Goal: Use online tool/utility: Utilize a website feature to perform a specific function

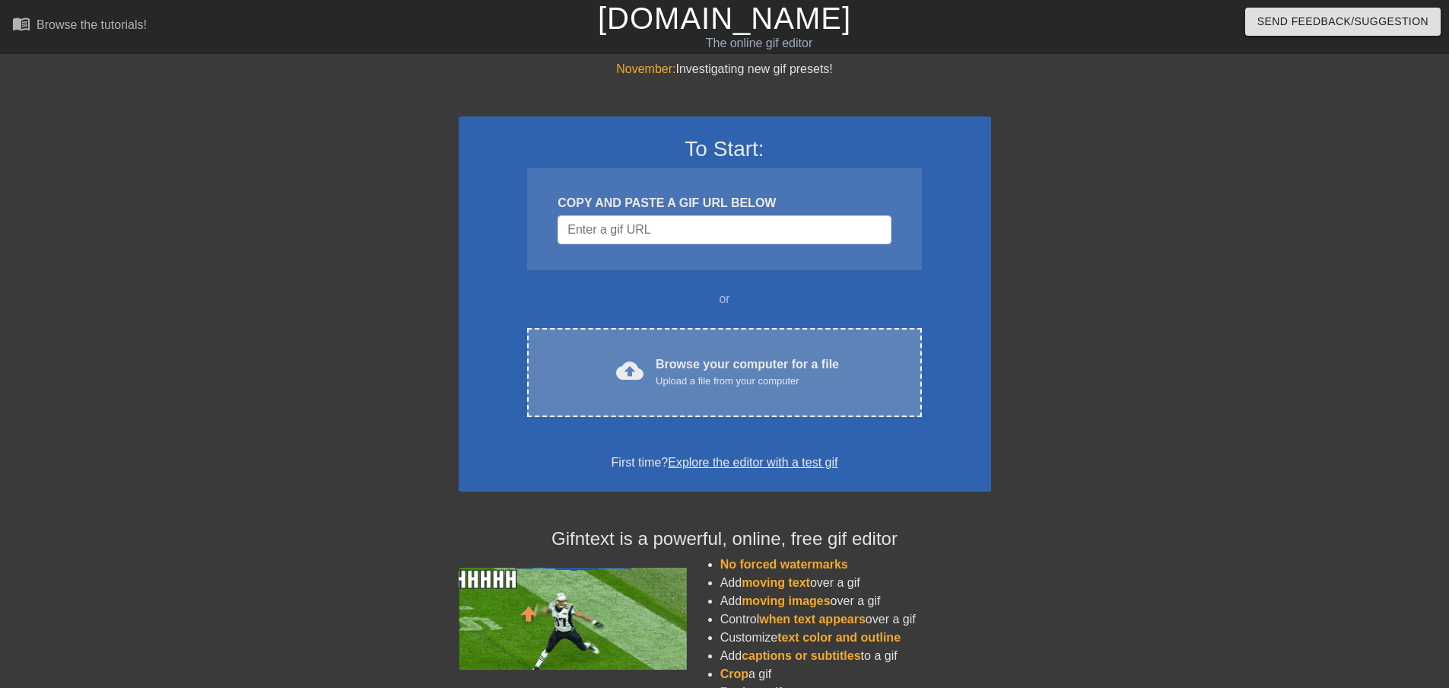
click at [705, 374] on div "Upload a file from your computer" at bounding box center [747, 381] width 183 height 15
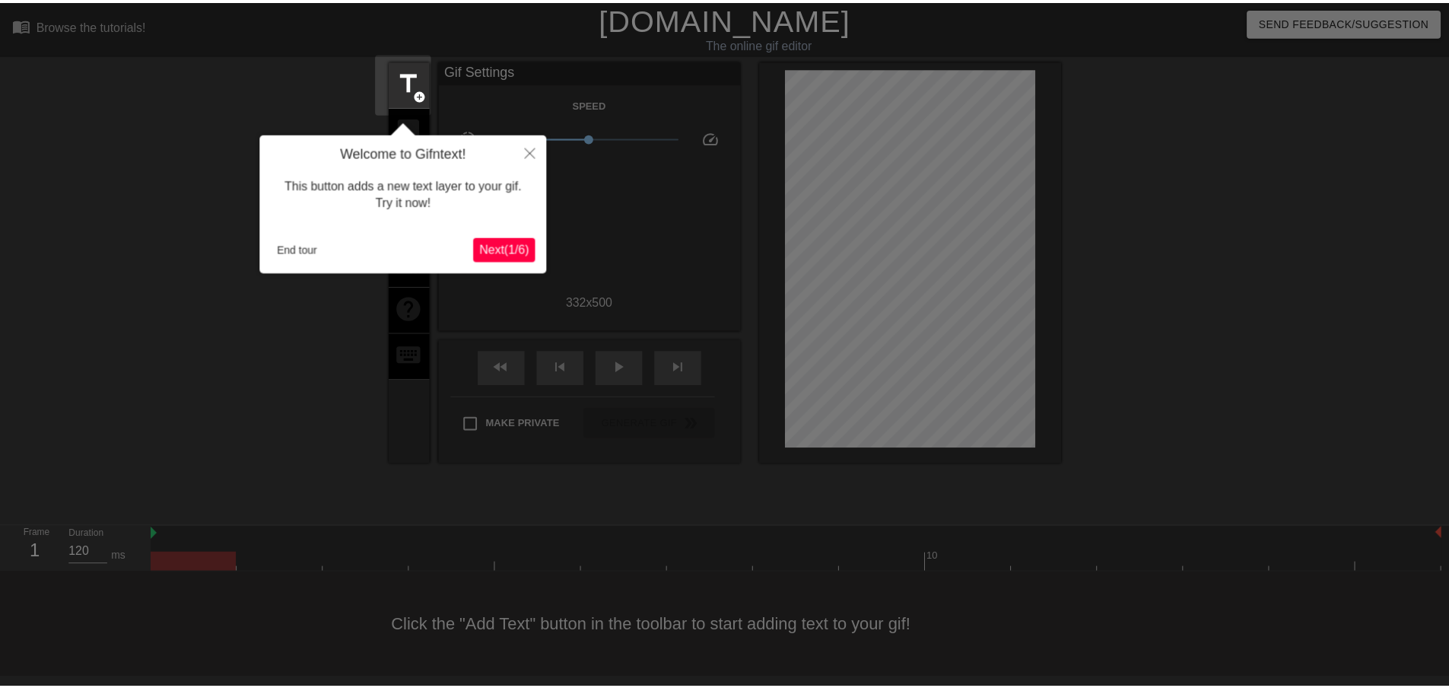
scroll to position [2, 0]
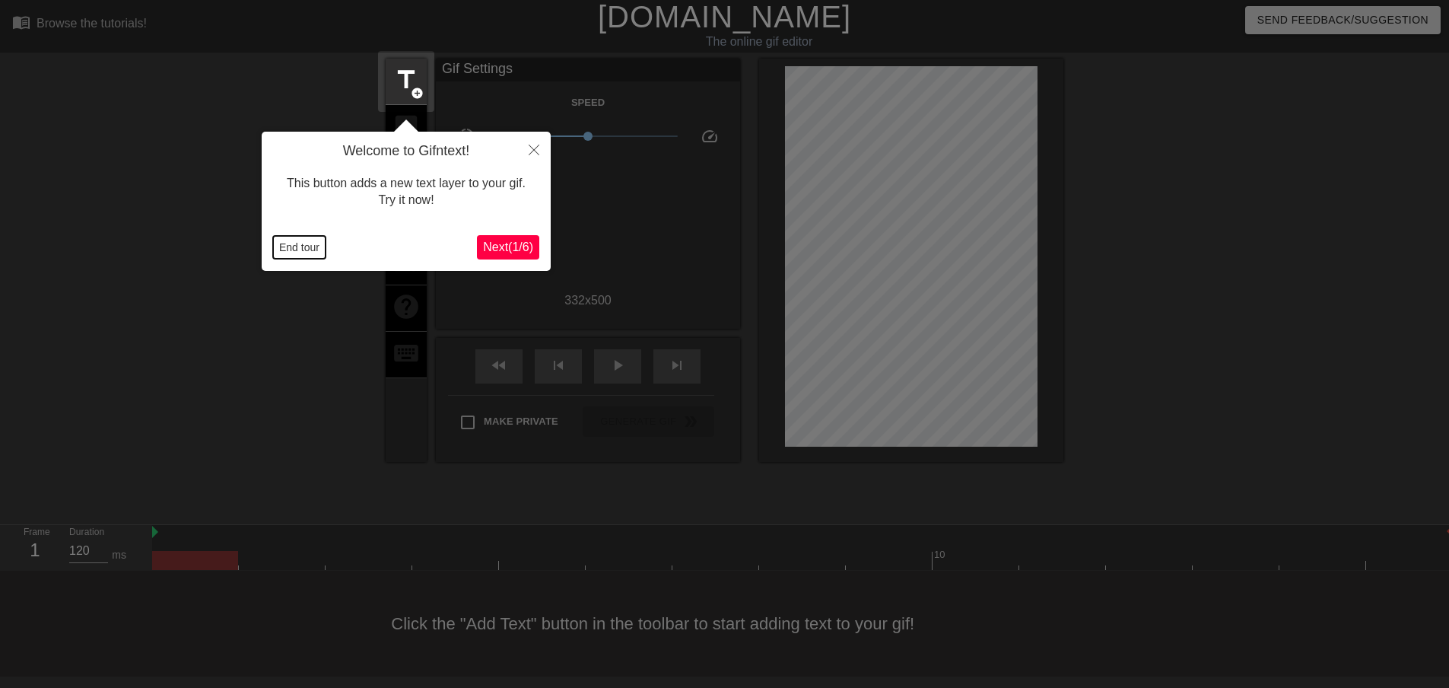
click at [294, 244] on button "End tour" at bounding box center [299, 247] width 53 height 23
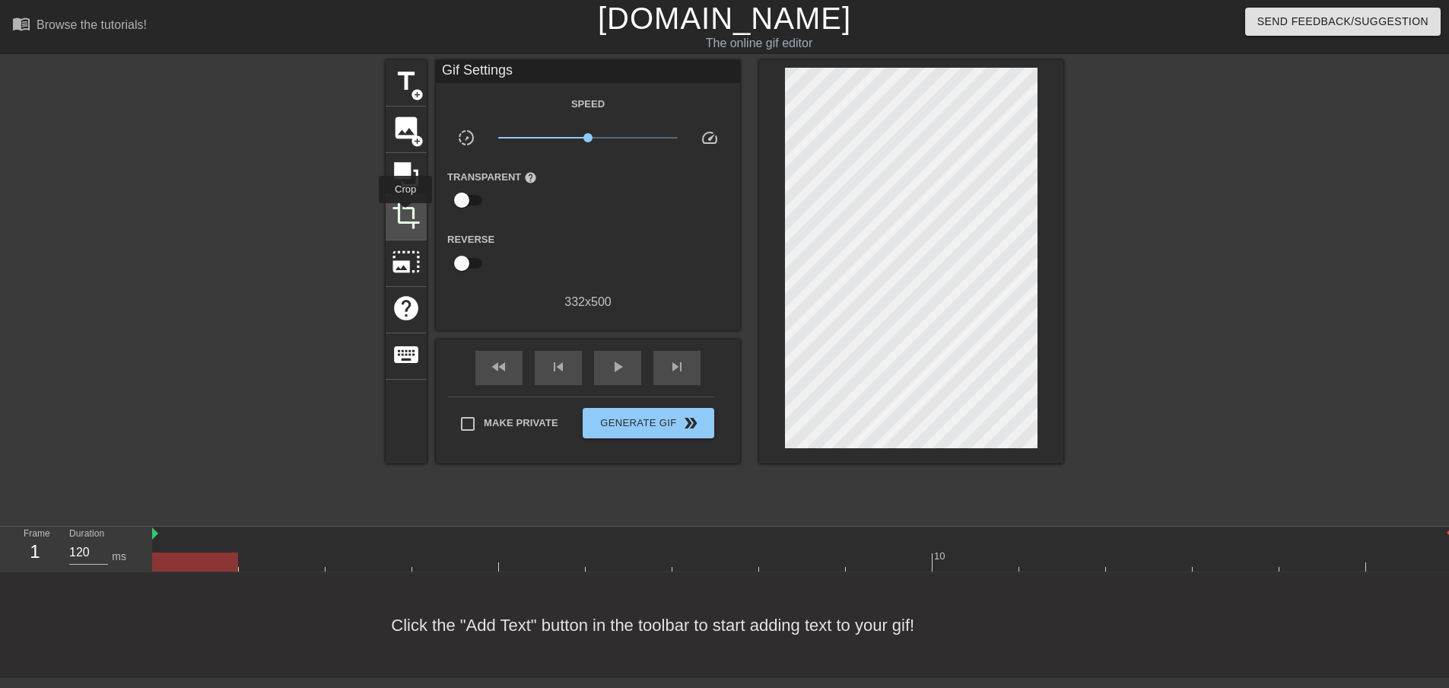
click at [409, 212] on span "crop" at bounding box center [406, 215] width 29 height 29
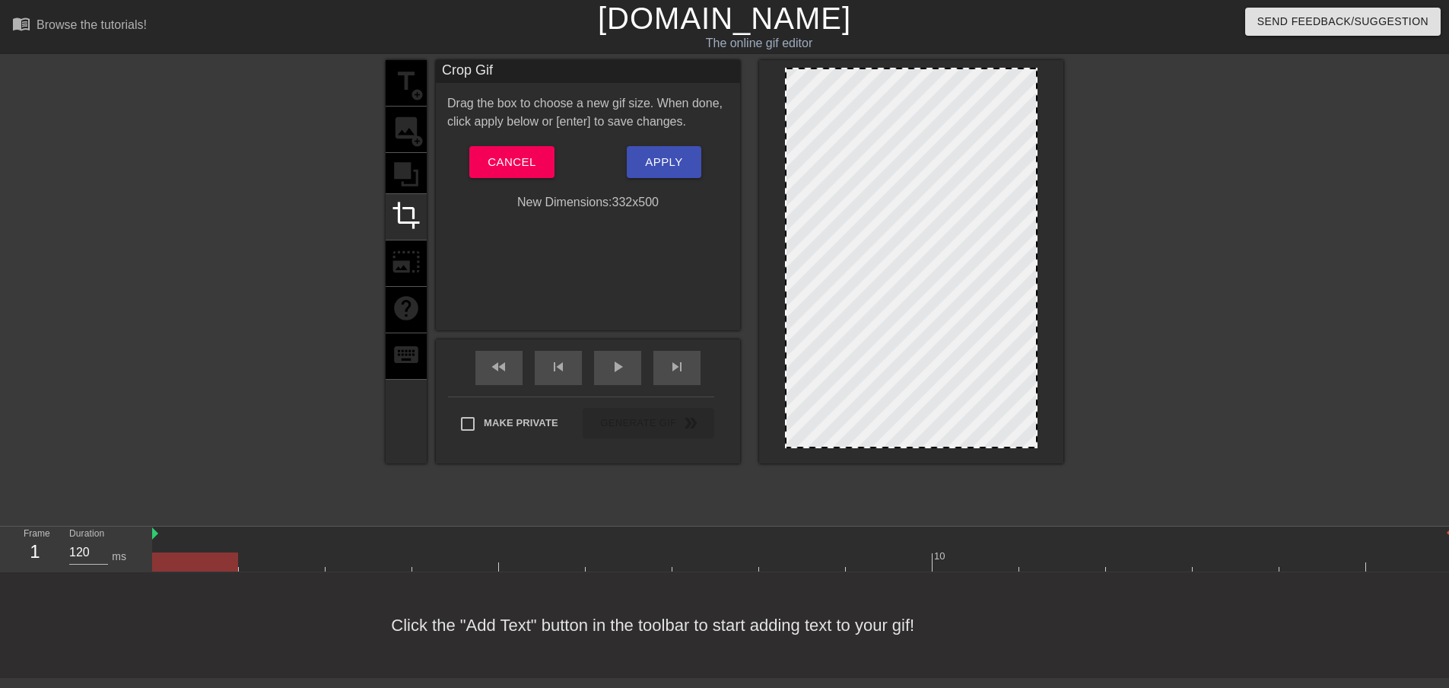
drag, startPoint x: 1033, startPoint y: 444, endPoint x: 1034, endPoint y: 436, distance: 7.8
drag, startPoint x: 1018, startPoint y: 443, endPoint x: 1020, endPoint y: 434, distance: 8.5
click at [643, 151] on button "Apply" at bounding box center [664, 162] width 74 height 32
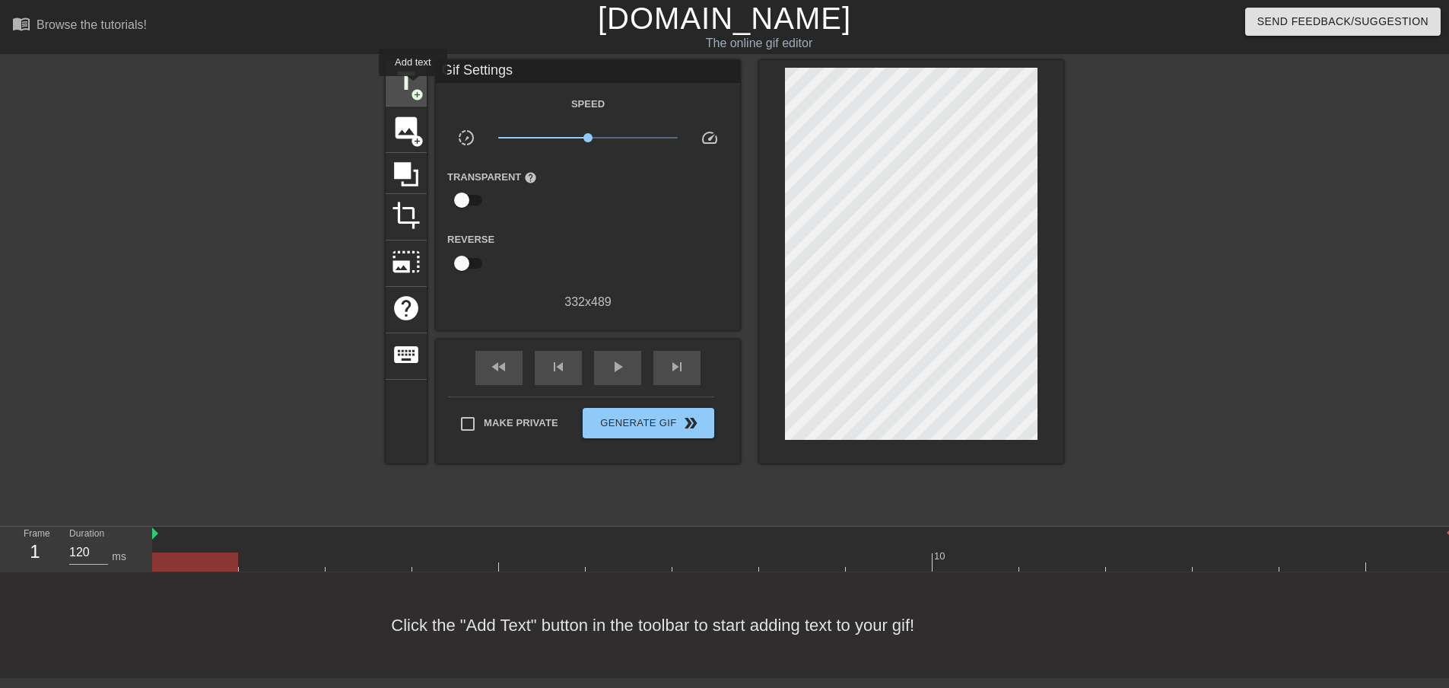
click at [413, 88] on span "add_circle" at bounding box center [417, 94] width 13 height 13
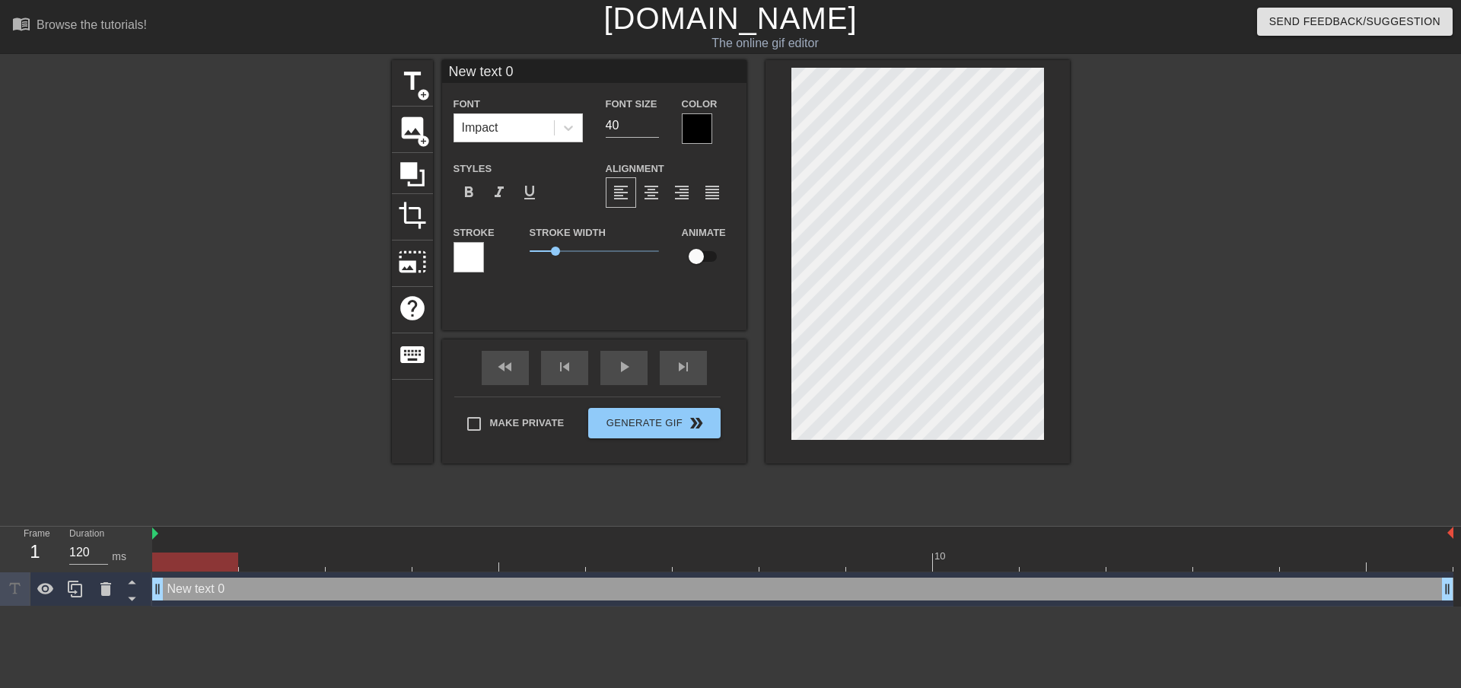
scroll to position [2, 4]
type input "New text"
type textarea "New text"
type input "New text"
type textarea "New text"
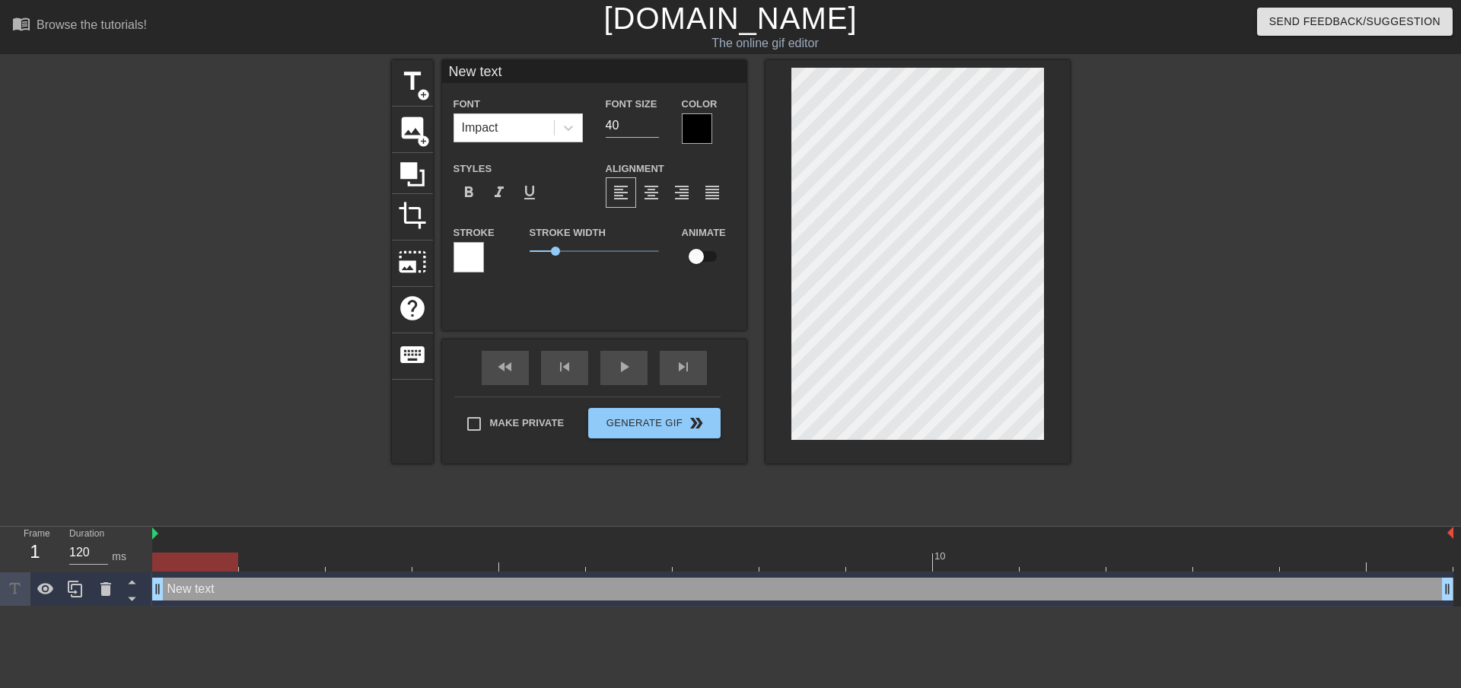
type input "New tex"
type textarea "New tex"
type input "New te"
type textarea "New te"
type input "New t"
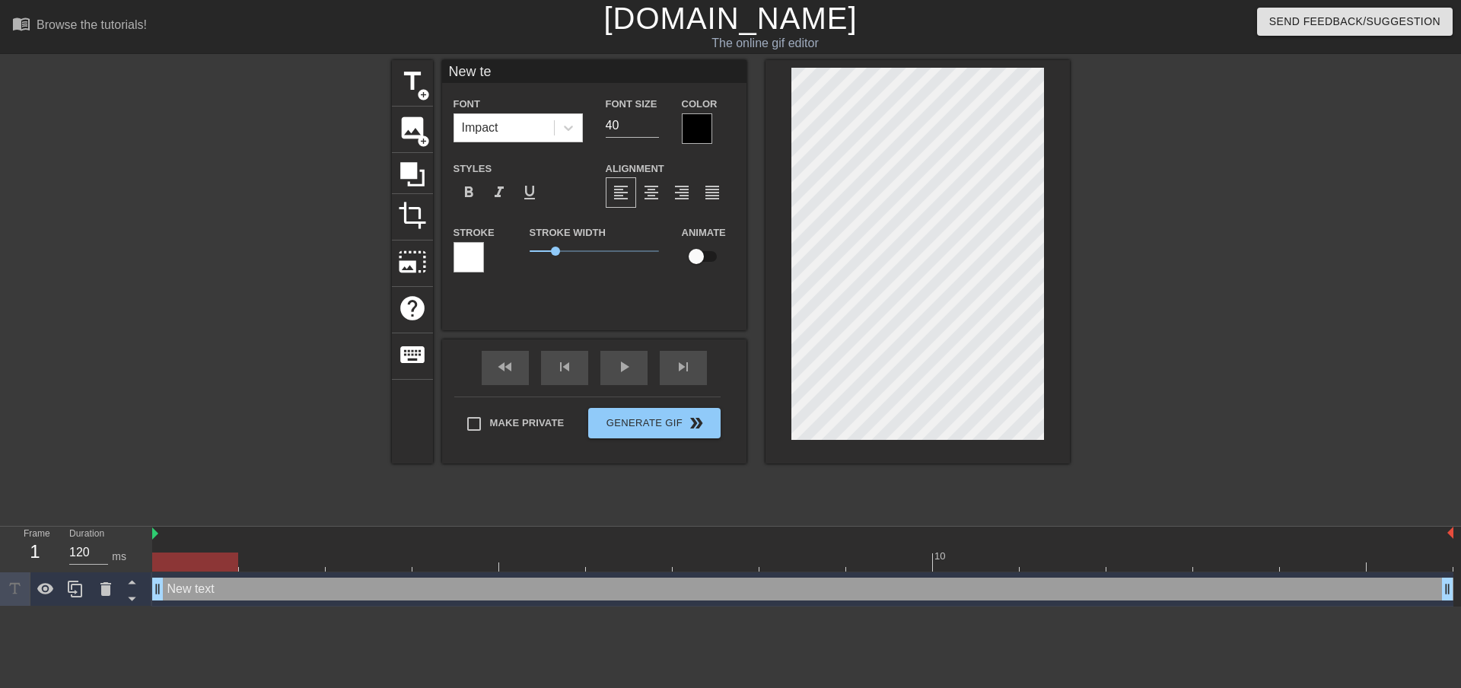
type textarea "New t"
type input "New"
type textarea "New"
type input "New"
type textarea "New"
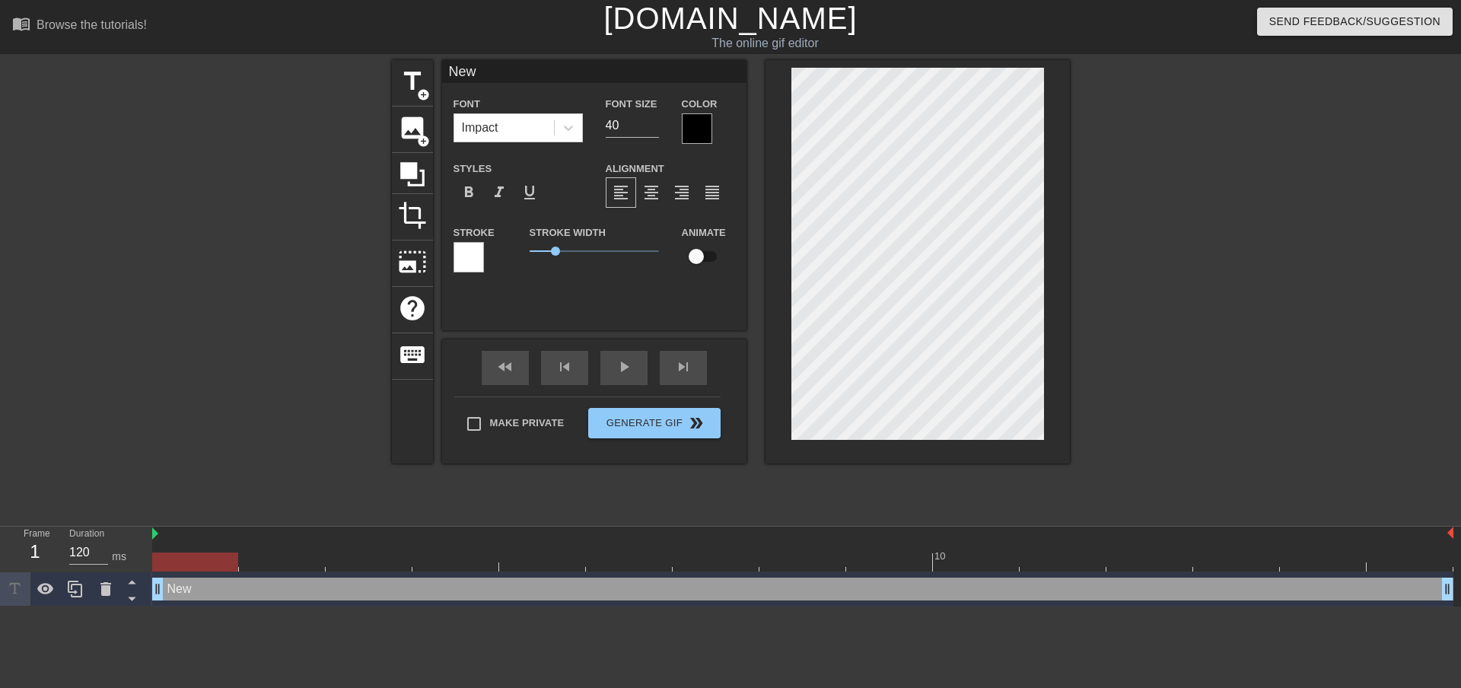
type input "Ne"
type textarea "Ne"
type input "N"
type textarea "N"
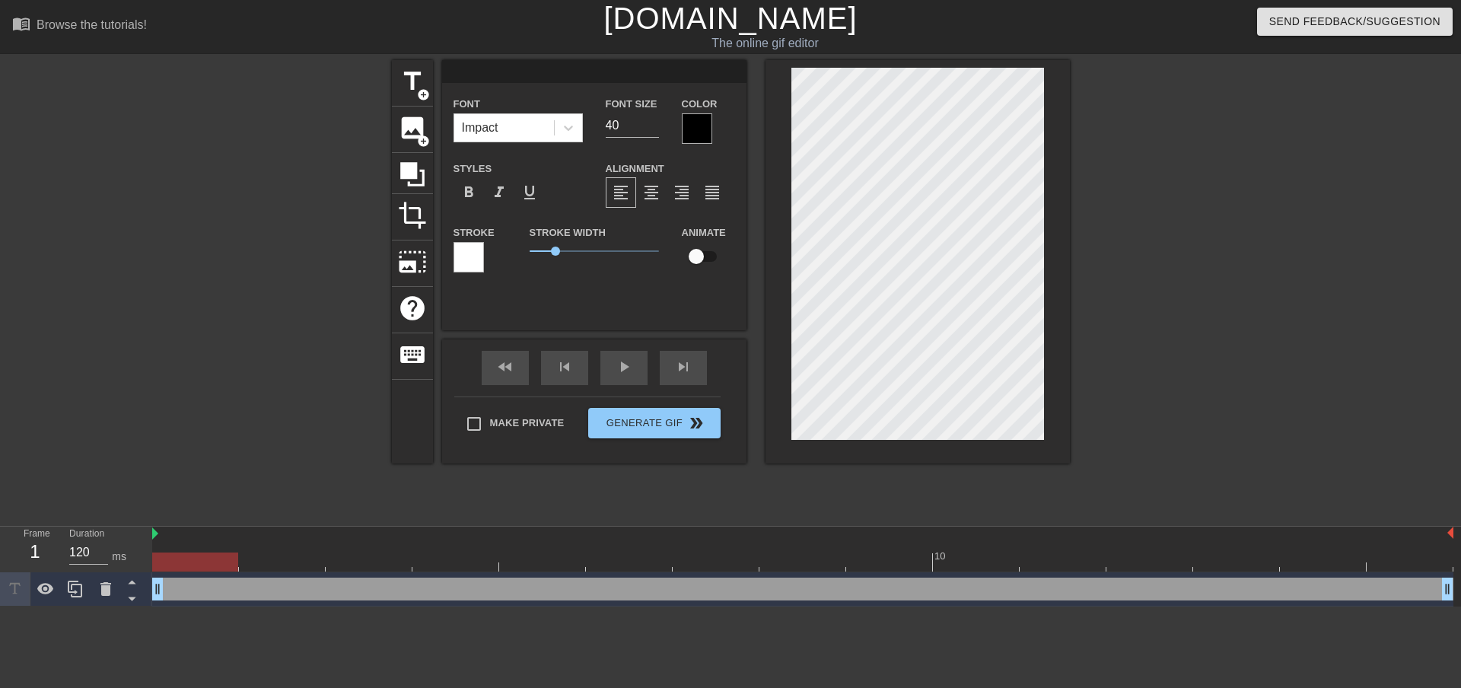
type input "З"
type textarea "З"
type input "З"
type textarea "З"
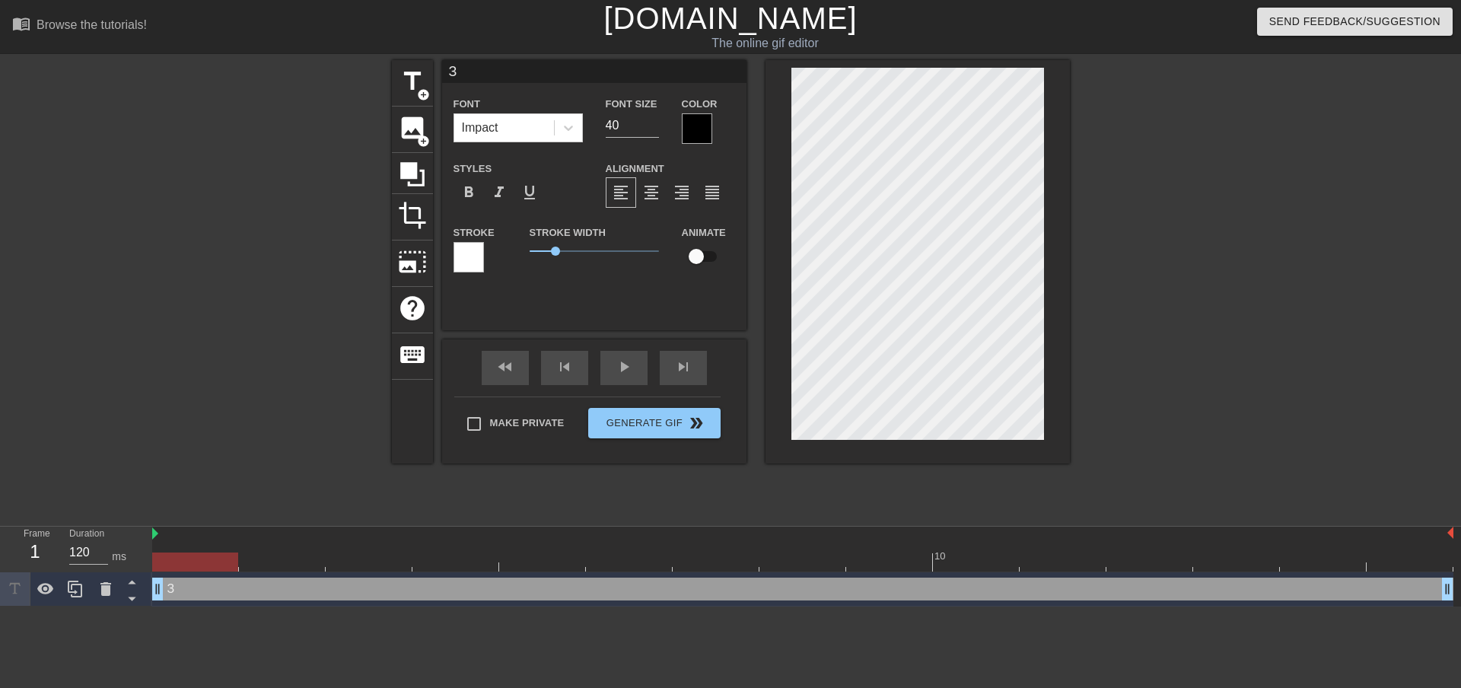
type input "З д"
type textarea "З д"
type input "З дн"
type textarea "З дн"
type input "З дне"
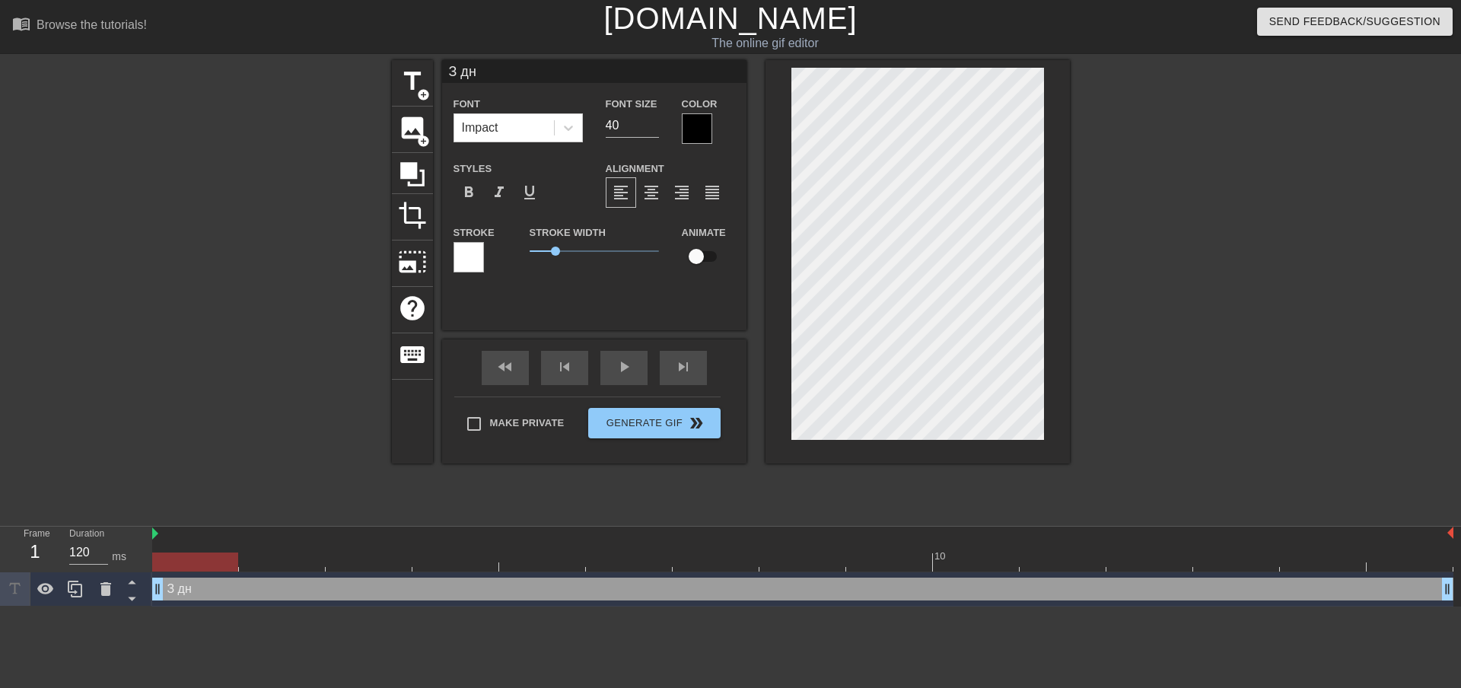
type textarea "З дне"
type input "З днем"
type textarea "З днем"
type input "З днем"
type textarea "З днем"
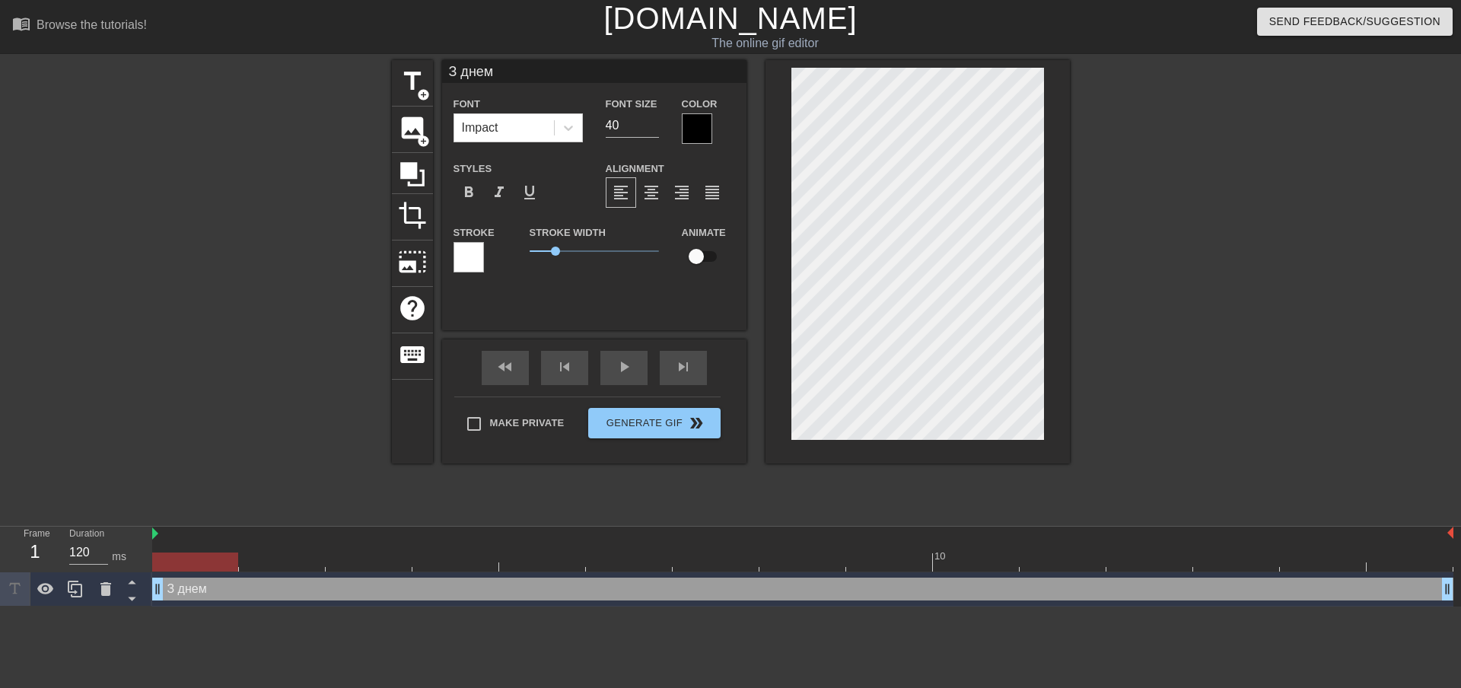
scroll to position [2, 3]
type input "З днем н"
type textarea "З днем н"
type input "З днем на"
type textarea "З днем на"
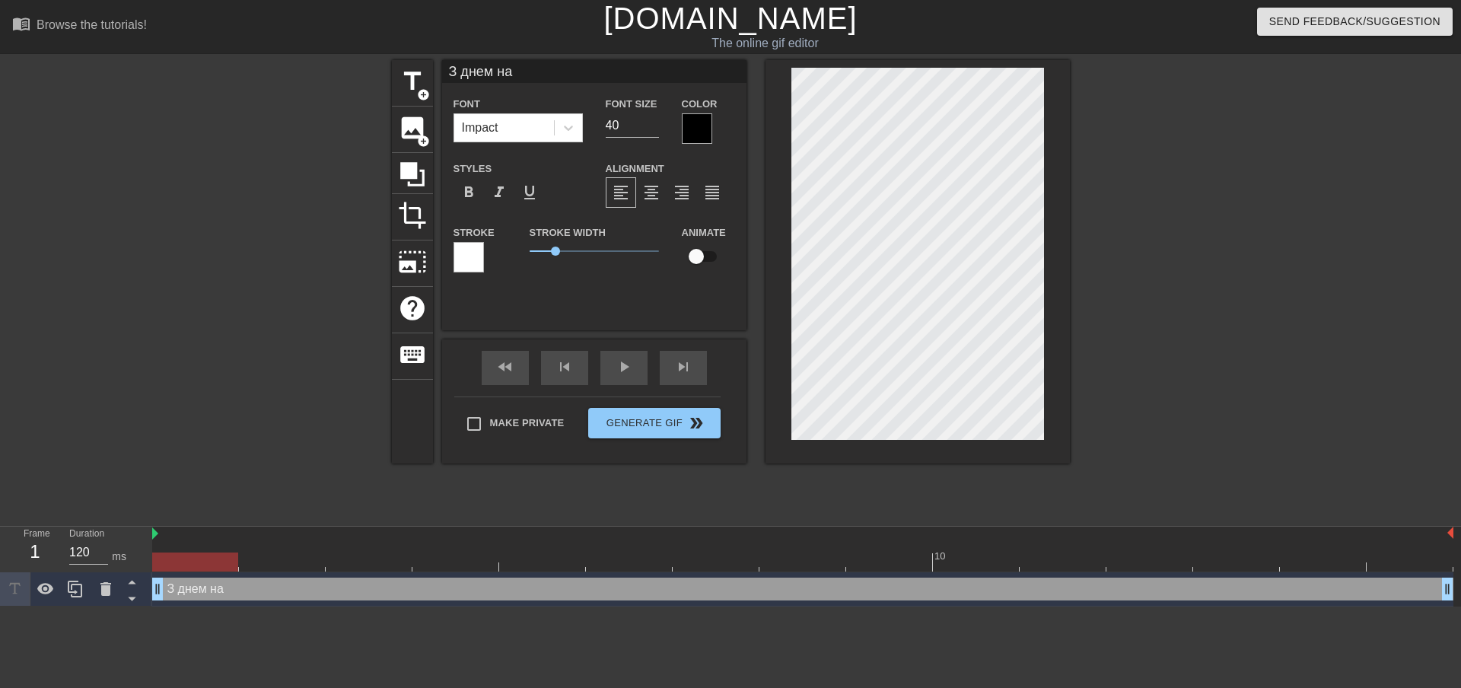
type input "З днем нар"
type textarea "З днем нар"
type input "З днем наро"
type textarea "З днем наро"
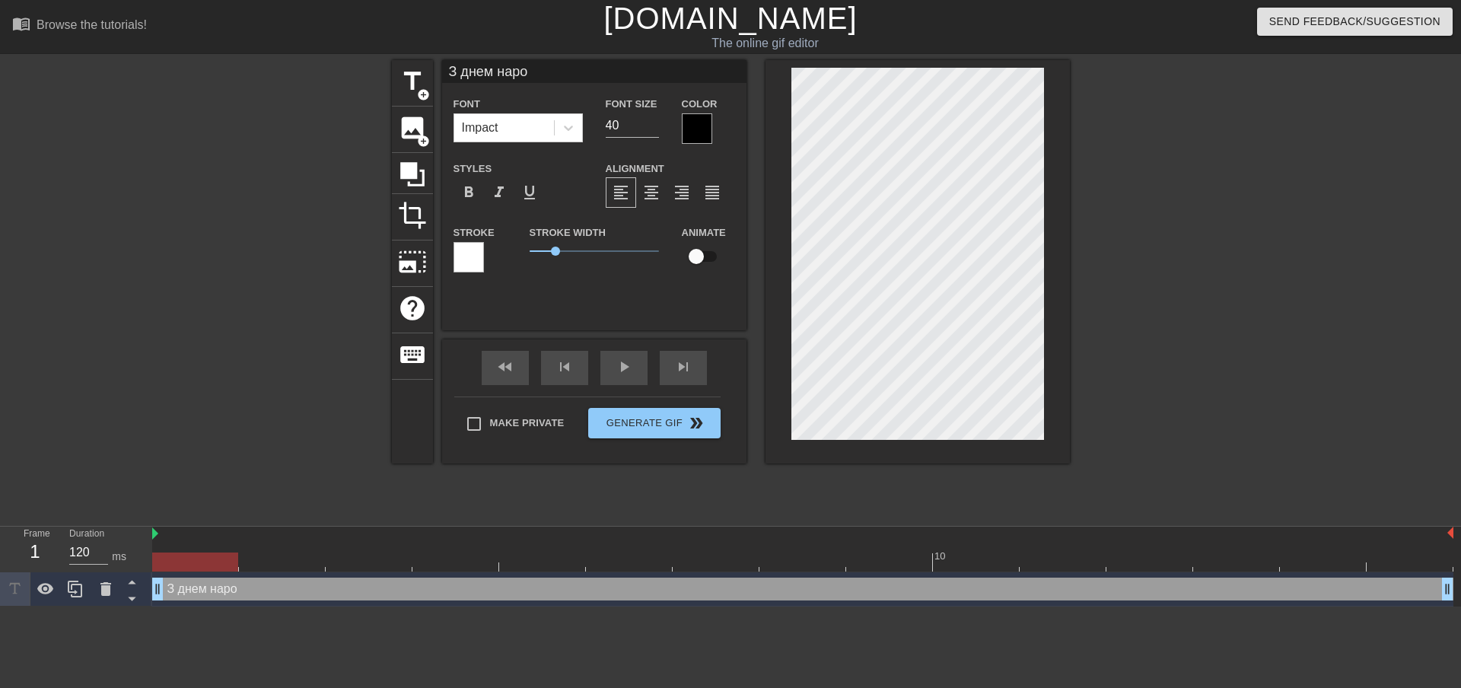
type input "З днем народ"
type textarea "З днем народ"
type input "З днем народж"
type textarea "З днем народж"
type input "З днем народже"
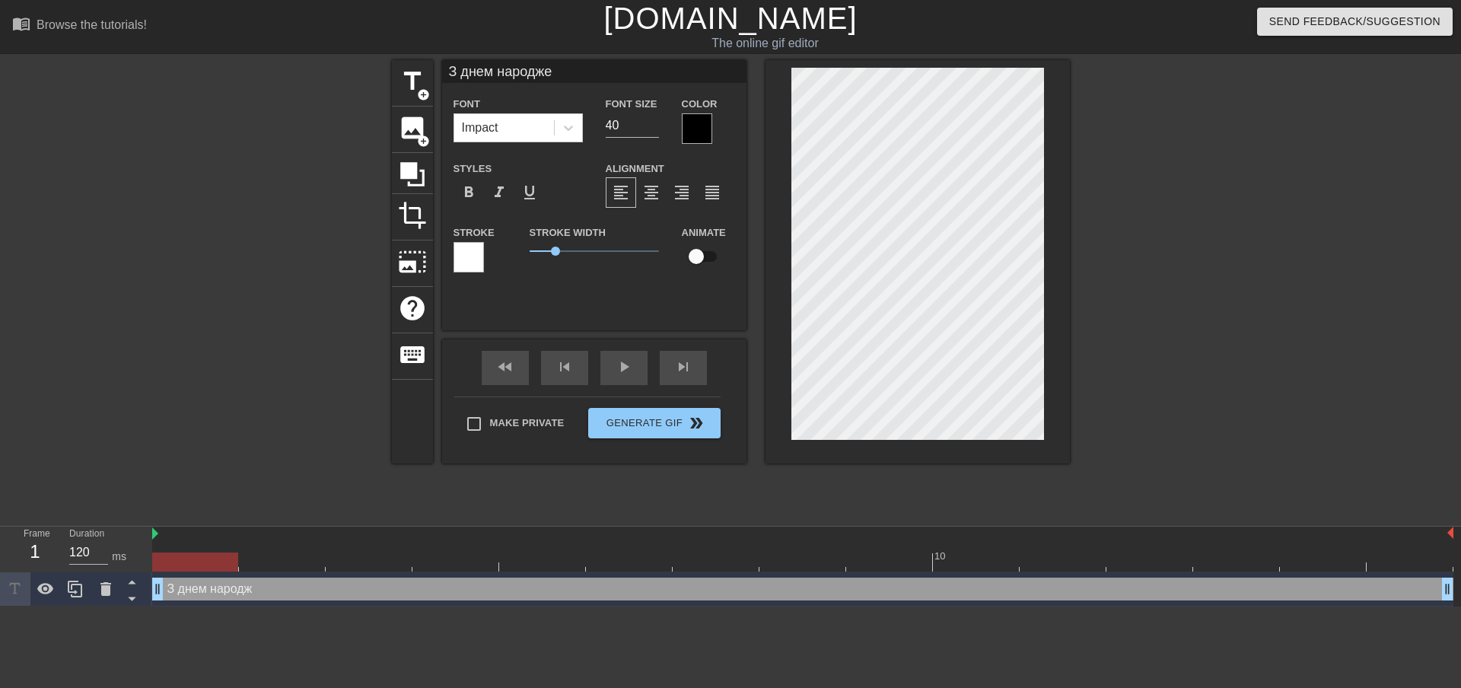
type textarea "З днем народже"
type input "З днем народжен"
type textarea "З днем народжен"
type input "З днем народженн"
type textarea "З днем народженн"
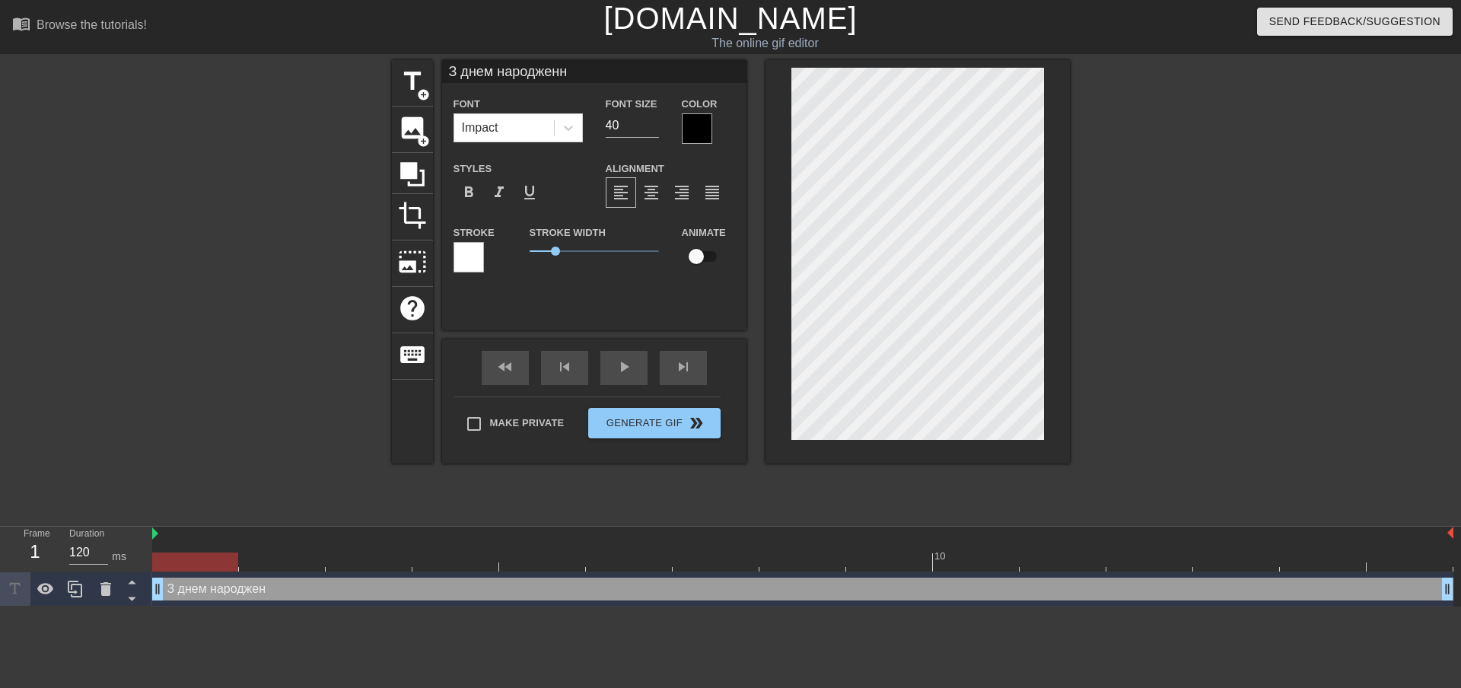
type input "З днем народження"
type textarea "З днем народження"
type input "З днем народження,"
type textarea "З днем народження,"
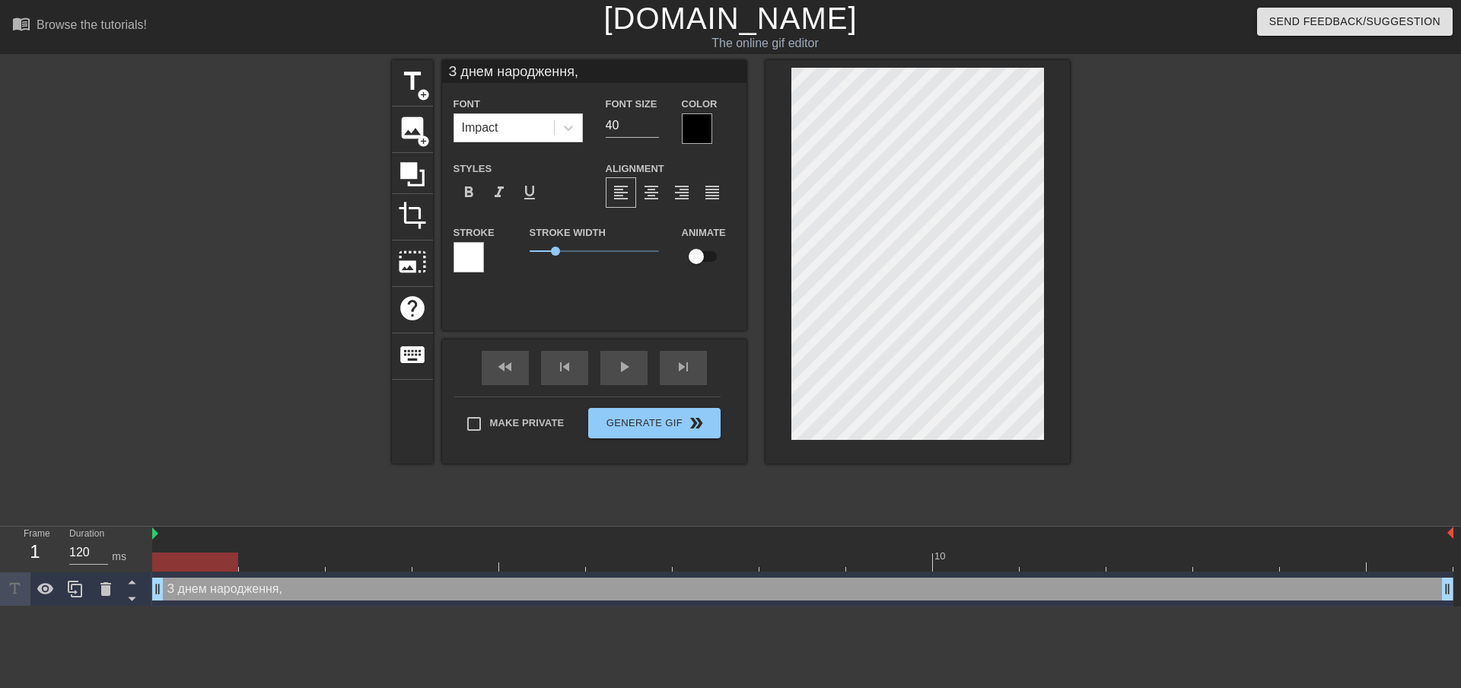
type input "З днем народження,"
type textarea "З днем народження,"
type input "З днем народження,к"
type textarea "З днем народження, к"
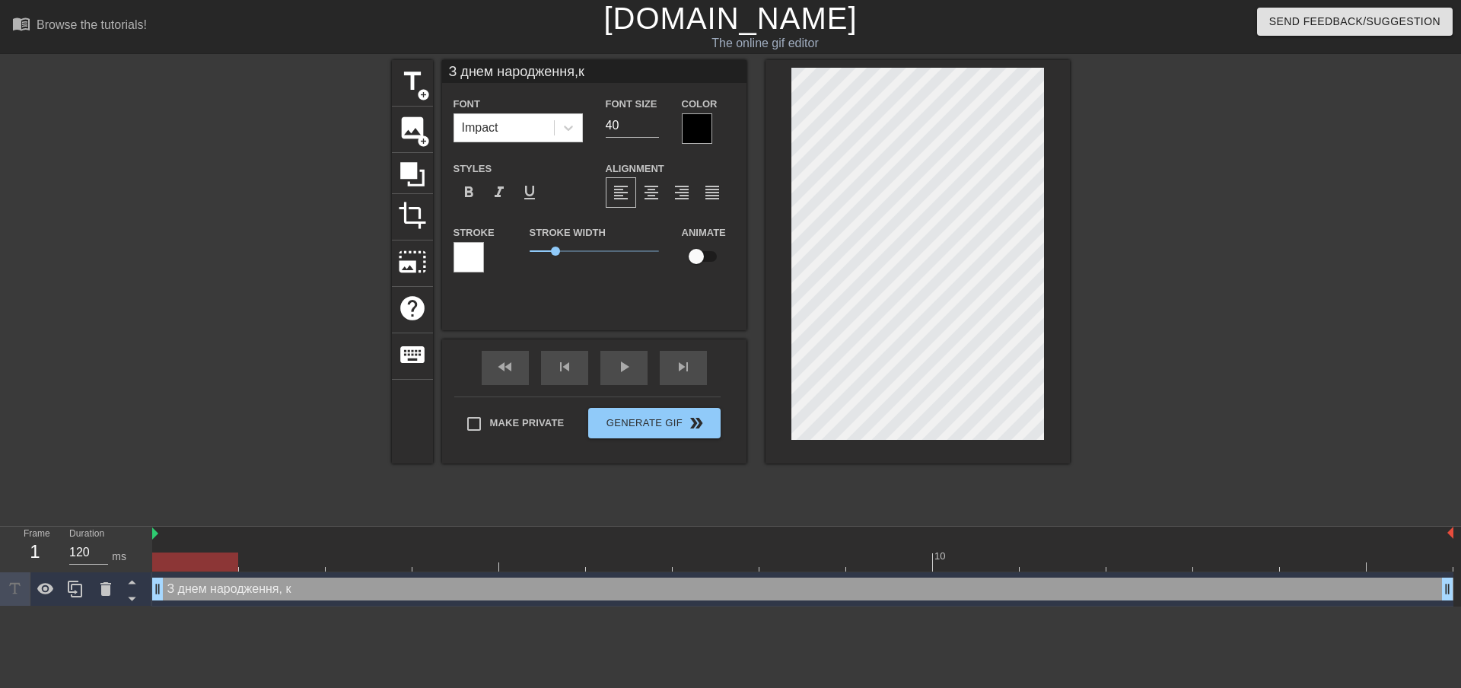
type input "З днем народження,ко"
type textarea "З днем народження, ко"
type input "З днем народження,кох"
type textarea "З днем народження, кох"
type input "З днем народження,коха"
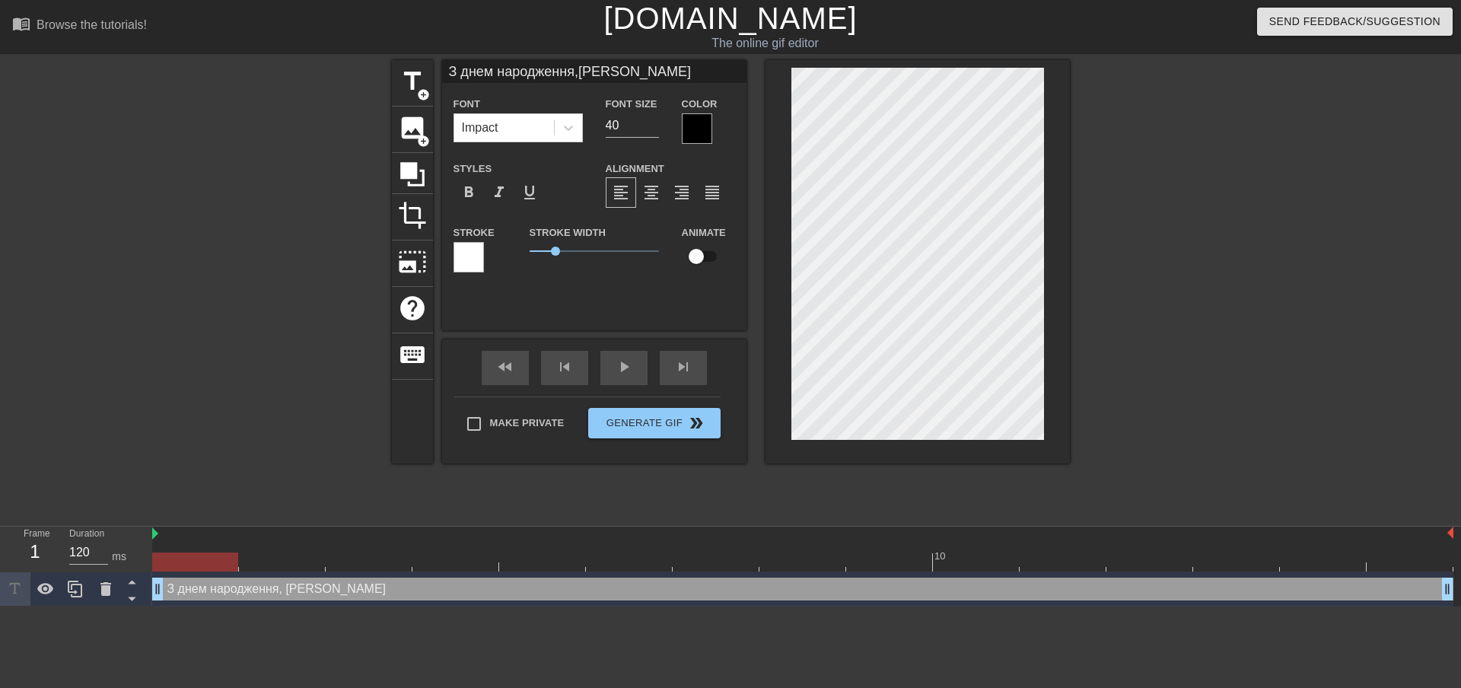
type textarea "З днем народження, коха"
type input "З днем народження,кохан"
type textarea "З днем народження, кохан"
type input "З днем народження,кохана"
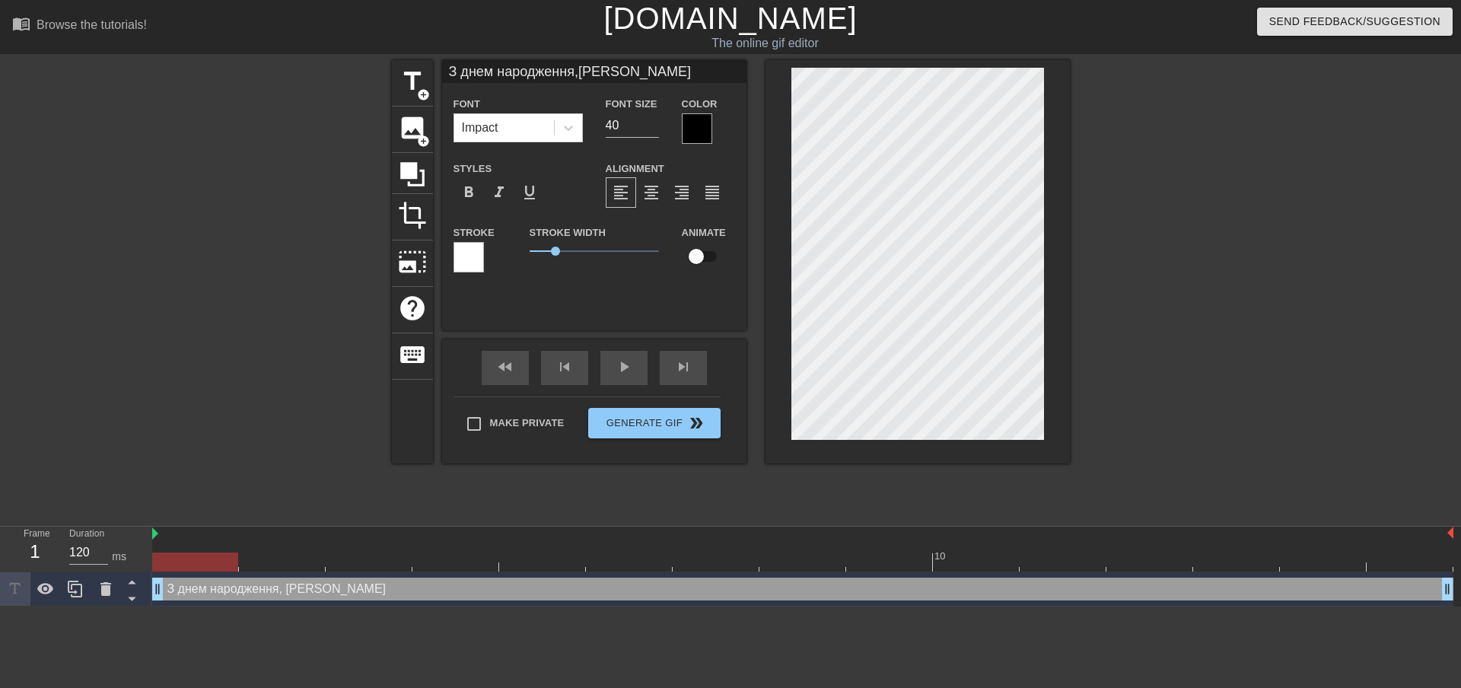
type textarea "З днем народження, кохана"
type input "З днем народження,кохана"
type textarea "З днем народження, кохана"
type input "З днем народження,кохана Л"
type textarea "З днем народження, кохана Л"
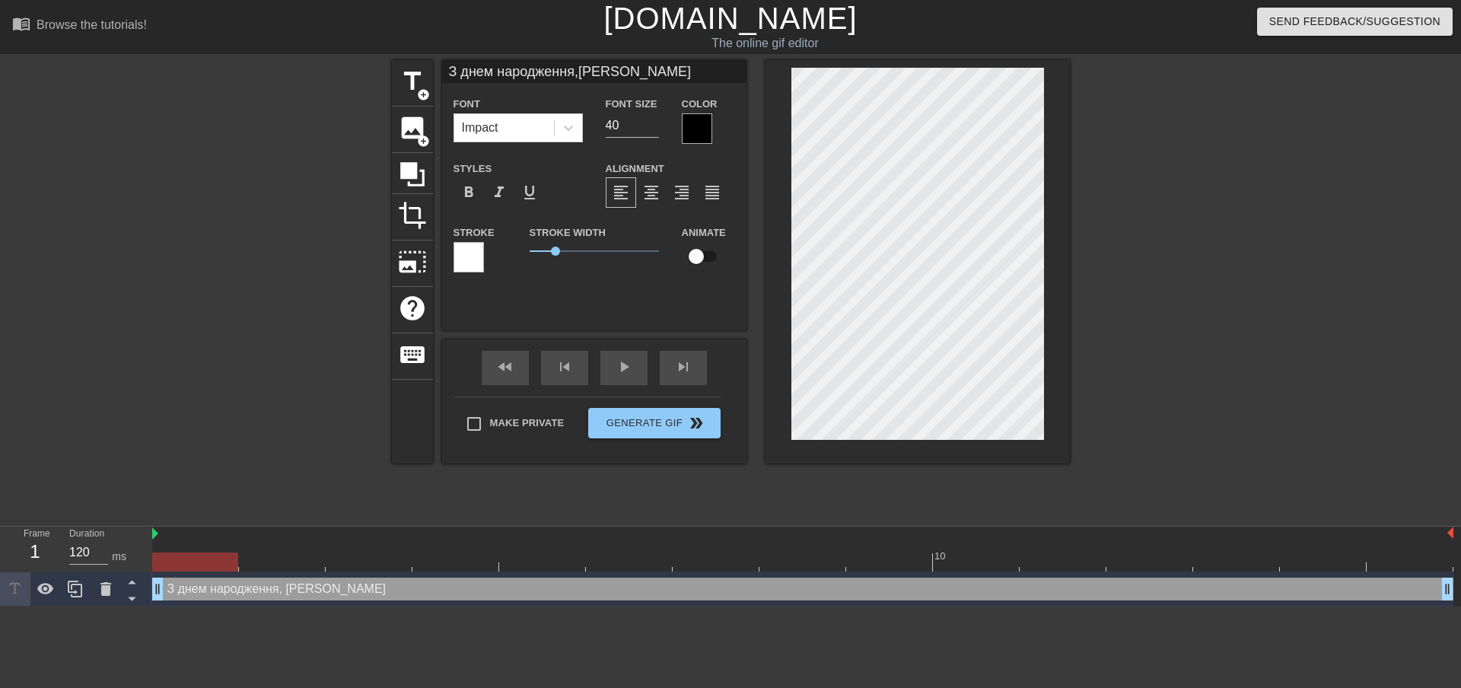
type input "З днем народження,кохана Ле"
type textarea "З днем народження, кохана Ле"
type input "З днем народження,кохана Лен"
type textarea "З днем народження, кохана Лен"
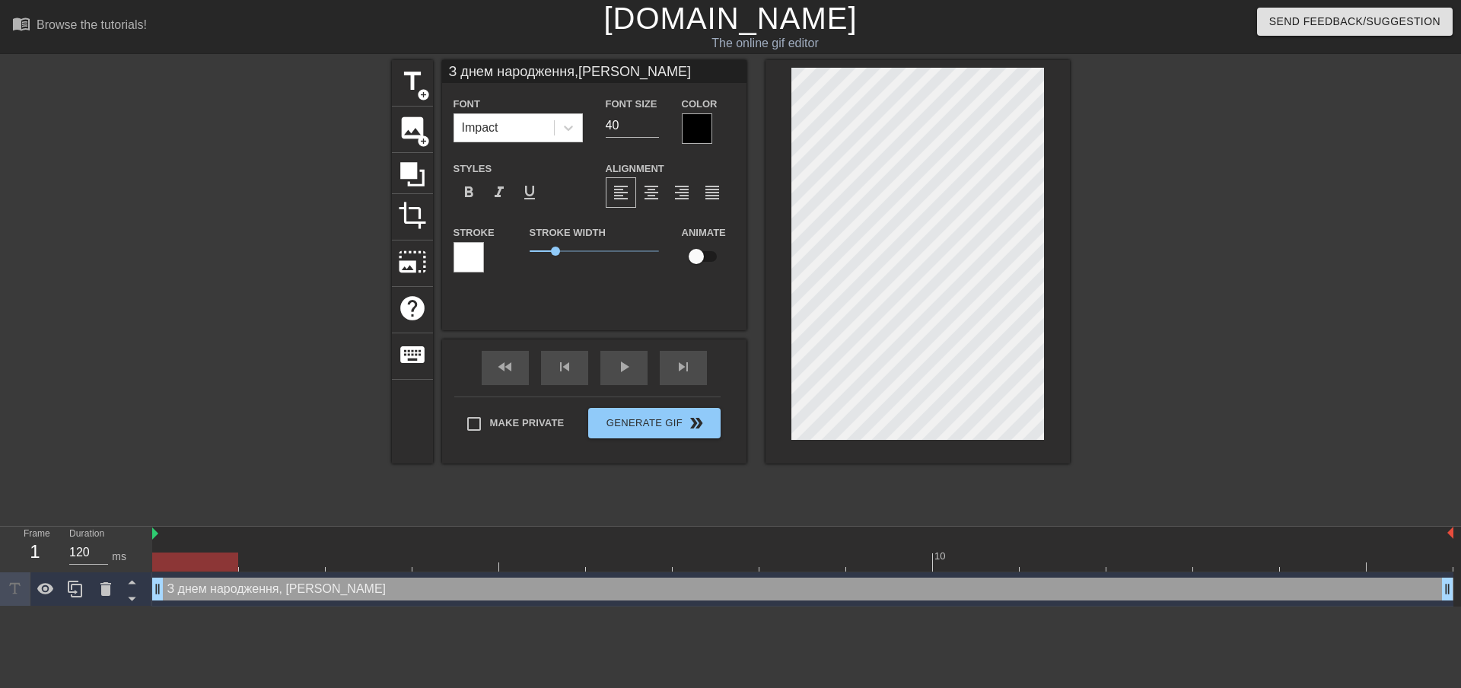
type input "З днем народження,кохана Лену"
type textarea "З днем народження, кохана Лену"
type input "З днем народження,кохана Ленус"
type textarea "З днем народження, кохана Ленус"
type input "З днем народження,кохана Ленусі"
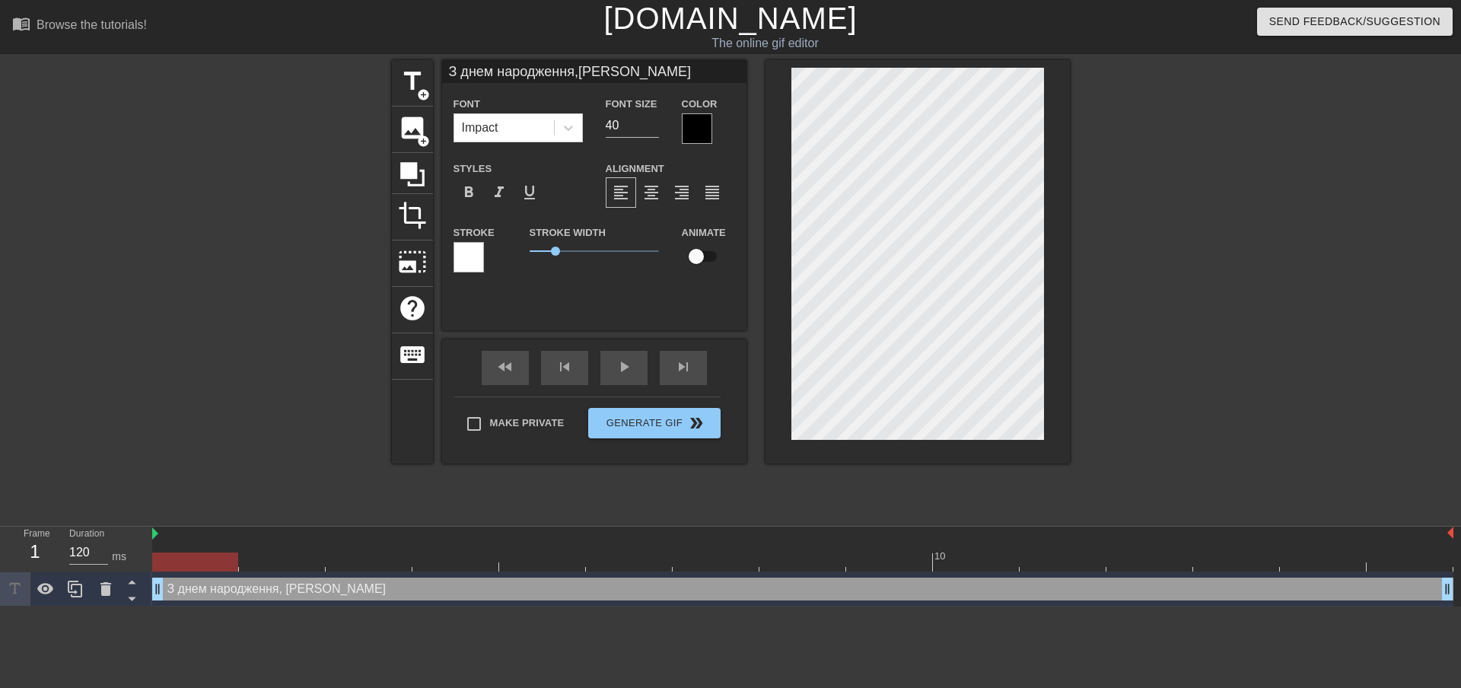
type textarea "З днем народження, кохана Ленусі"
type input "З днем народження,кохана Ленусіу"
type textarea "З днем народження, кохана Ленусіу"
type input "З днем народження,кохана Ленусі"
type textarea "З днем народження, кохана Ленусі"
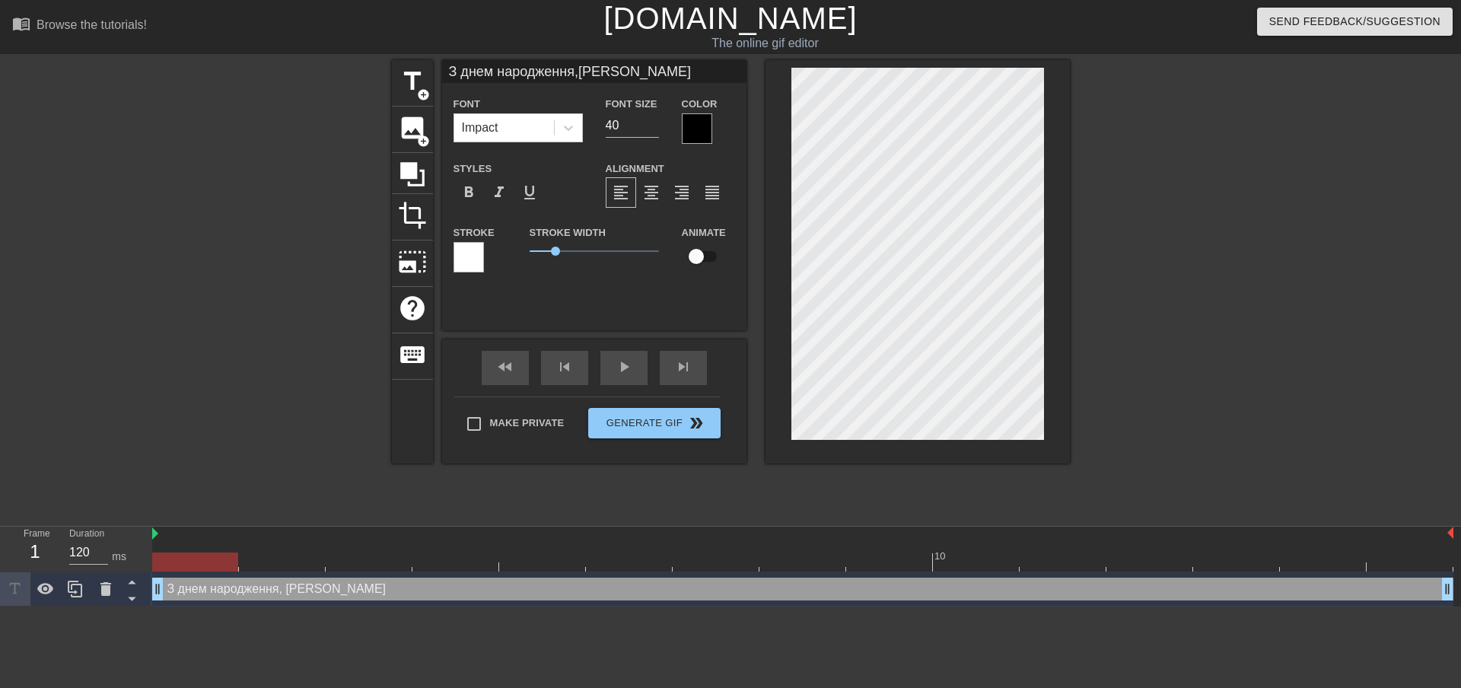
type input "З днем народження,кохана Ленусік"
type textarea "З днем народження, кохана Ленусік"
type input "З днем народження,кохана Ленусік!"
type textarea "З днем народження, кохана Ленусік!"
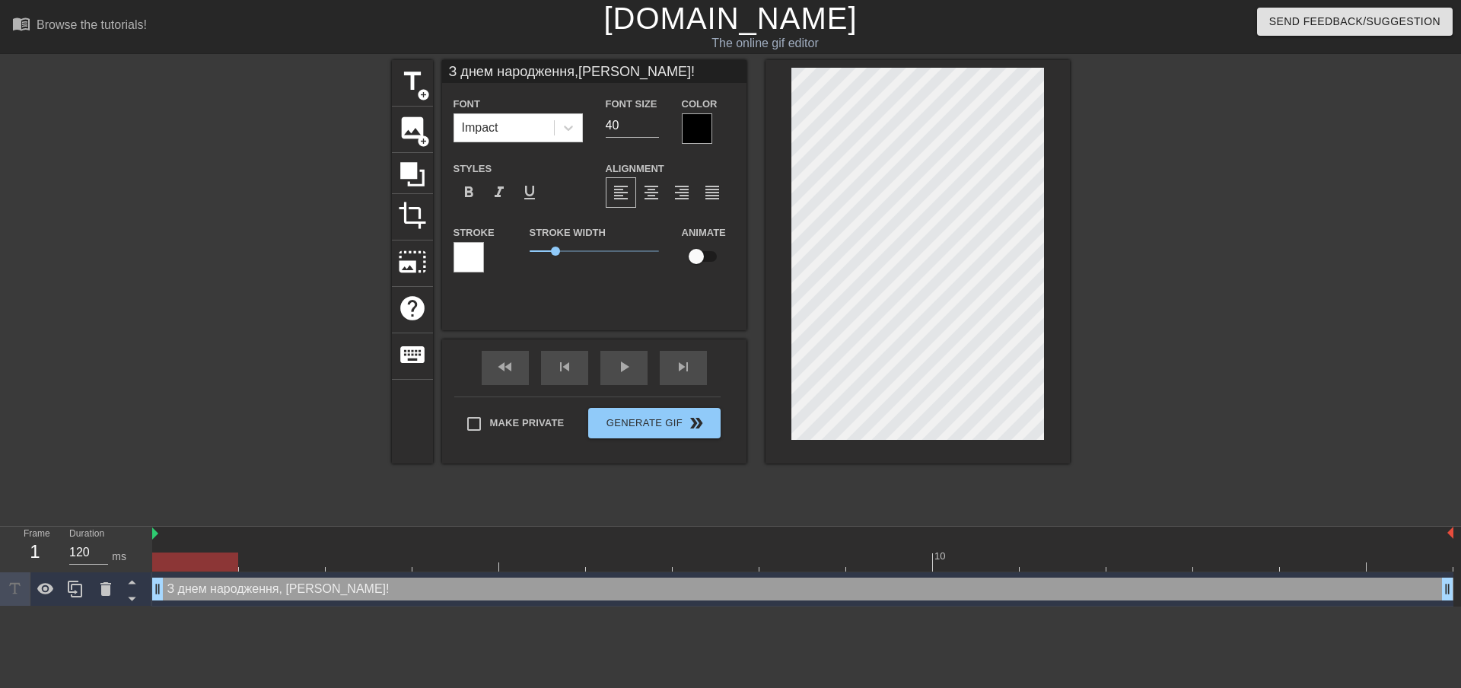
type input "З днем народження,кохана Ленусік!"
type textarea "З днем народження, кохана Ленусік!"
type input "З днем народження,кохана Ленусіку!"
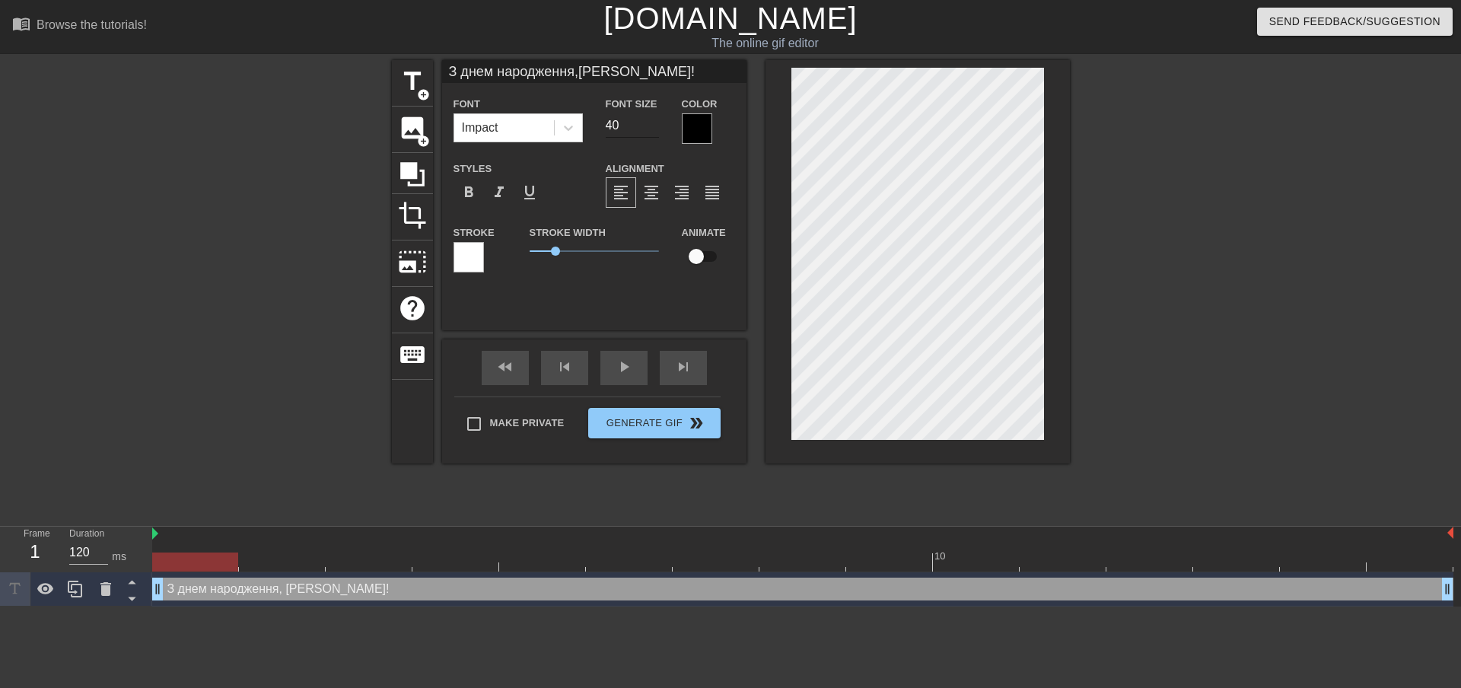
type textarea "З днем народження, кохана Ленусіку!"
type input "З днем народження,кохана Ленусіку!"
type input "39"
type input "З днем народження,кохана Ленусіку!"
type input "38"
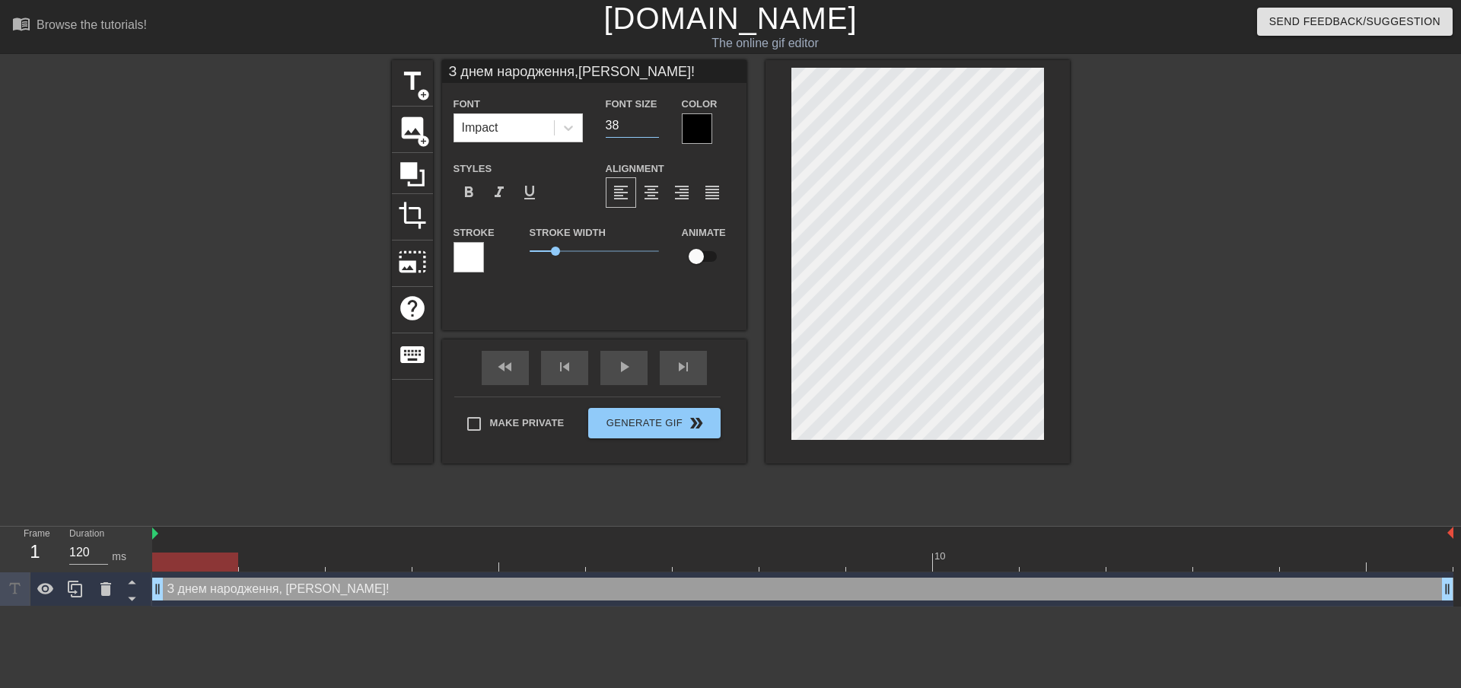
type input "З днем народження,кохана Ленусіку!"
type input "37"
type input "З днем народження,кохана Ленусіку!"
type input "36"
type input "З днем народження,кохана Ленусіку!"
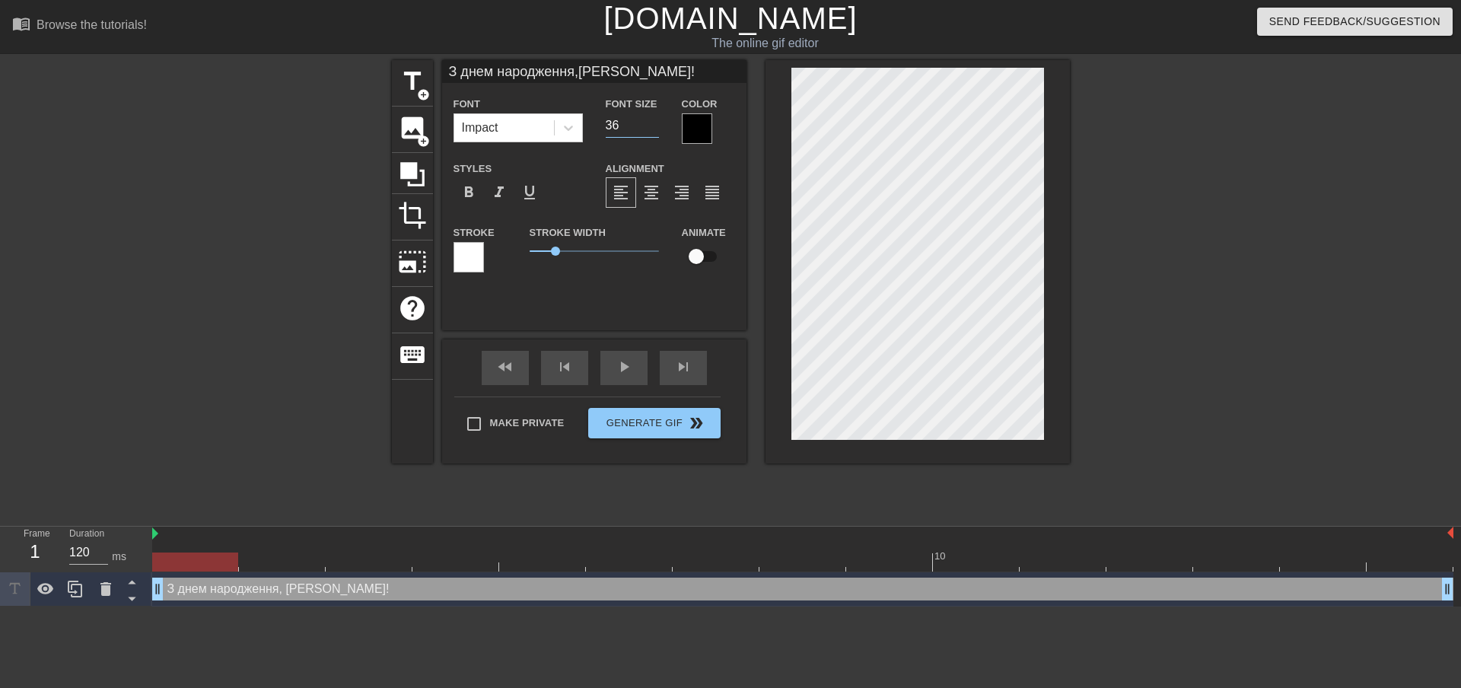
type input "35"
type input "З днем народження,кохана Ленусіку!"
type input "34"
type input "З днем народження,кохана Ленусіку!"
type input "33"
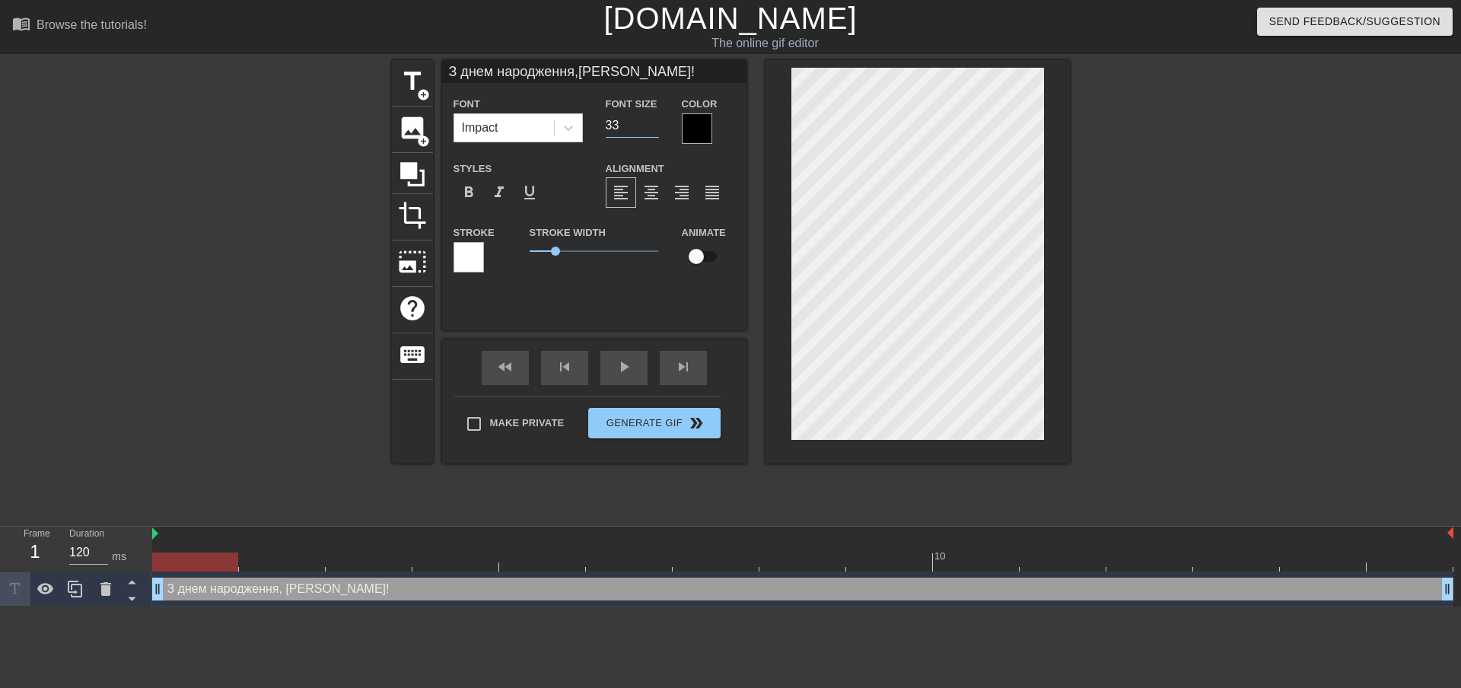
type input "З днем народження,кохана Ленусіку!"
type input "32"
type input "З днем народження,кохана Ленусіку!"
type input "31"
type input "З днем народження,кохана Ленусіку!"
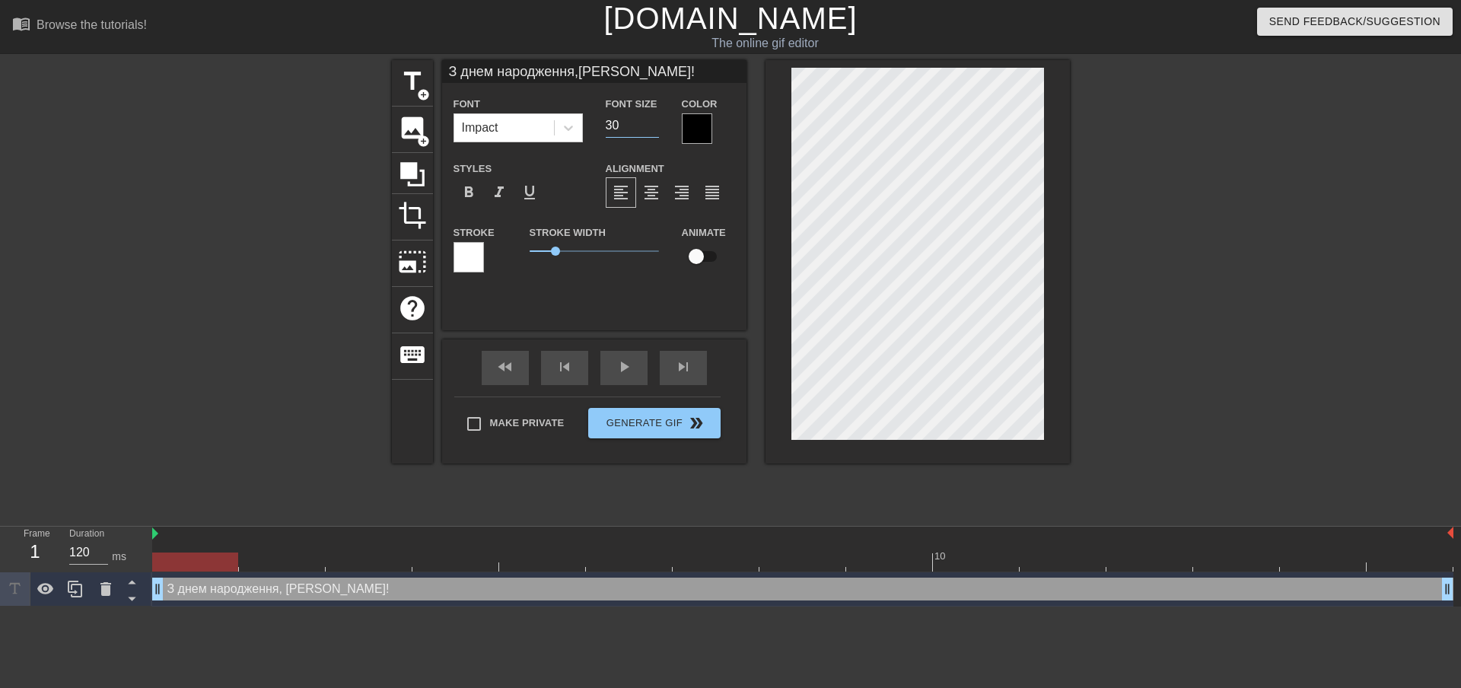
type input "30"
click at [654, 128] on input "30" at bounding box center [632, 125] width 53 height 24
type input "З днем народження,кохана Ленусіку!"
type input "31"
click at [651, 122] on input "31" at bounding box center [632, 125] width 53 height 24
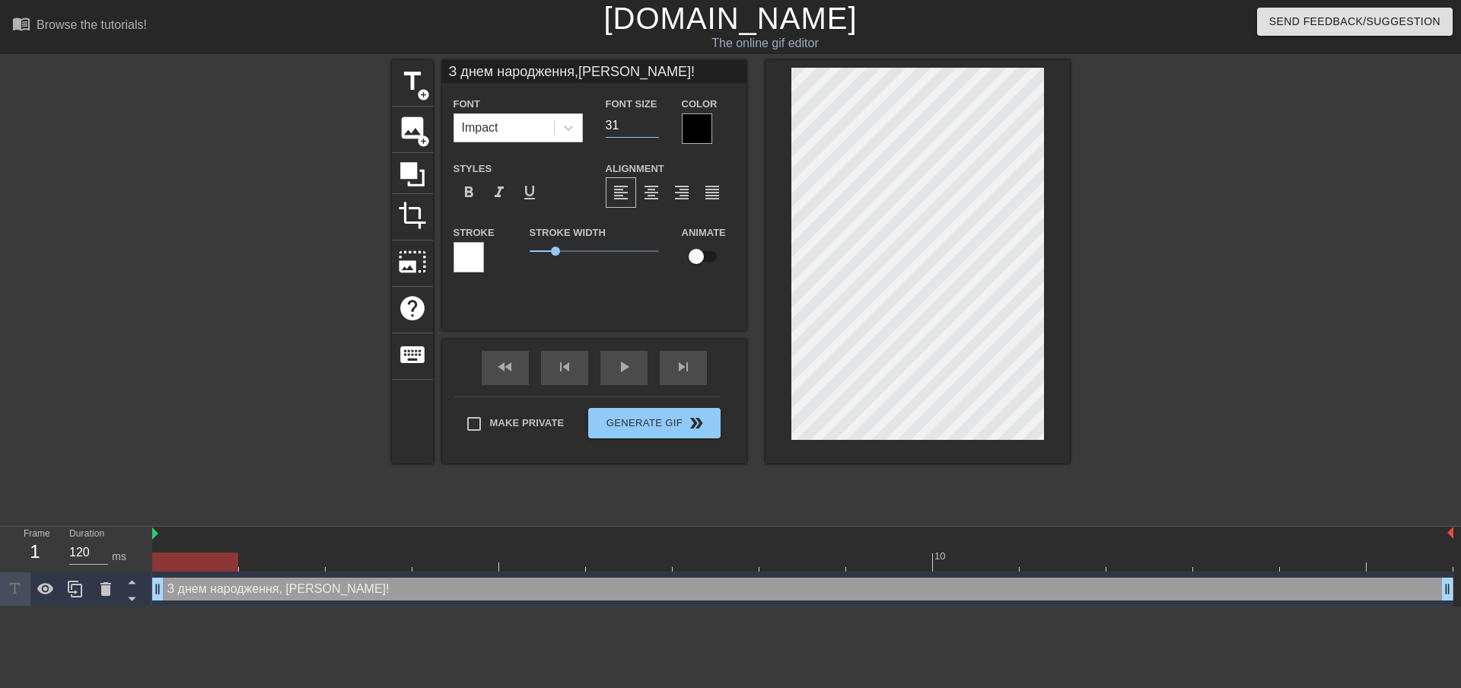
type input "З днем народження,кохана Ленусіку!"
type input "32"
click at [651, 122] on input "32" at bounding box center [632, 125] width 53 height 24
type input "З днем народження,кохана Ленусіку!"
type input "33"
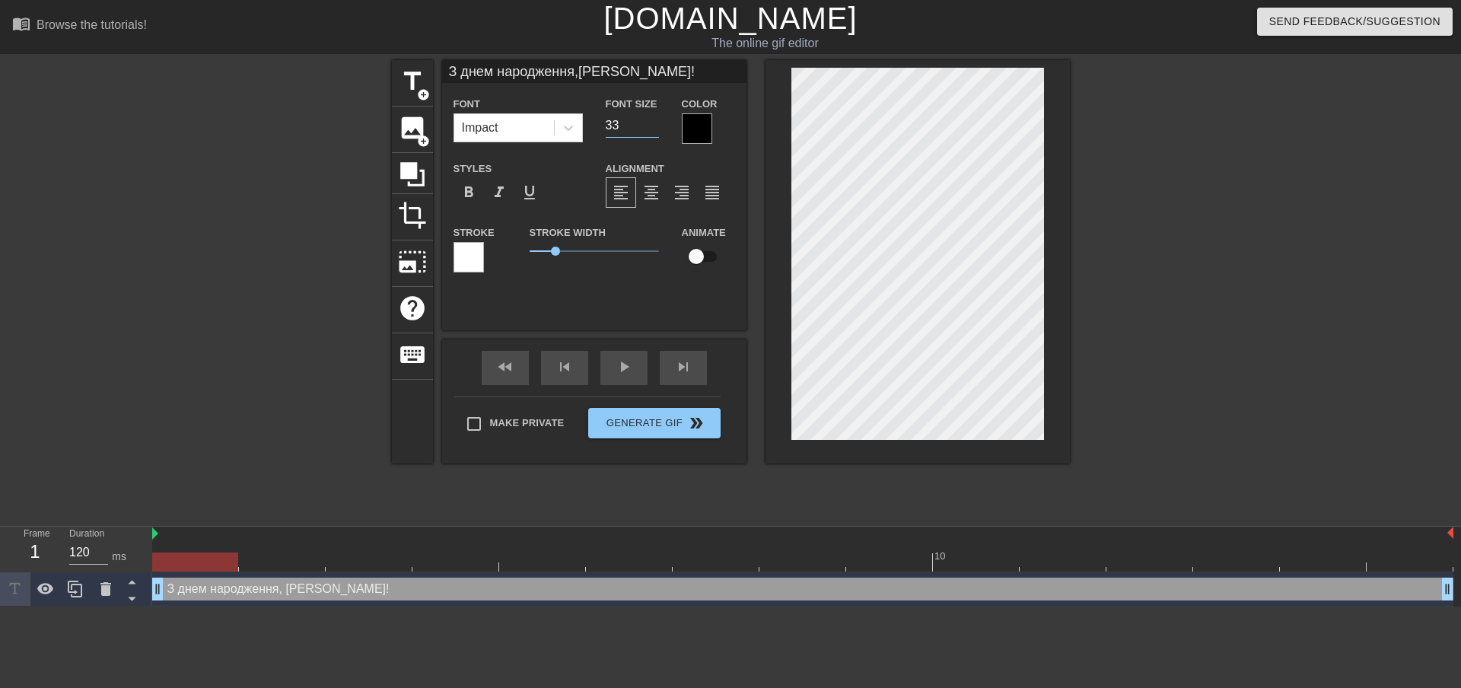
click at [651, 122] on input "33" at bounding box center [632, 125] width 53 height 24
type input "З днем народження,кохана Ленусіку!"
type textarea "З днем народження, кохана Ленусіку! ВК"
type input "З днем народження,кохана Ленусіку!ВКА"
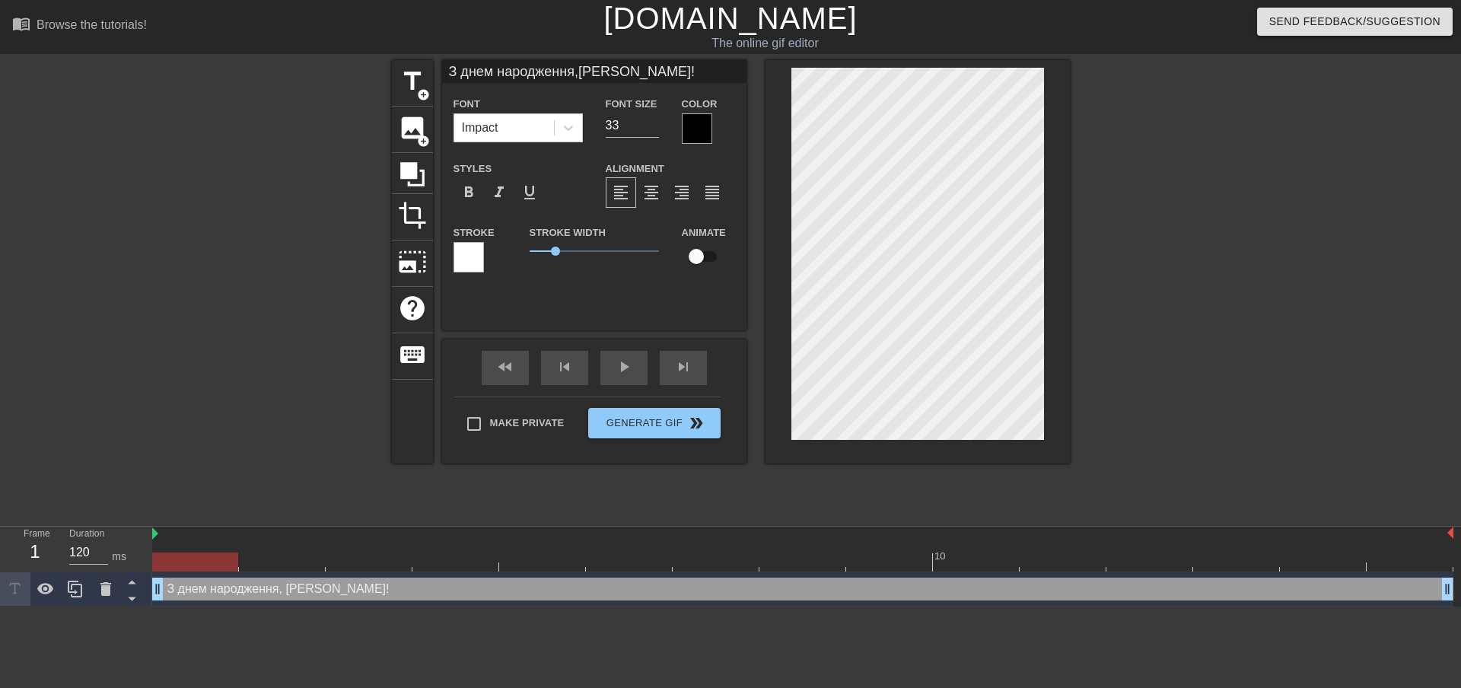
type textarea "З днем народження, кохана Ленусіку! ВКА"
type input "З днем народження,кохана Ленусіку!ВК"
type textarea "З днем народження, кохана Ленусіку! ВК"
type input "З днем народження,кохана Ленусіку!В"
type textarea "З днем народження, кохана Ленусіку! В"
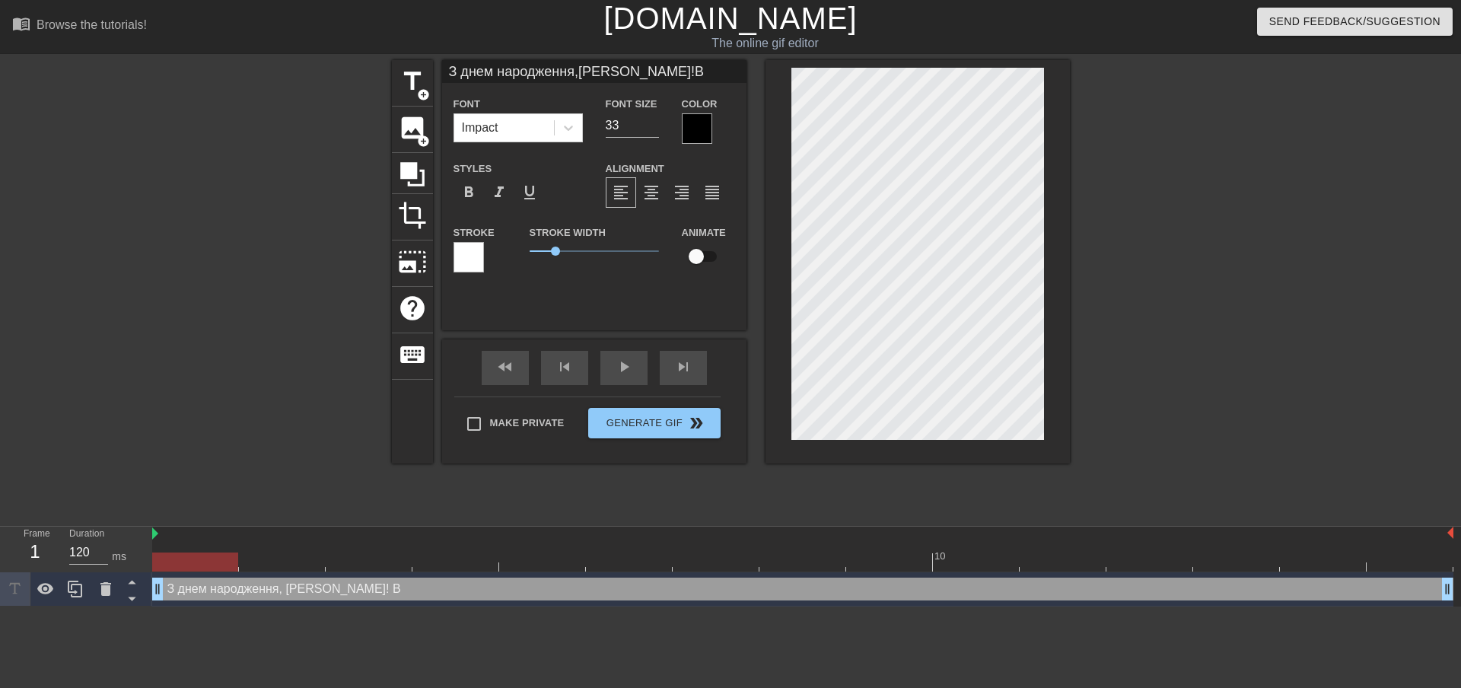
type input "З днем народження,кохана Ленусіку!"
type textarea "З днем народження, кохана Ленусіку!"
type input "З днем народження,кохана Ленусіку!в"
type textarea "З днем народження, кохана Ленусіку! в"
type input "З днем народження,кохана Ленусіку!вд"
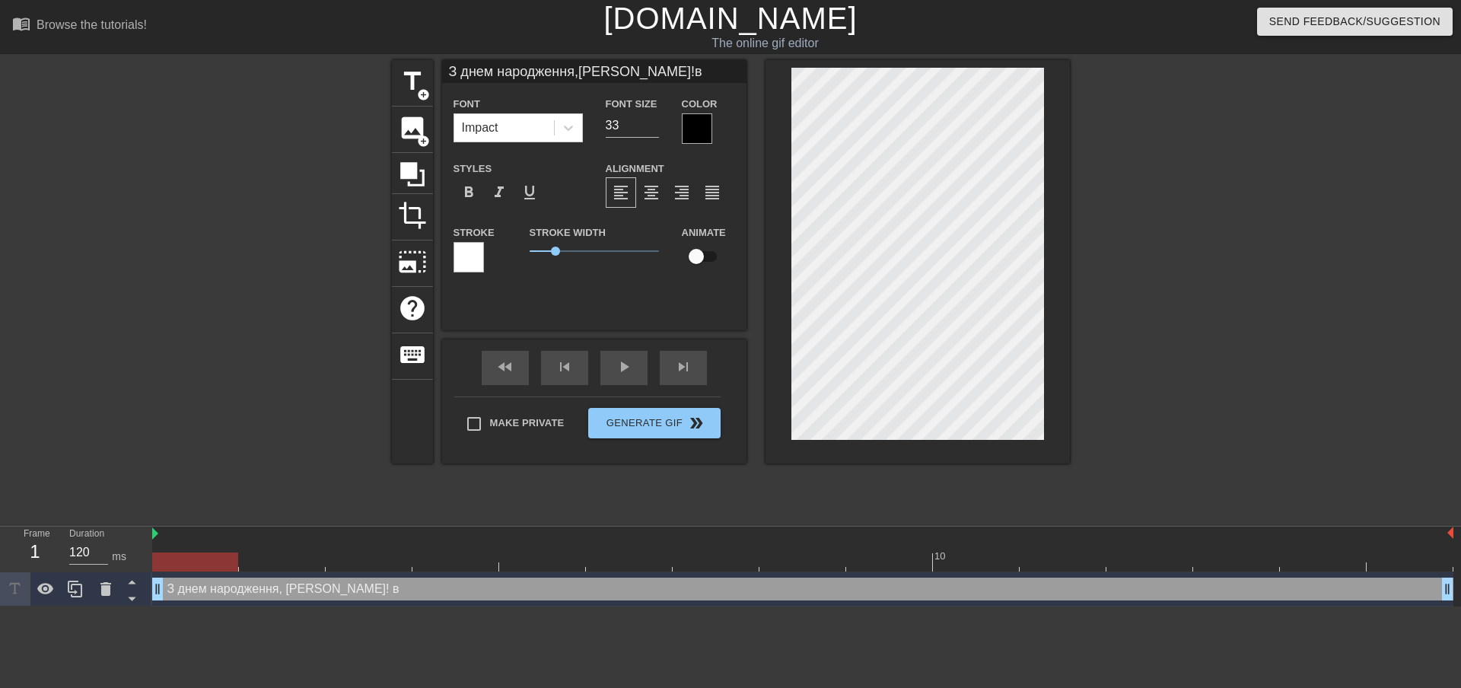
type textarea "З днем народження, кохана Ленусіку! вд"
type input "З днем народження,кохана Ленусіку!вдя"
type textarea "З днем народження, кохана Ленусіку! вдя"
type input "З днем народження,кохана Ленусіку!вд"
type textarea "З днем народження, кохана Ленусіку! вд"
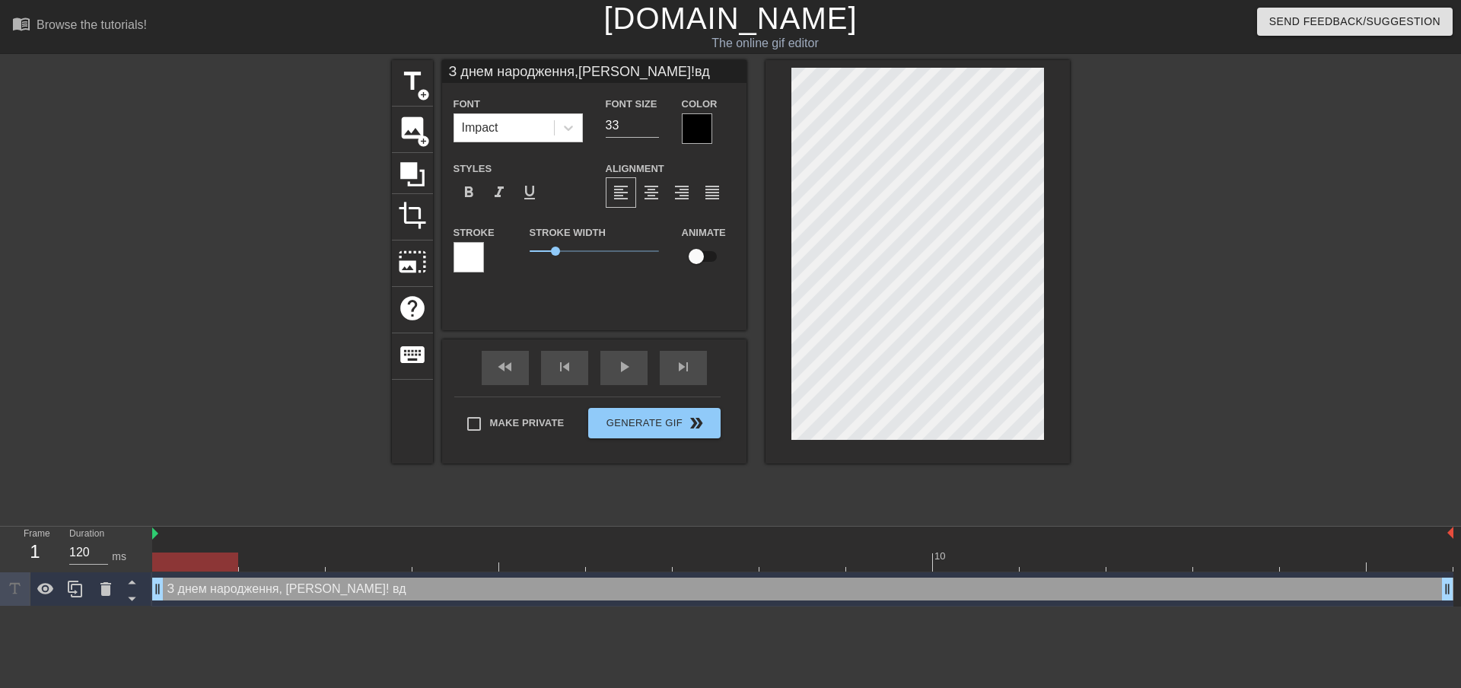
type input "З днем народження,кохана Ленусіку!в"
type textarea "З днем народження, кохана Ленусіку! в"
type input "З днем народження,кохана Ленусіку!"
type textarea "З днем народження, кохана Ленусіку!"
type input "З днем народження,кохана Ленусіку!В"
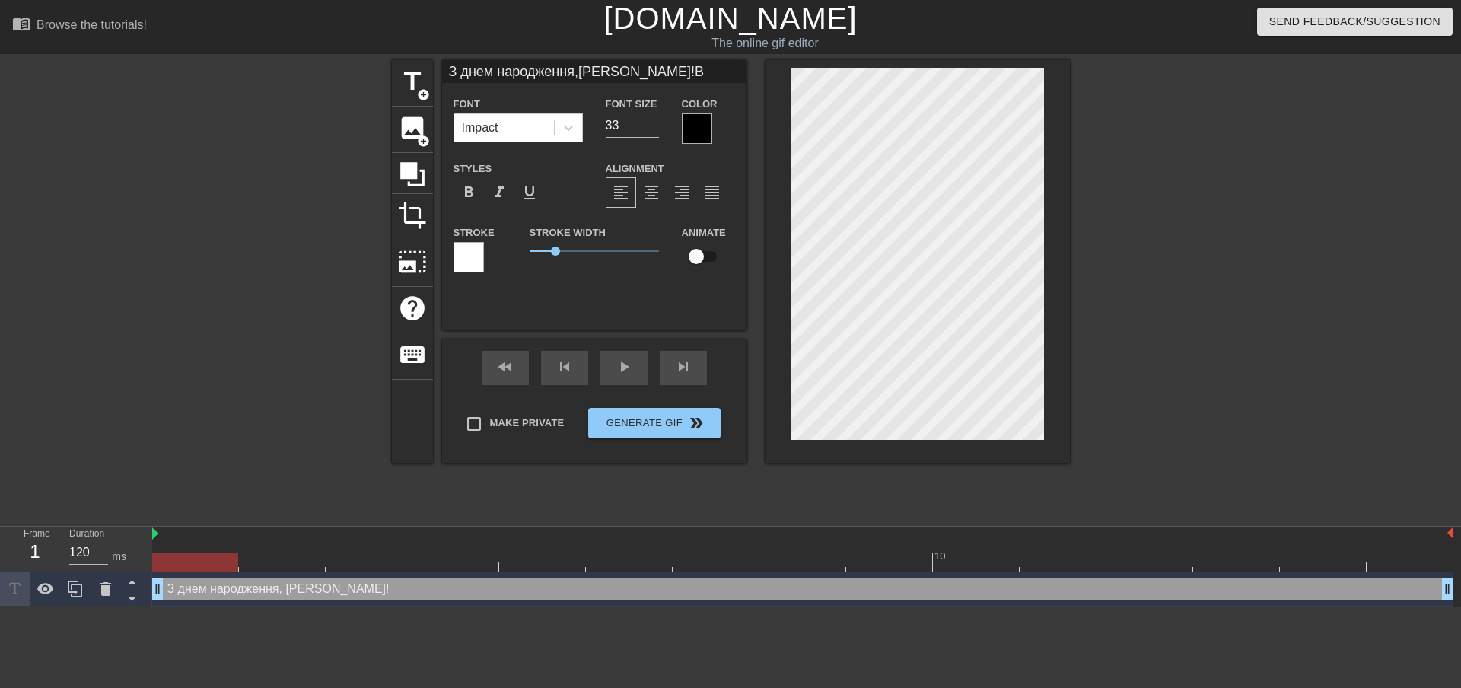
type textarea "З днем народження, кохана Ленусіку! В"
type input "З днем народження,кохана Ленусіку!В"
type textarea "З днем народження, кохана Ленусіку! В"
type input "З днем народження,кохана Ленусіку!Вд"
type textarea "З днем народження, кохана Ленусіку! Вд"
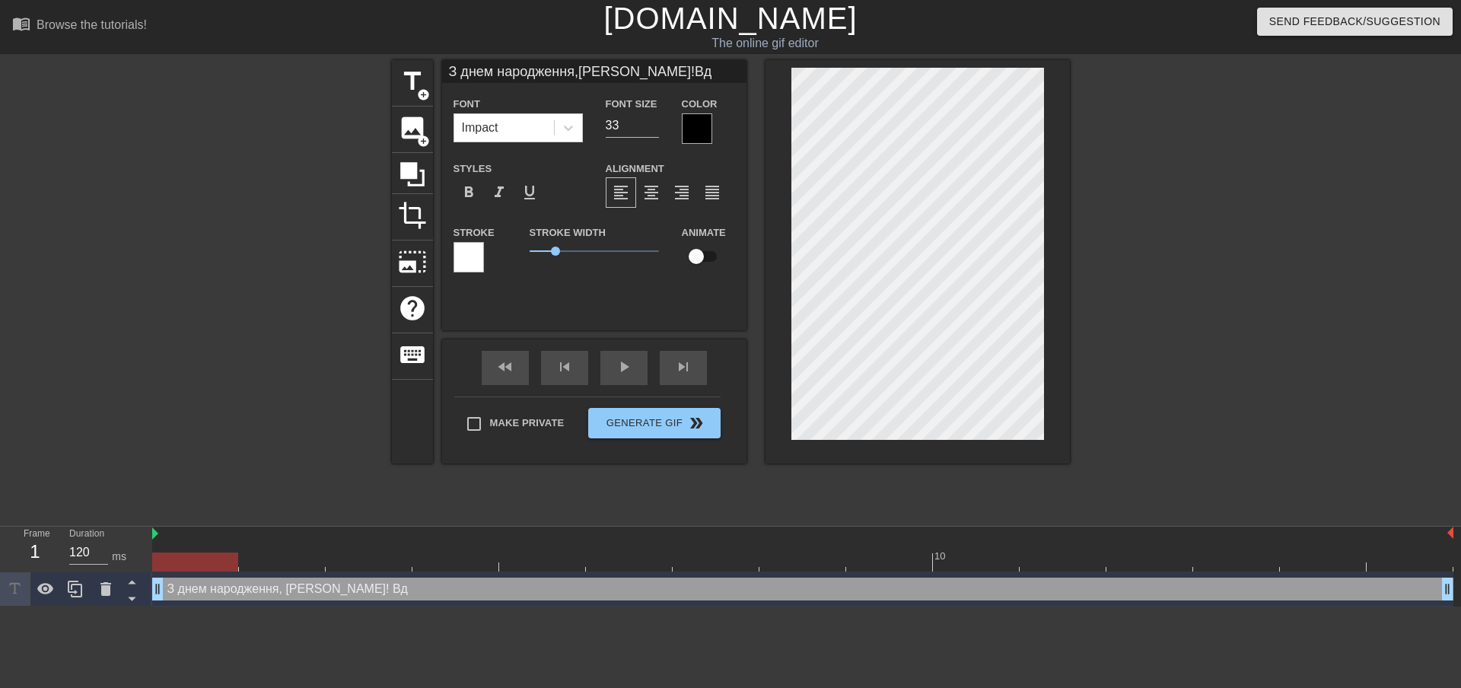
type input "З днем народження,кохана Ленусіку!Вдя"
type textarea "З днем народження, кохана Ленусіку! Вдя"
type input "З днем народження,кохана Ленусіку!Вдяч"
type textarea "З днем народження, кохана Ленусіку! Вдяч"
type input "З днем народження,кохана Ленусіку!Вдячн"
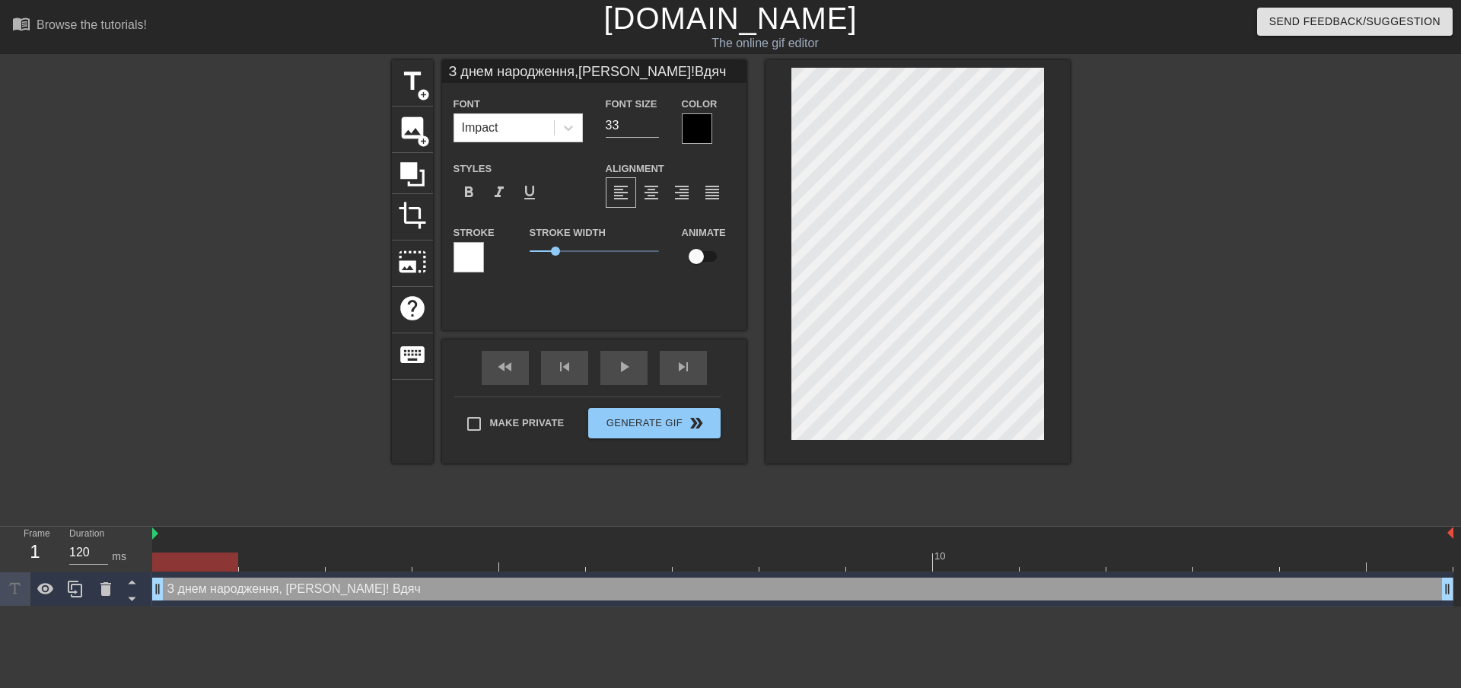
type textarea "З днем народження, кохана Ленусіку! Вдячн"
type input "З днем народження,кохана Ленусіку!Вдячни"
type textarea "З днем народження, кохана Ленусіку! Вдячни"
type input "З днем народження,кохана Ленусіку!Вдячний"
type textarea "З днем народження, кохана Ленусіку! Вдячний"
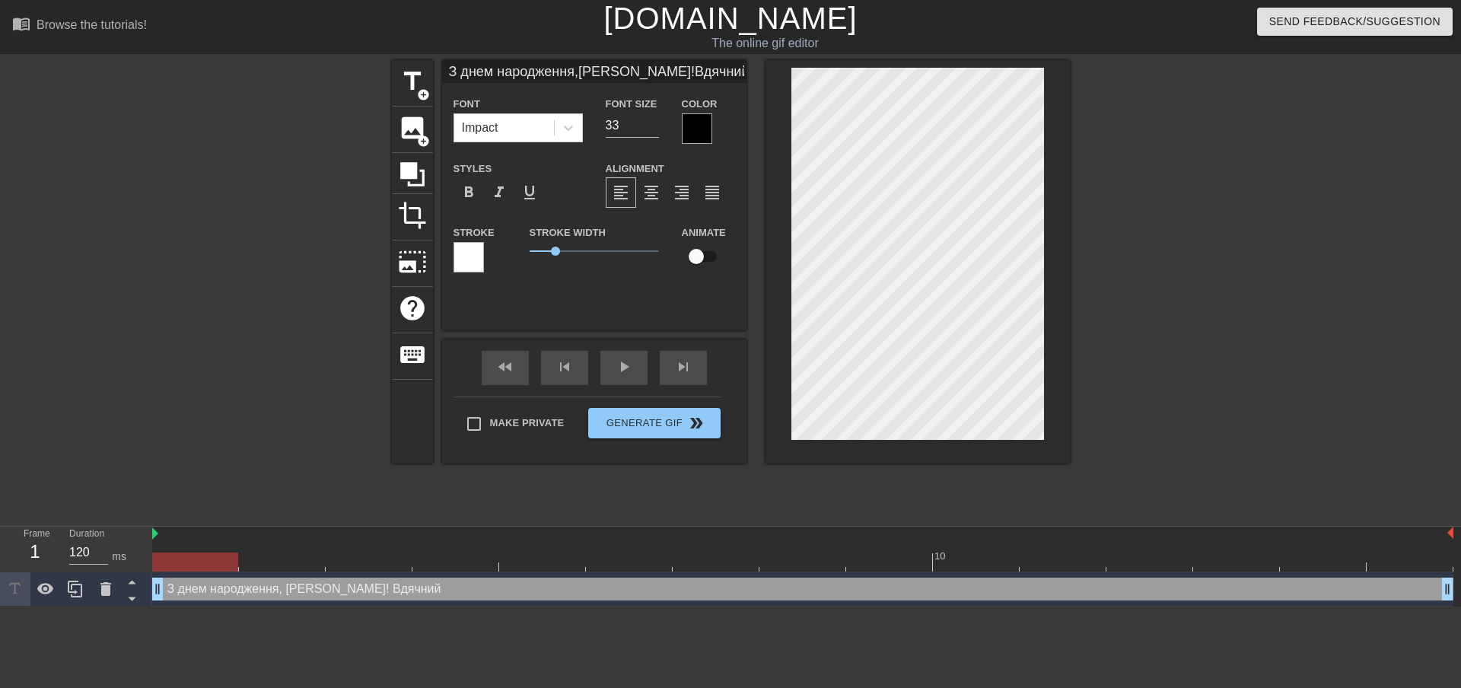
scroll to position [3, 4]
type input "З днем народження,кохана Ленусіку!Вдячний"
type textarea "З днем народження, кохана Ленусіку! Вдячний"
type input "З днем народження,кохана Ленусіку!Вдячний з"
type textarea "З днем народження, кохана Ленусіку! Вдячний з"
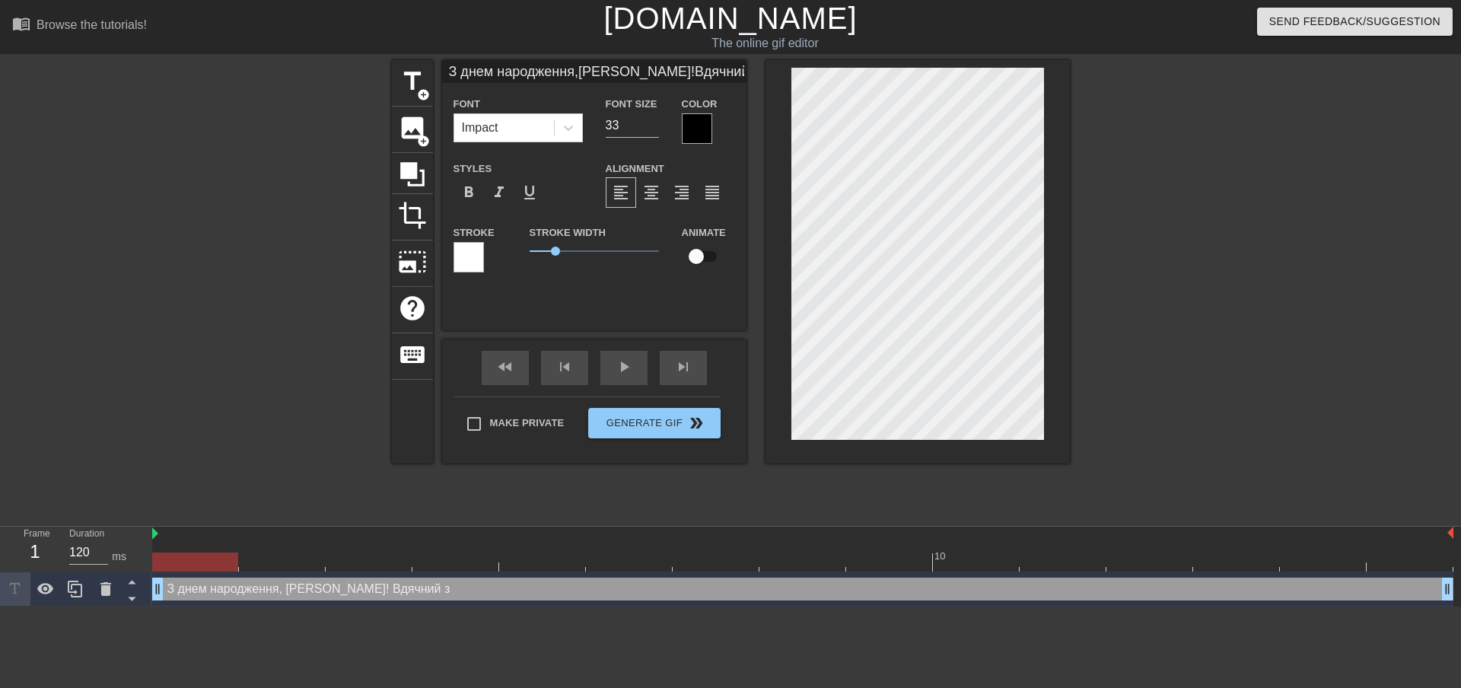
type input "З днем народження,кохана Ленусіку!Вдячний за"
type textarea "З днем народження, кохана Ленусіку! Вдячний за"
type input "З днем народження,кохана Ленусіку!Вдячний за"
type textarea "З днем народження, кохана Ленусіку! Вдячний за"
type input "З днем народження,кохана Ленусіку!Вдячний за М"
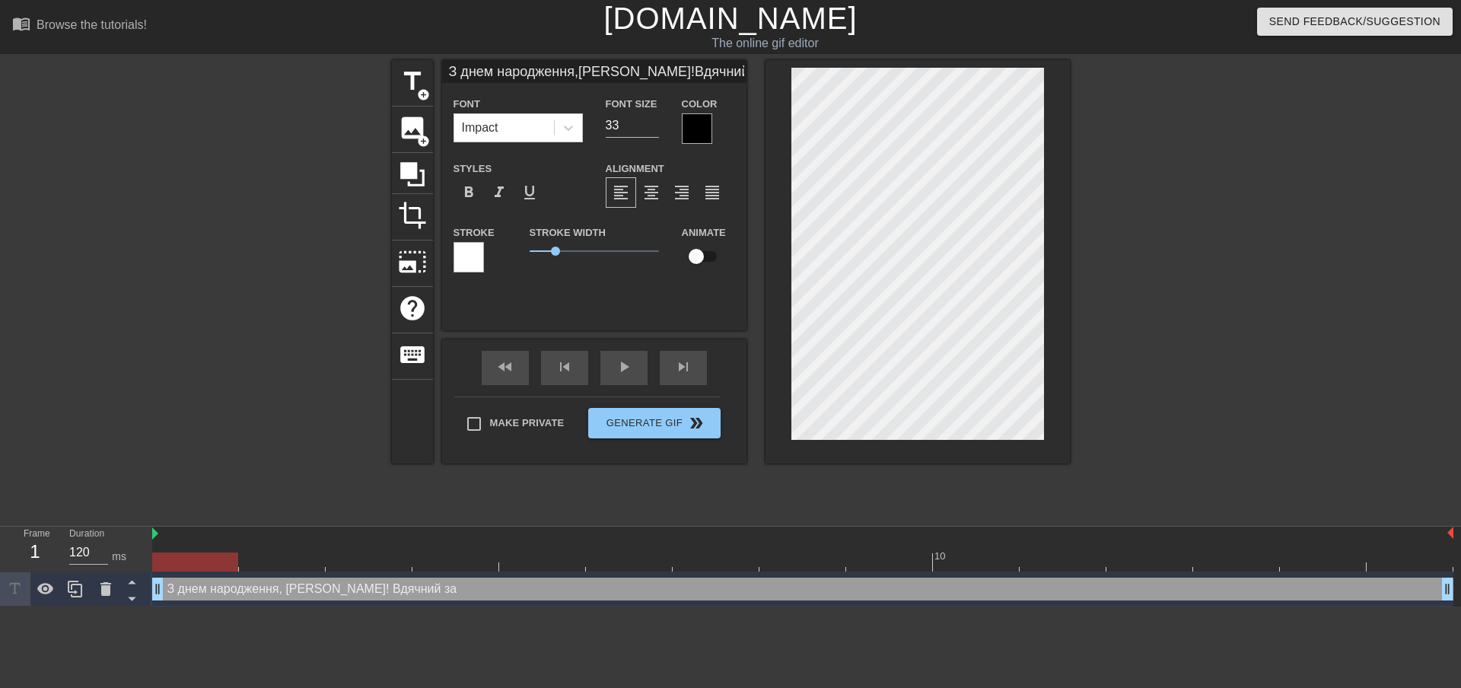
type textarea "З днем народження, кохана Ленусіку! Вдячний за М"
type input "З днем народження,кохана Ленусіку!Вдячний за Ма"
type textarea "З днем народження, кохана Ленусіку! Вдячний за Ма"
type input "З днем народження,кохана Ленусіку!Вдячний за Мар"
type textarea "З днем народження, кохана Ленусіку! Вдячний за Мар"
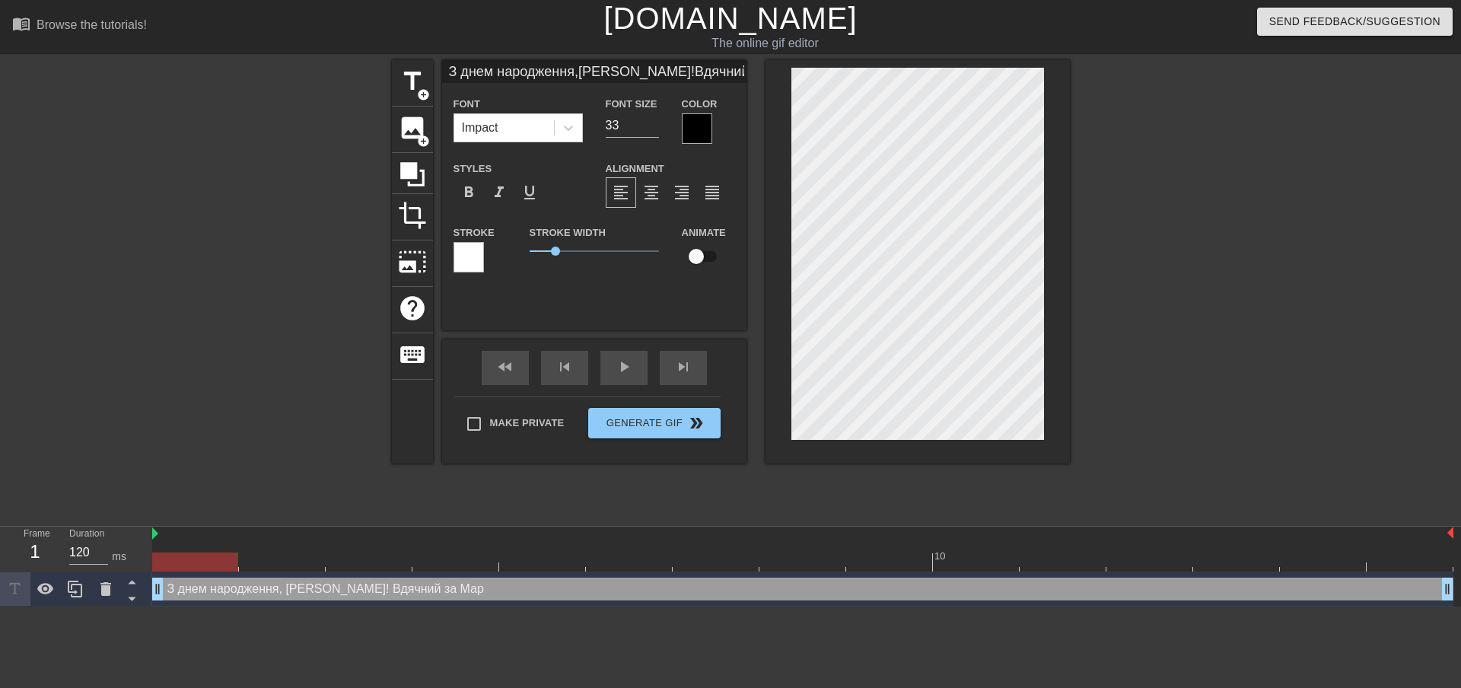
type input "З днем народження,кохана Ленусіку!Вдячний за Марі"
type textarea "З днем народження, кохана Ленусіку! Вдячний за Марі"
type input "З днем народження,кохана Ленусіку!Вдячний за Марій"
type textarea "З днем народження, кохана Ленусіку! Вдячний за Марій"
type input "З днем народження,кохана Ленусіку!Вдячний за Марійк"
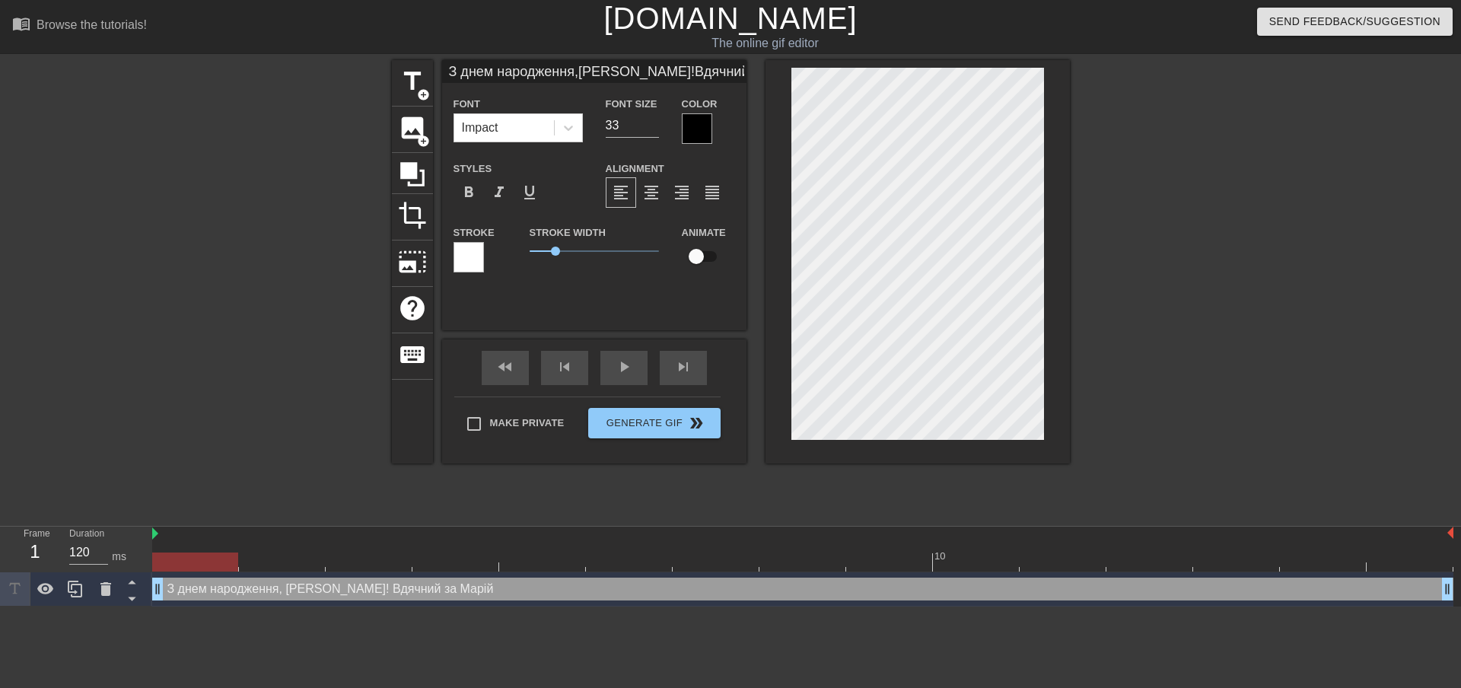
type textarea "З днем народження, кохана Ленусіку! Вдячний за Марійк"
type input "З днем народження,кохана Ленусіку!Вдячний за Марійку"
type textarea "З днем народження, кохана Ленусіку! Вдячний за Марійку"
type input "З днем народження,кохана Ленусіку!Вдячний за Марійк"
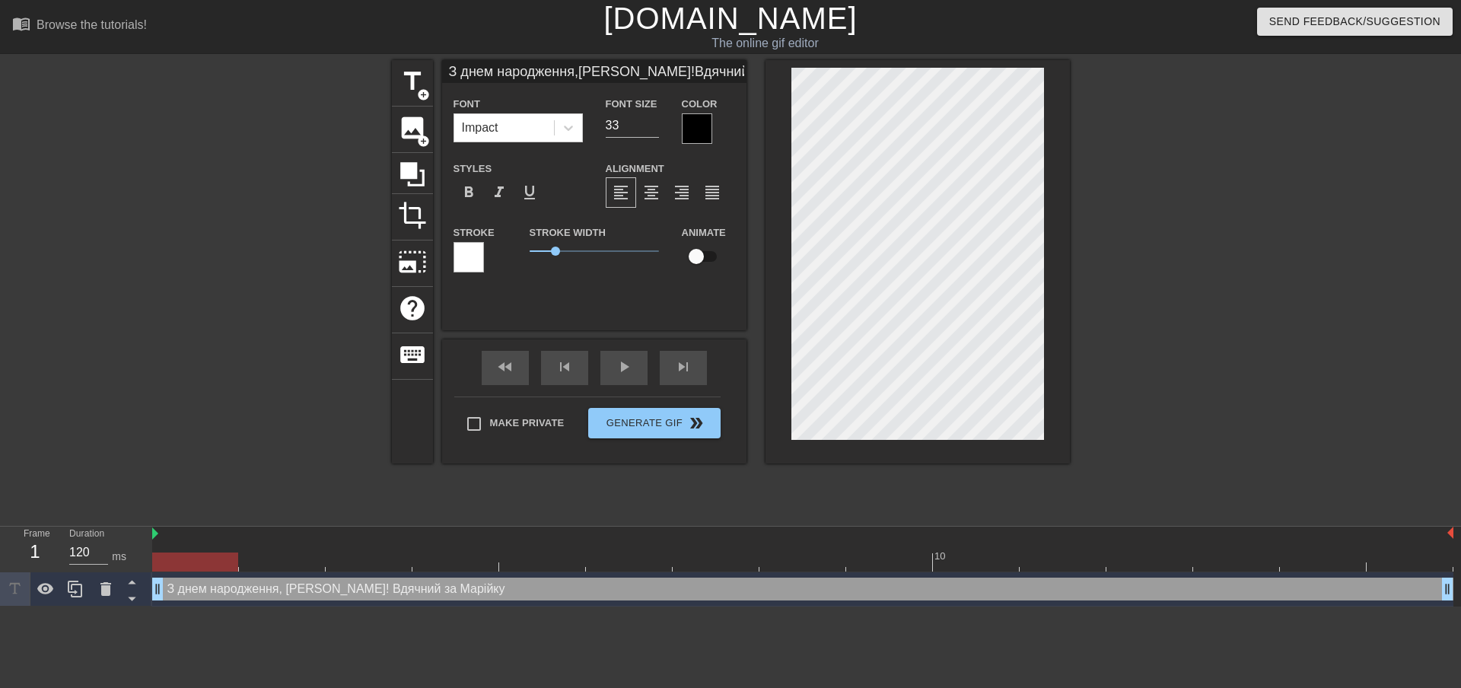
type textarea "З днем народження, кохана Ленусіку! Вдячний за Марійк"
type input "З днем народження,кохана Ленусіку!Вдячний за Марій"
type textarea "З днем народження, кохана Ленусіку! Вдячний за Марій"
type input "З днем народження,кохана Ленусіку!Вдячний за Марі"
type textarea "З днем народження, кохана Ленусіку! Вдячний за Марі"
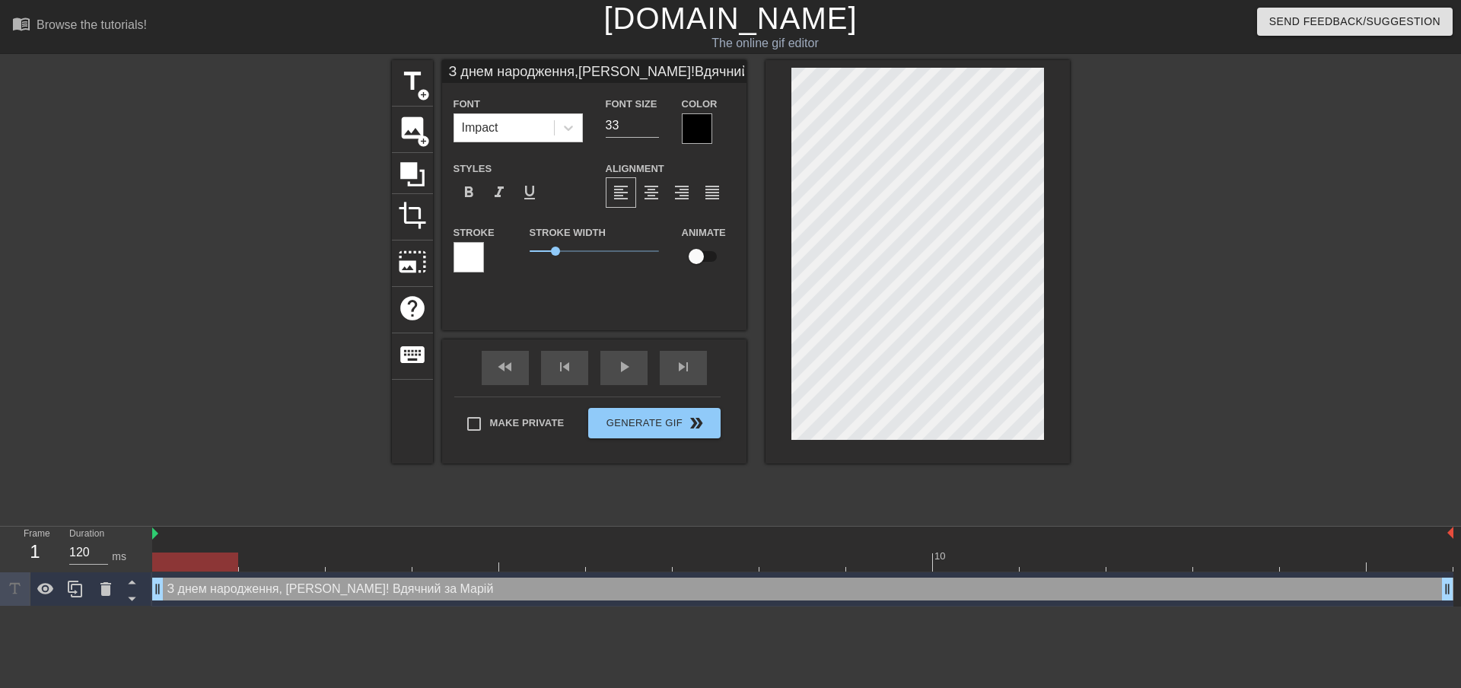
scroll to position [3, 7]
type input "З днем народження,кохана Ленусіку!Вдячний за Мар"
type textarea "З днем народження, кохана Ленусіку! Вдячний за Мар"
type input "З днем народження,кохана Ленусіку!Вдячний за Ма"
type textarea "З днем народження, кохана Ленусіку! Вдячний за Ма"
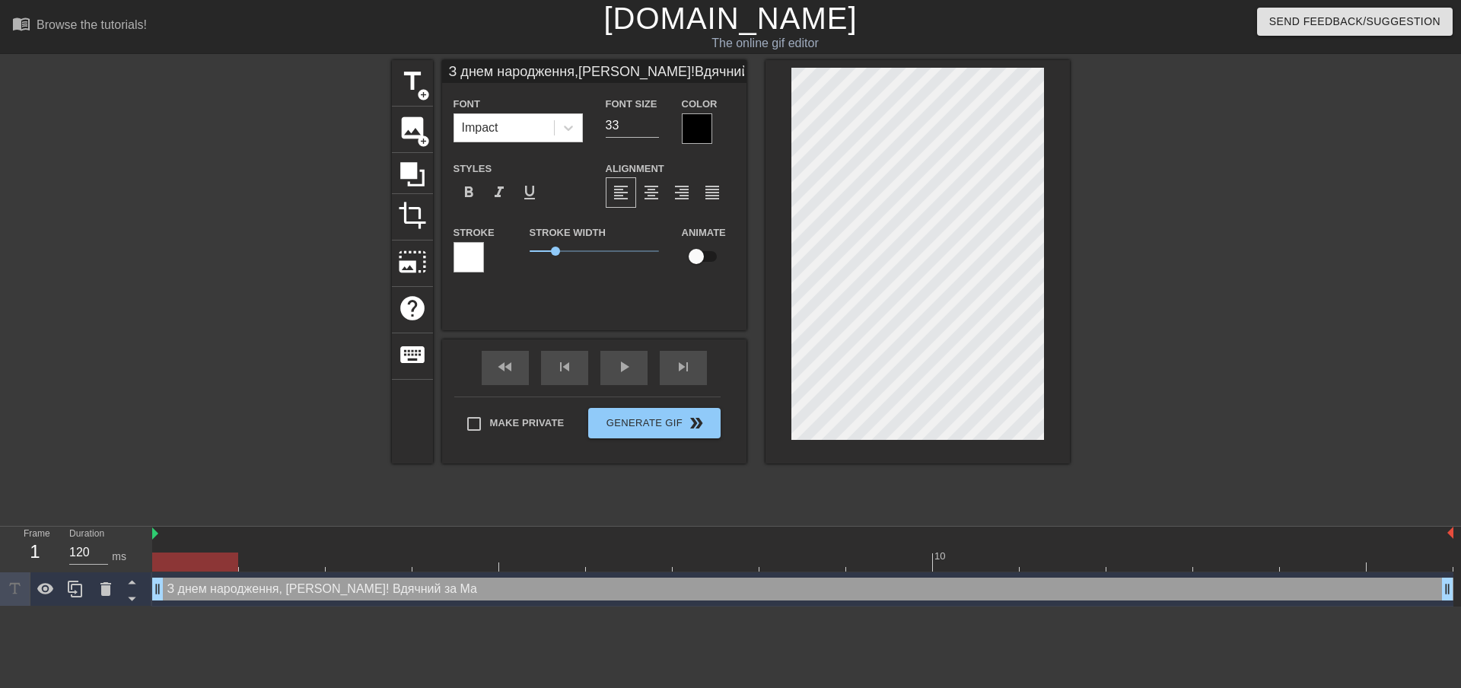
type input "З днем народження,кохана Ленусіку!Вдячний за М"
type textarea "З днем народження, кохана Ленусіку! Вдячний за М"
type input "З днем народження,кохана Ленусіку!Вдячний за"
type textarea "З днем народження, кохана Ленусіку! Вдячний за"
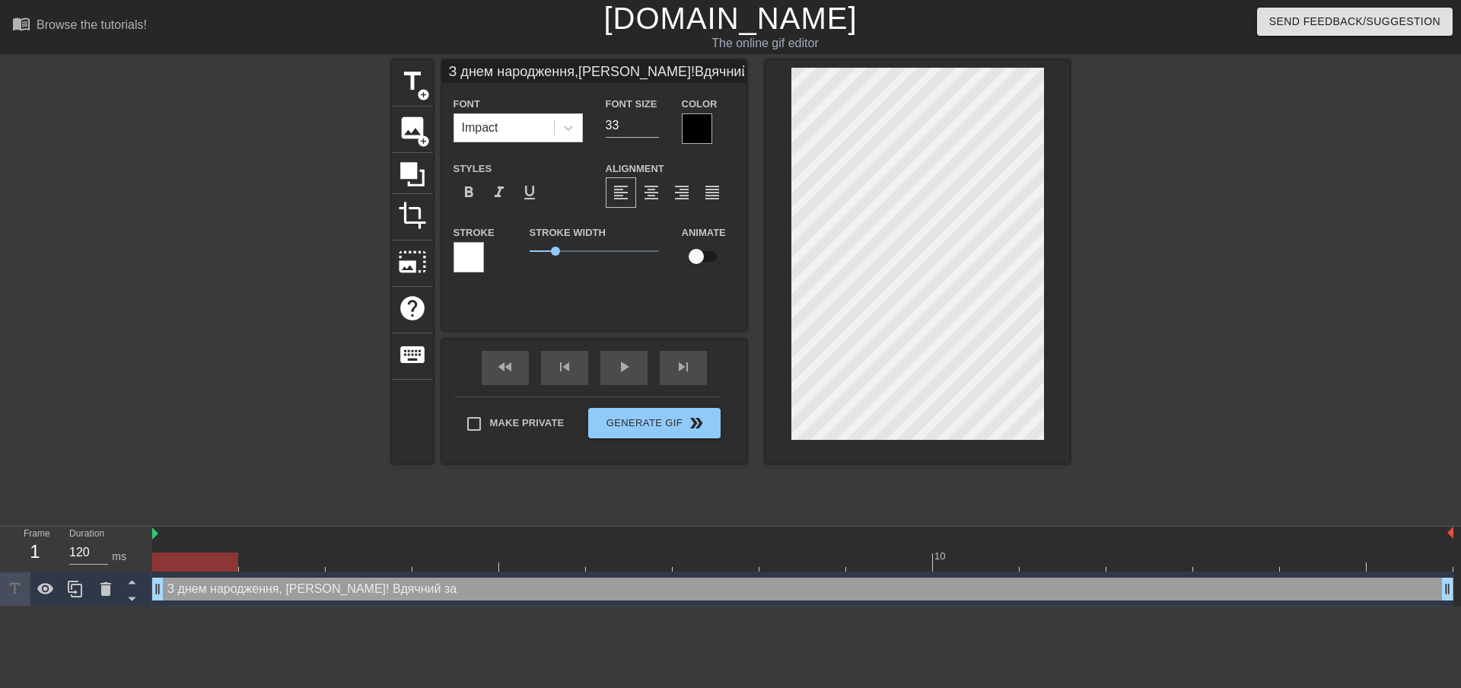
type input "З днем народження,кохана Ленусіку!Вдячний за М"
type textarea "З днем народження, кохана Ленусіку! Вдячний за М"
type input "З днем народження,кохана Ленусіку!Вдячний за Ма"
type textarea "З днем народження, кохана Ленусіку! Вдячний за Ма"
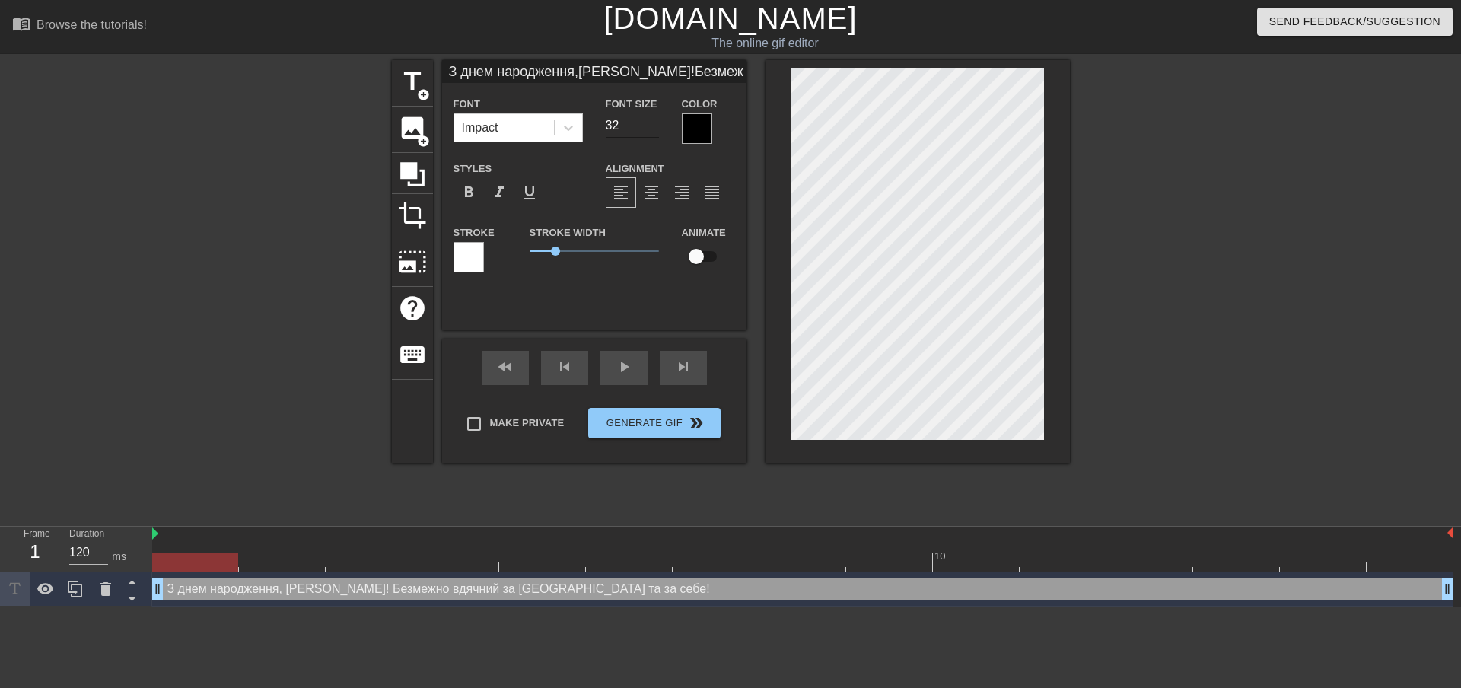
click at [652, 129] on input "32" at bounding box center [632, 125] width 53 height 24
click at [652, 129] on input "31" at bounding box center [632, 125] width 53 height 24
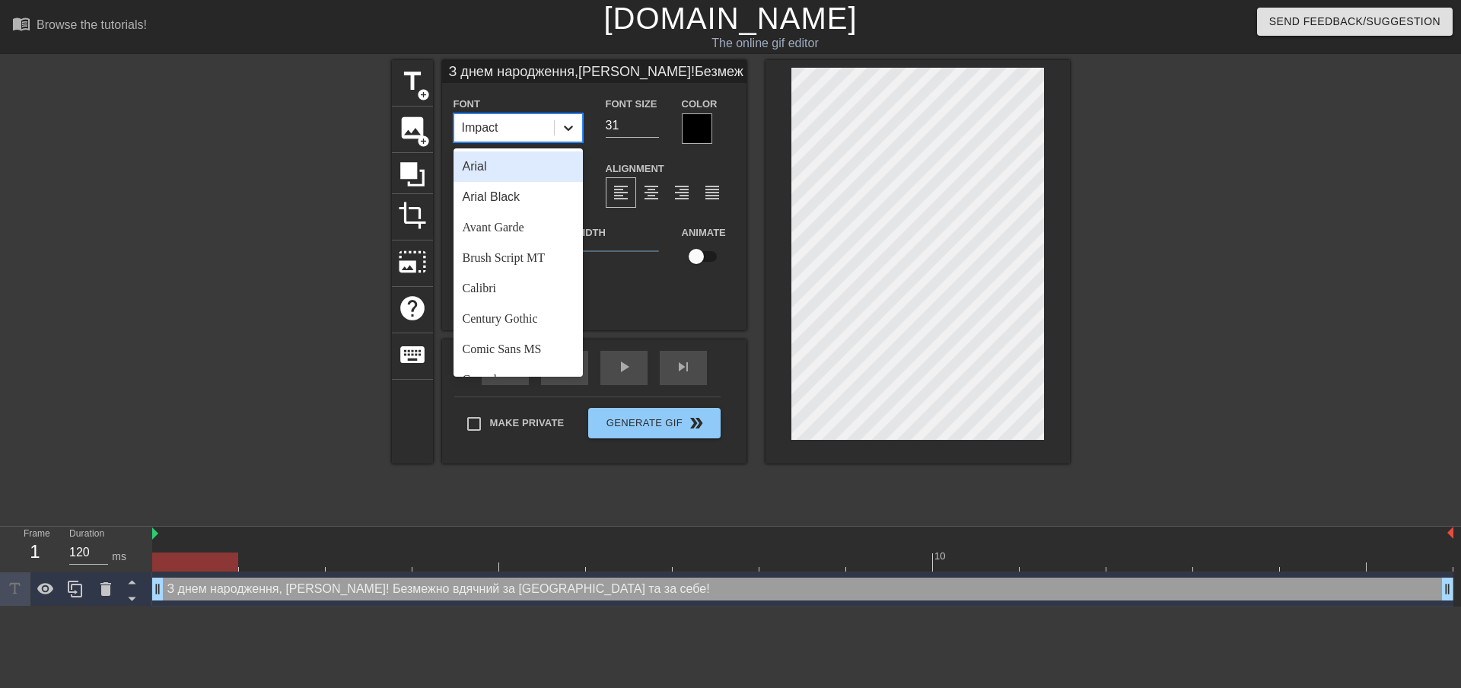
click at [571, 120] on icon at bounding box center [568, 127] width 15 height 15
click at [514, 352] on div "Comic Sans MS" at bounding box center [517, 349] width 129 height 30
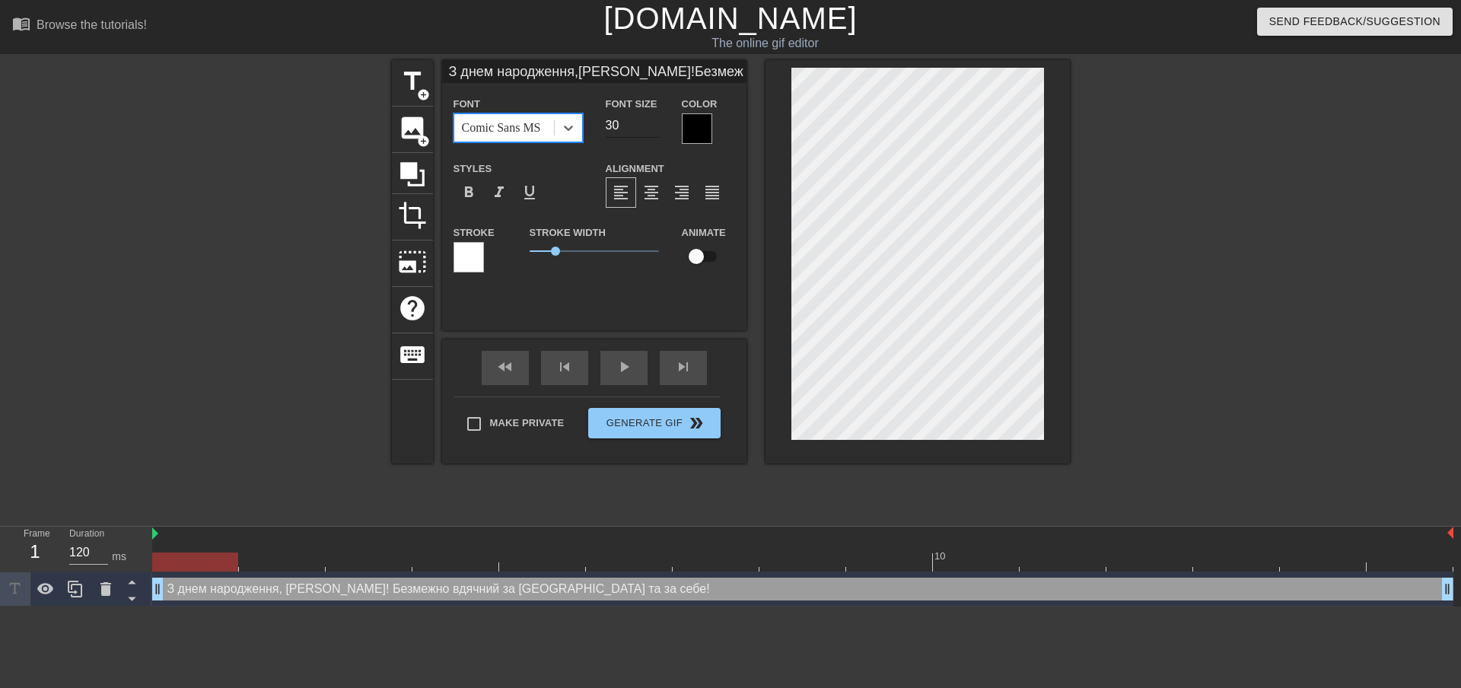
click at [652, 129] on input "30" at bounding box center [632, 125] width 53 height 24
click at [652, 129] on input "29" at bounding box center [632, 125] width 53 height 24
click at [651, 129] on input "28" at bounding box center [632, 125] width 53 height 24
click at [574, 130] on icon at bounding box center [568, 127] width 15 height 15
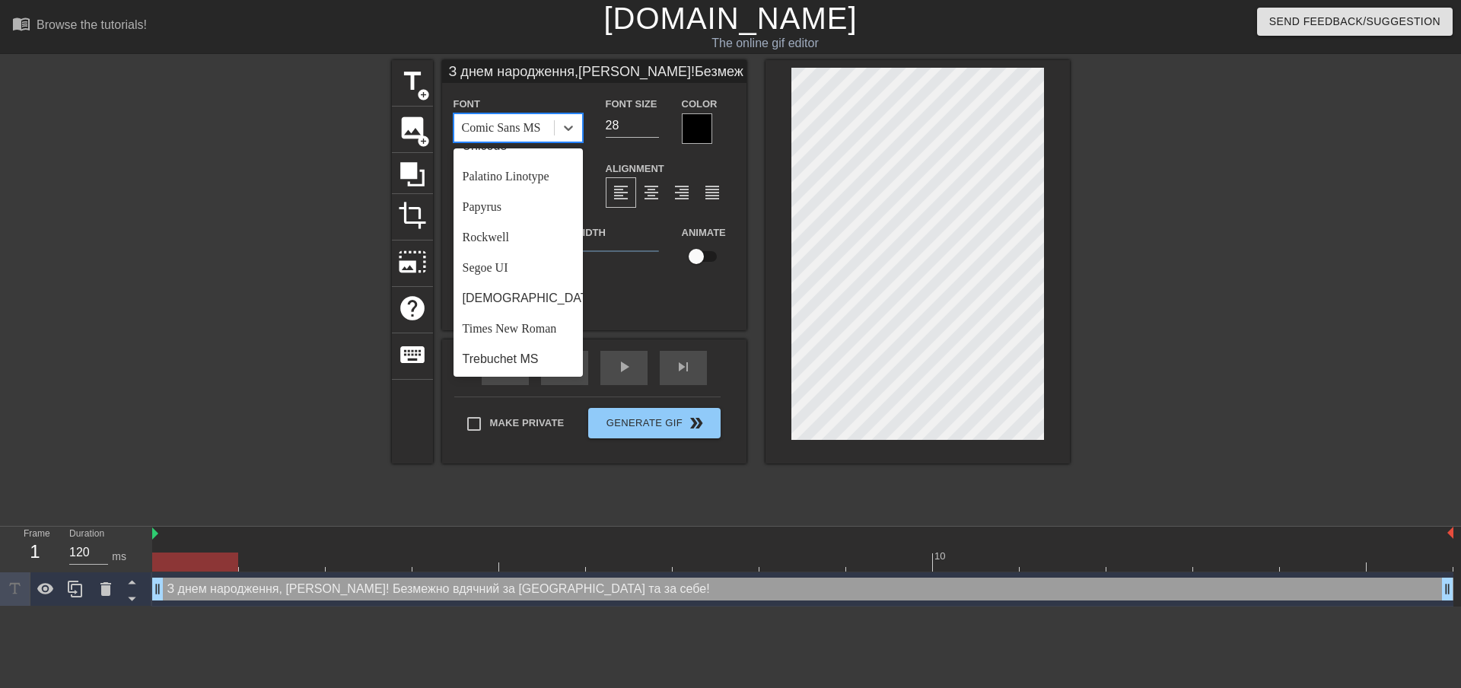
scroll to position [545, 0]
click at [488, 233] on div "Segoe UI" at bounding box center [517, 236] width 129 height 30
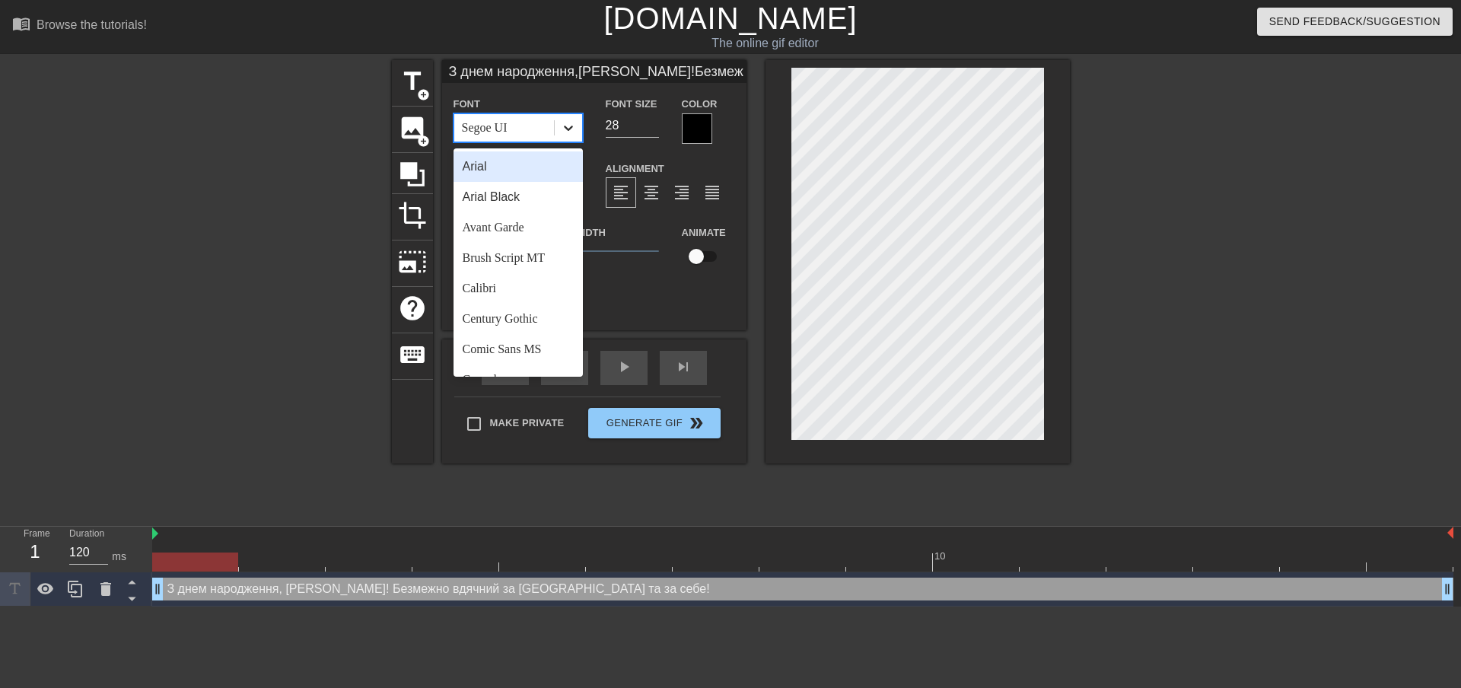
click at [568, 125] on icon at bounding box center [568, 127] width 15 height 15
click at [525, 348] on div "Comic Sans MS" at bounding box center [517, 349] width 129 height 30
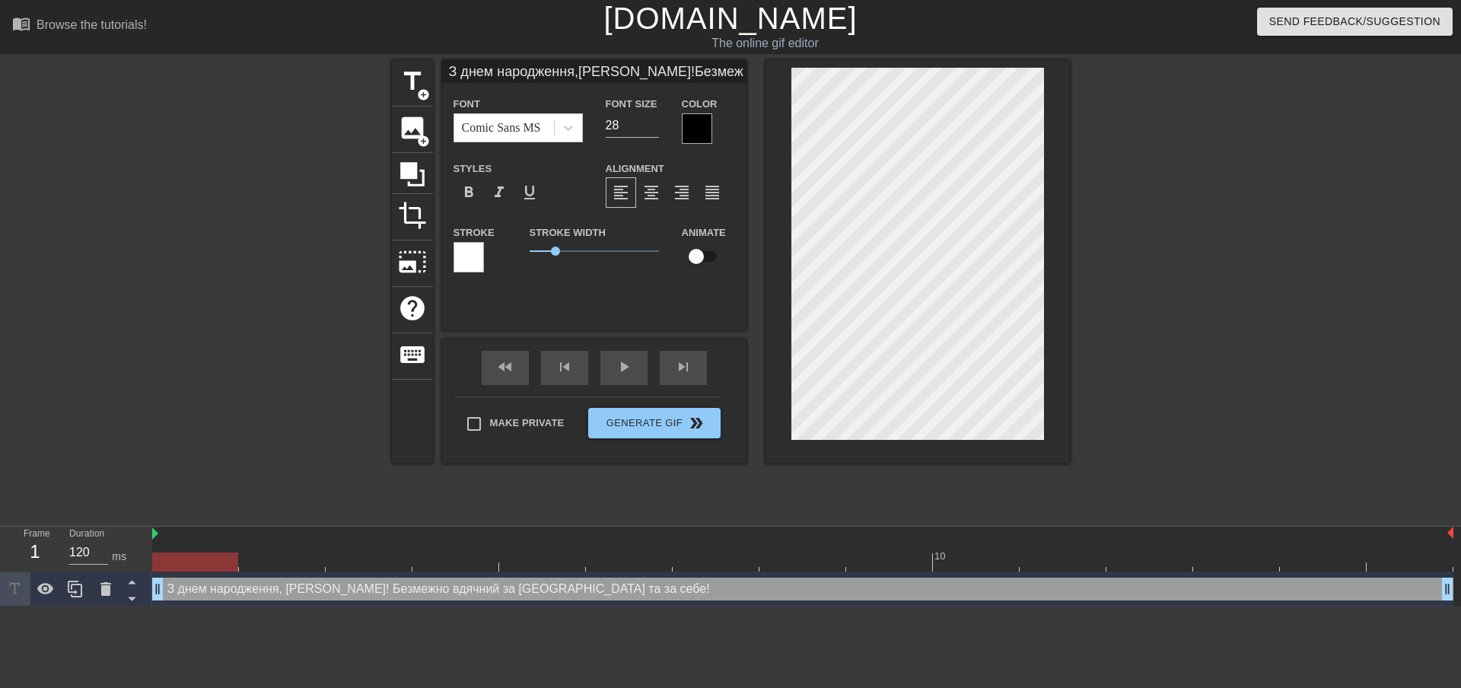
click at [698, 127] on div at bounding box center [697, 128] width 30 height 30
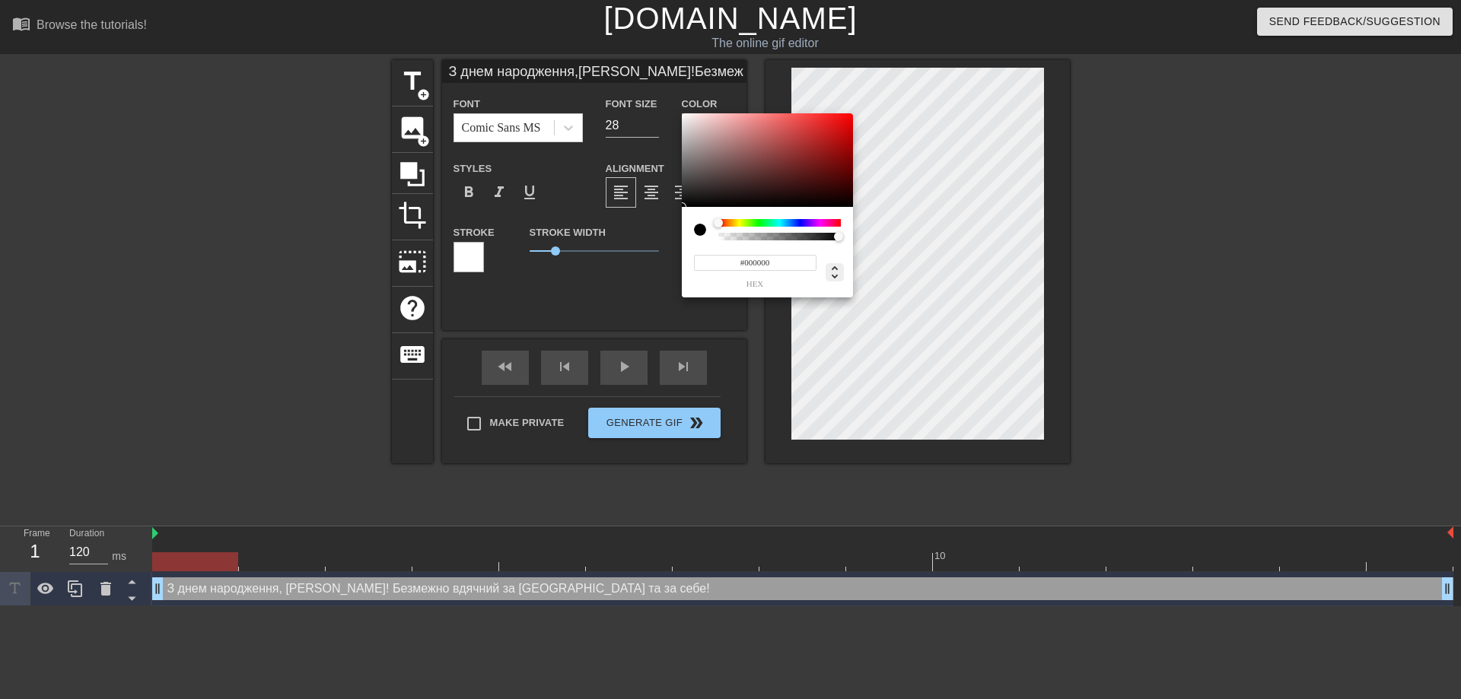
click at [838, 273] on icon at bounding box center [835, 272] width 18 height 18
click at [745, 264] on input "0" at bounding box center [738, 263] width 27 height 16
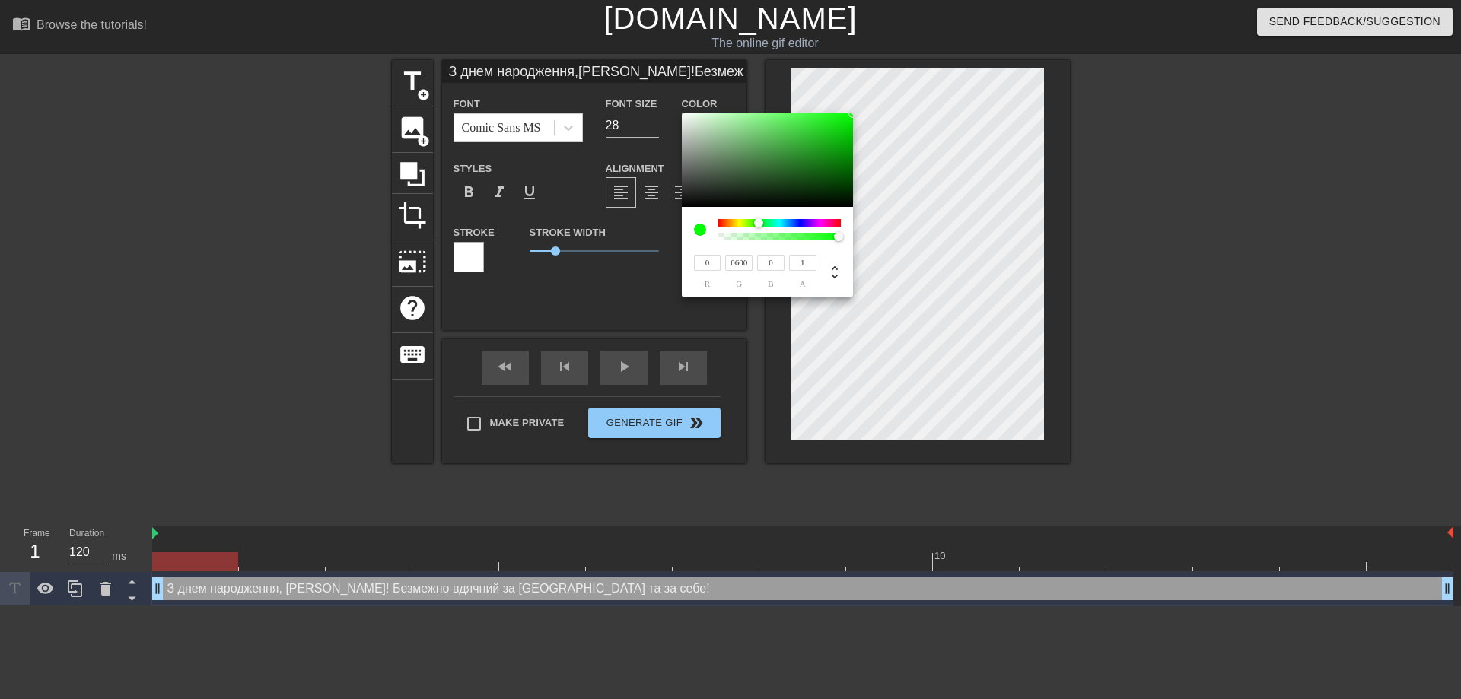
click at [735, 266] on input "0600" at bounding box center [738, 263] width 27 height 16
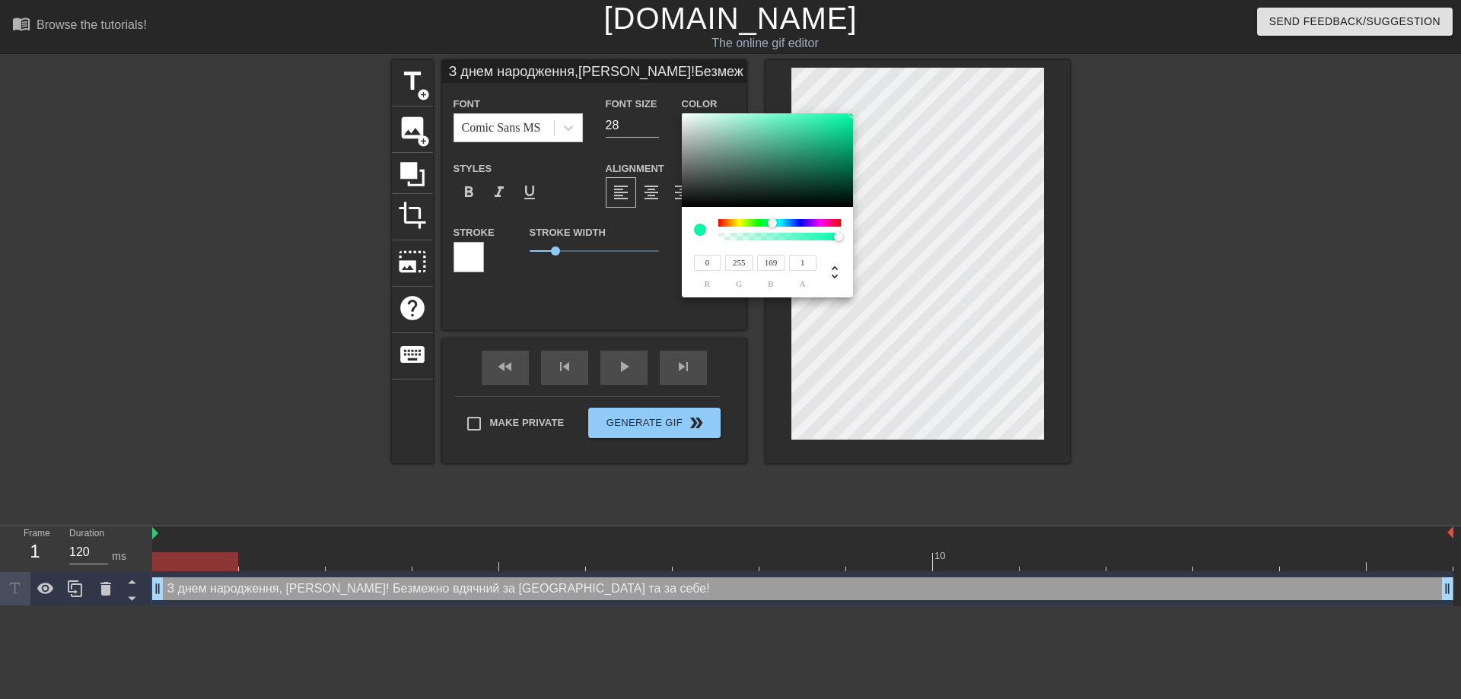
drag, startPoint x: 759, startPoint y: 223, endPoint x: 772, endPoint y: 235, distance: 18.3
click at [772, 235] on div at bounding box center [779, 229] width 123 height 21
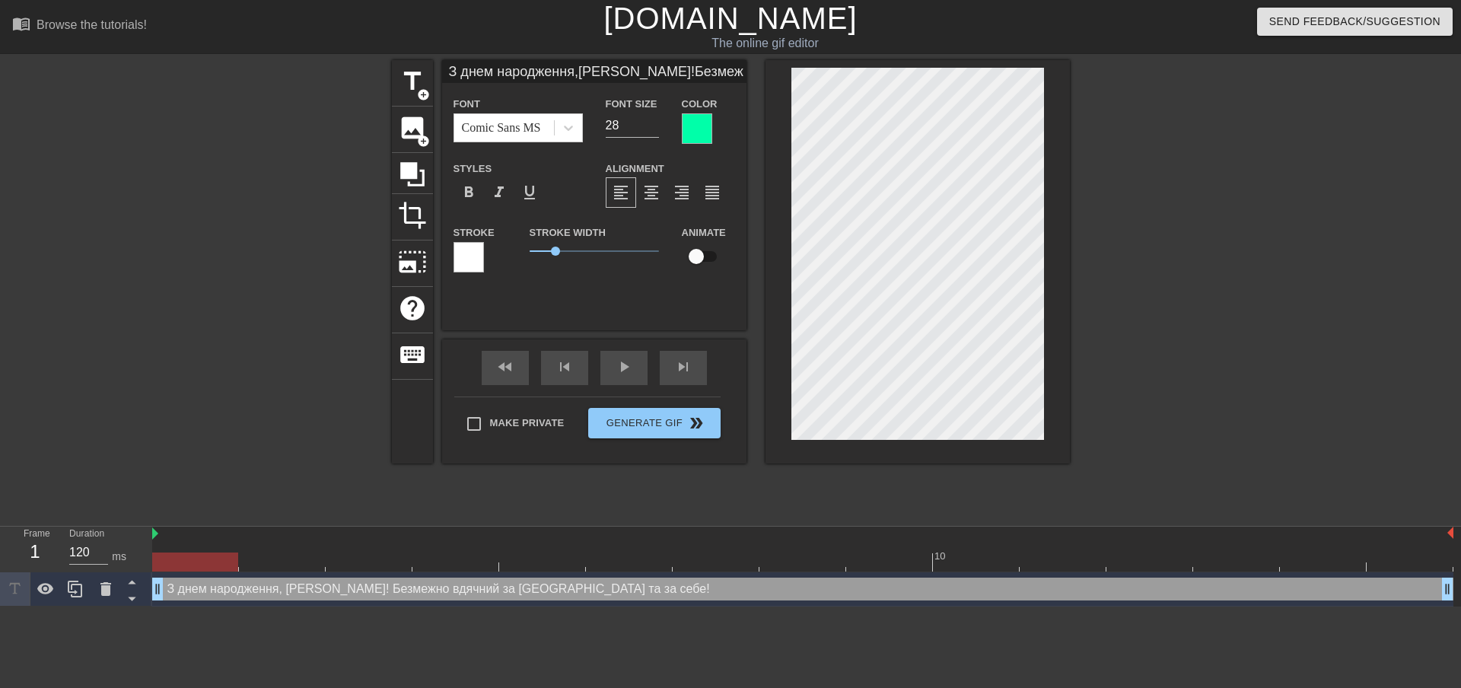
click at [1138, 365] on div at bounding box center [1202, 288] width 228 height 457
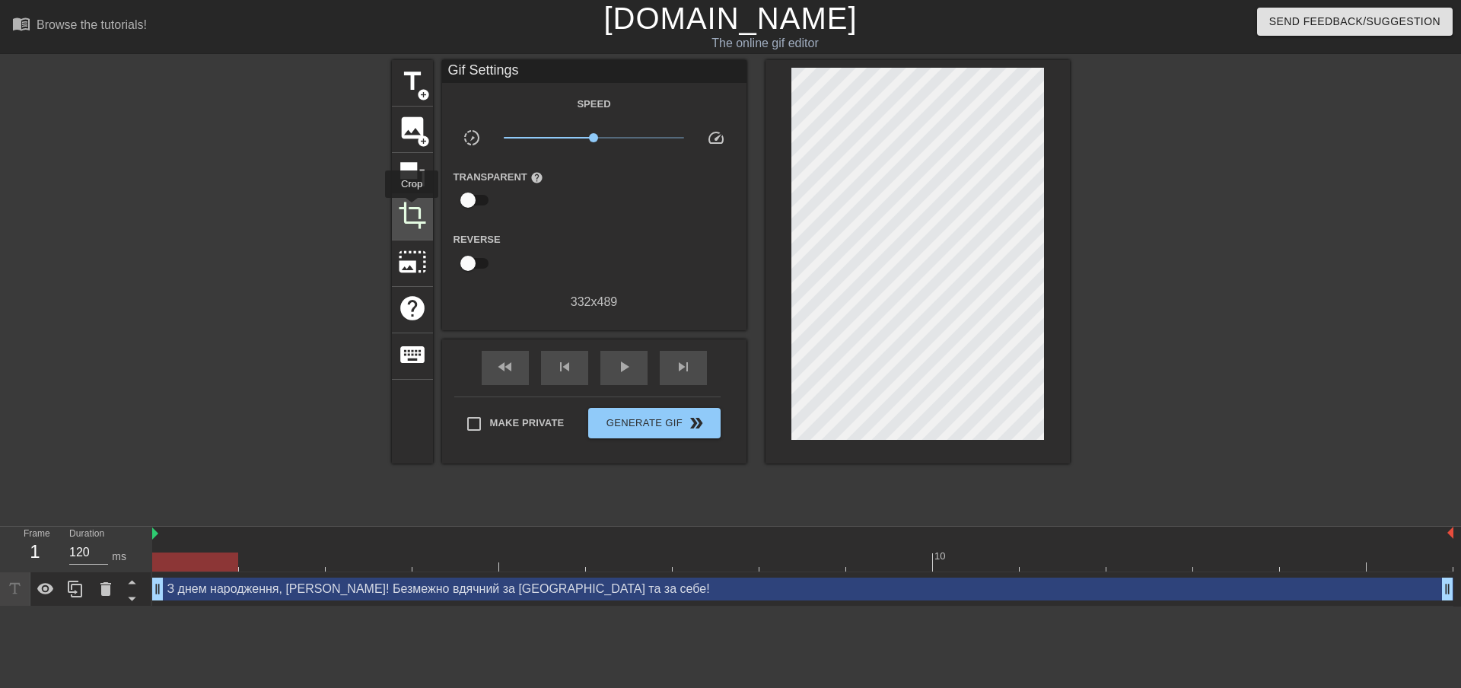
click at [412, 208] on span "crop" at bounding box center [412, 215] width 29 height 29
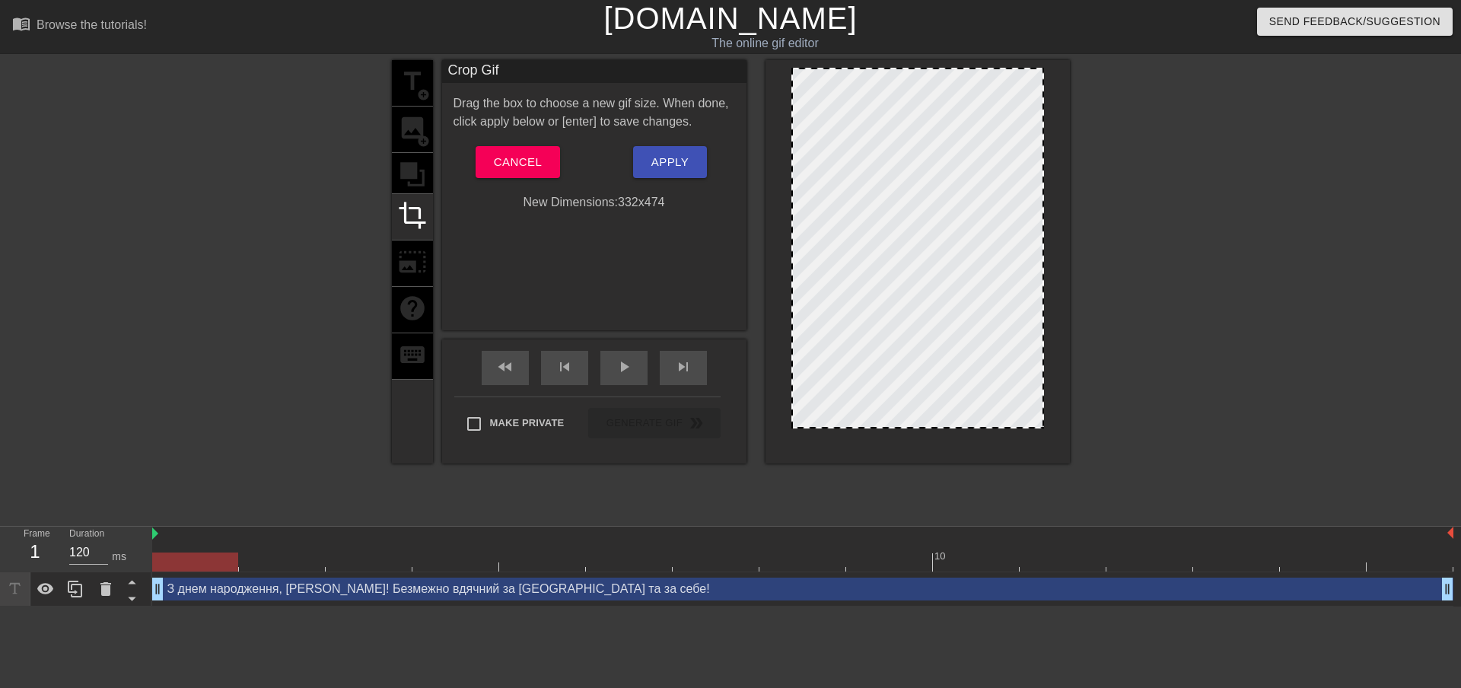
drag, startPoint x: 1030, startPoint y: 438, endPoint x: 1053, endPoint y: 412, distance: 33.9
click at [653, 162] on span "Apply" at bounding box center [669, 162] width 37 height 20
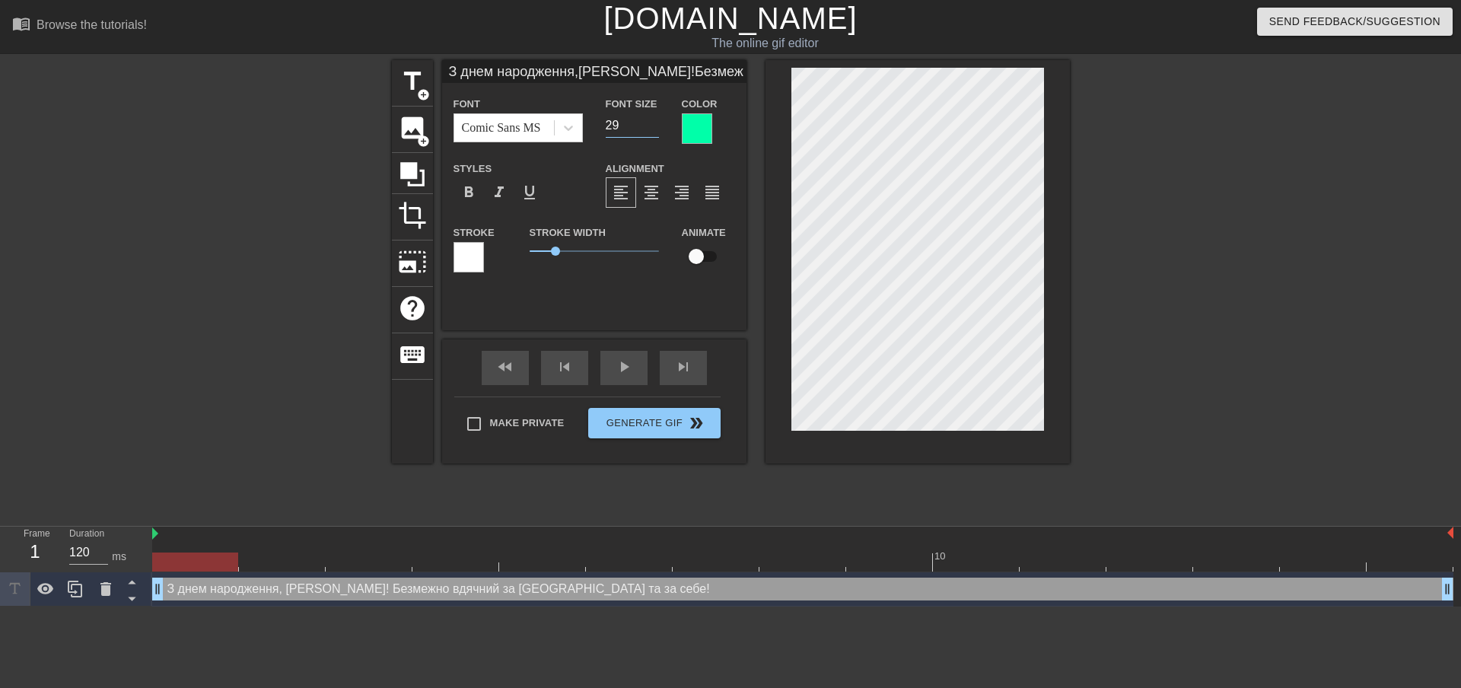
click at [650, 121] on input "29" at bounding box center [632, 125] width 53 height 24
click at [651, 120] on input "30" at bounding box center [632, 125] width 53 height 24
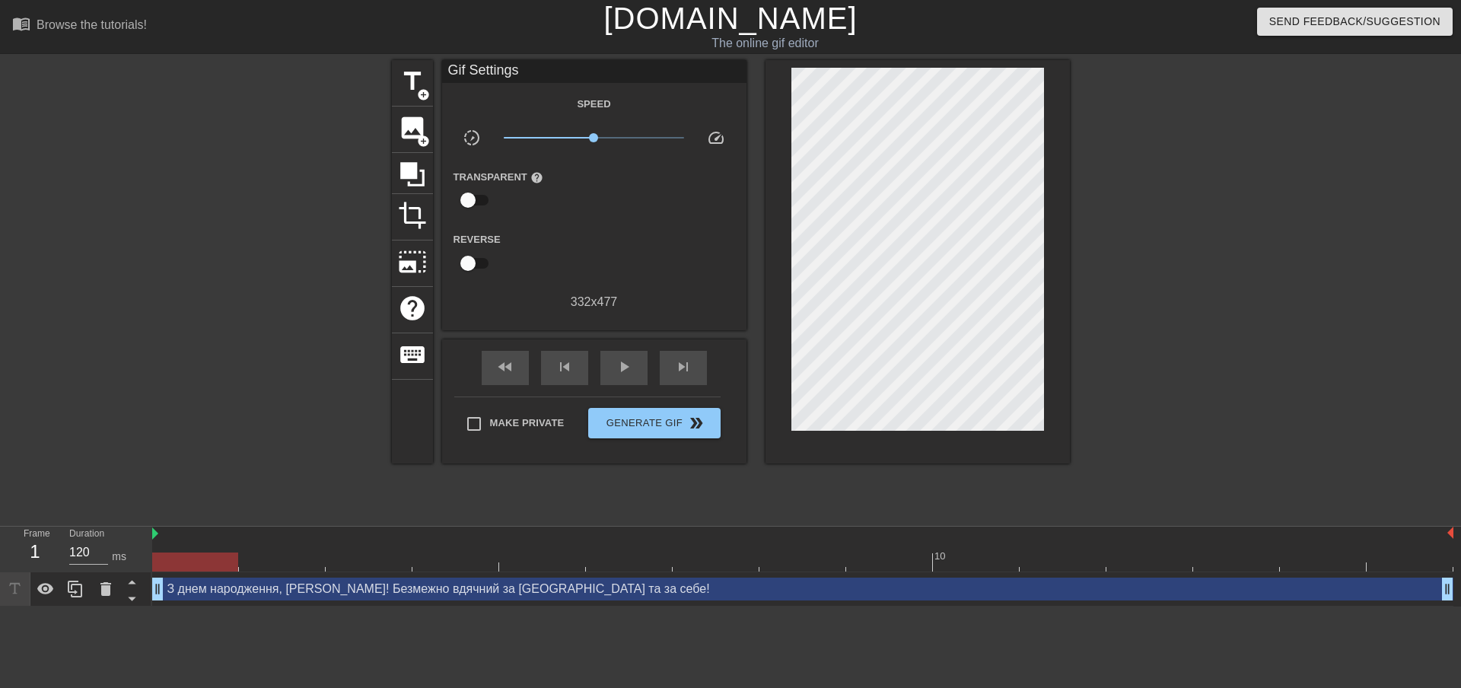
click at [924, 501] on div "title add_circle image add_circle crop photo_size_select_large help keyboard Gi…" at bounding box center [731, 288] width 678 height 457
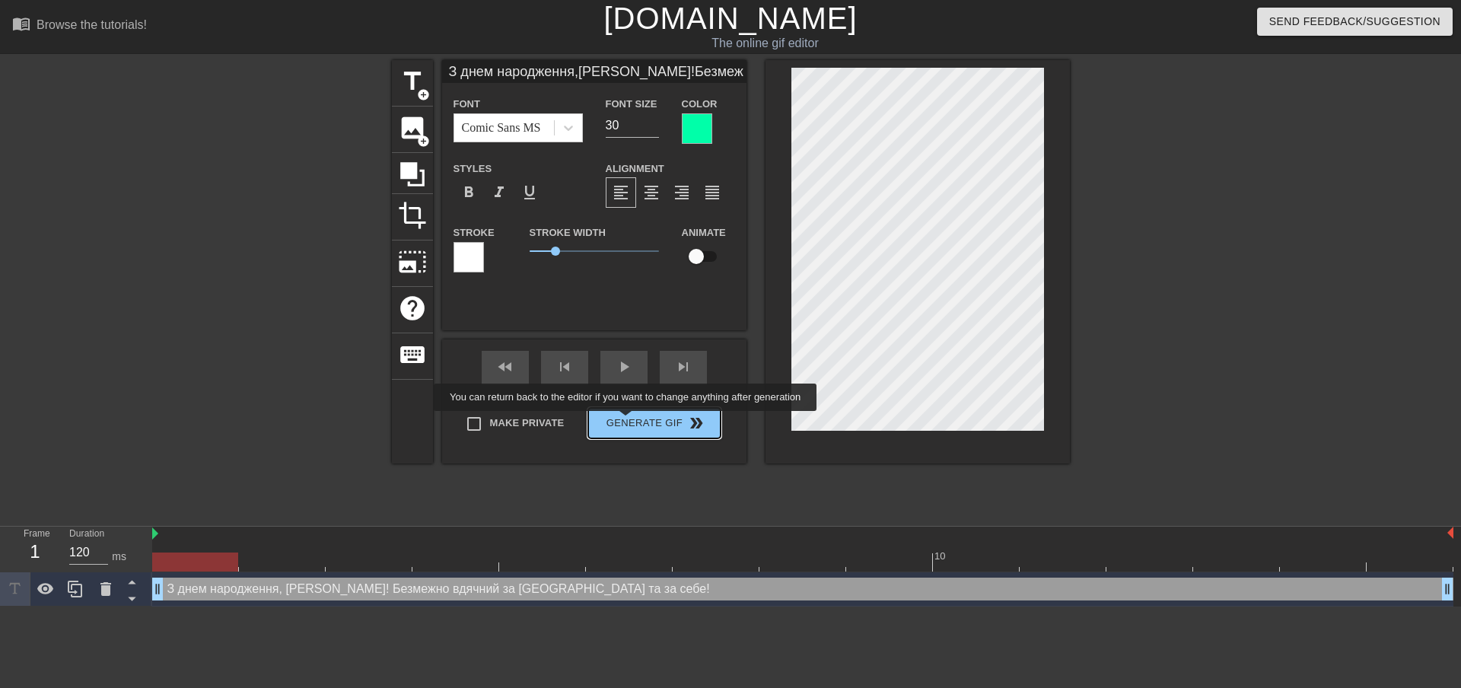
click at [628, 422] on span "Generate Gif double_arrow" at bounding box center [653, 423] width 119 height 18
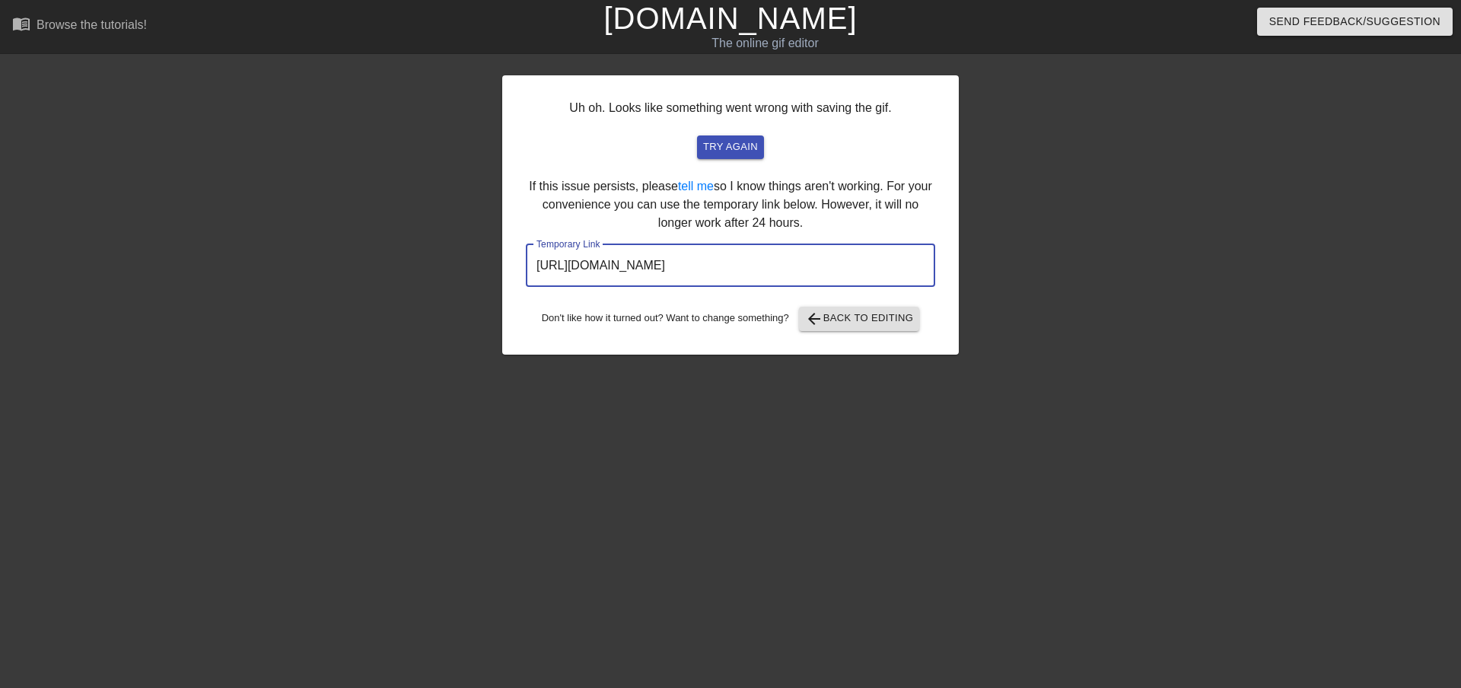
drag, startPoint x: 848, startPoint y: 266, endPoint x: 535, endPoint y: 269, distance: 312.7
click at [524, 269] on div "Uh oh. Looks like something went wrong with saving the gif. try again If this i…" at bounding box center [730, 214] width 457 height 279
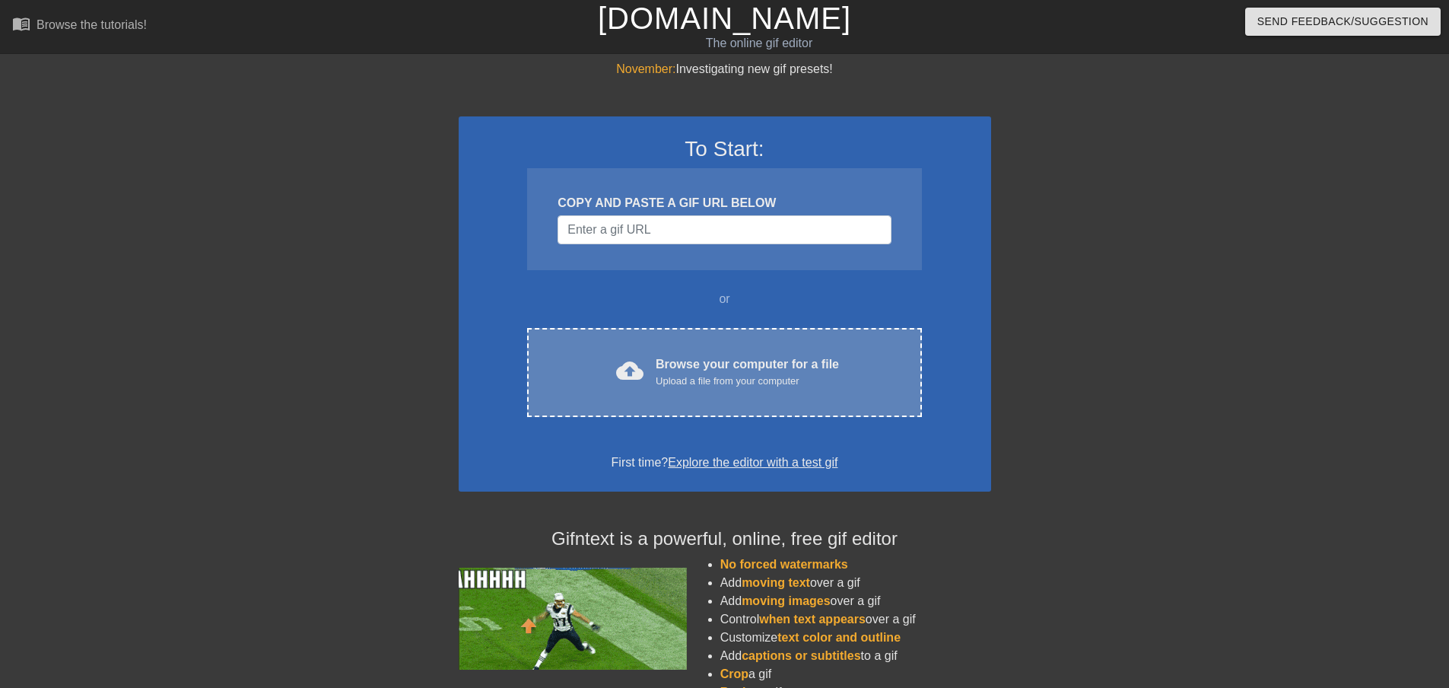
click at [735, 378] on div "Upload a file from your computer" at bounding box center [747, 381] width 183 height 15
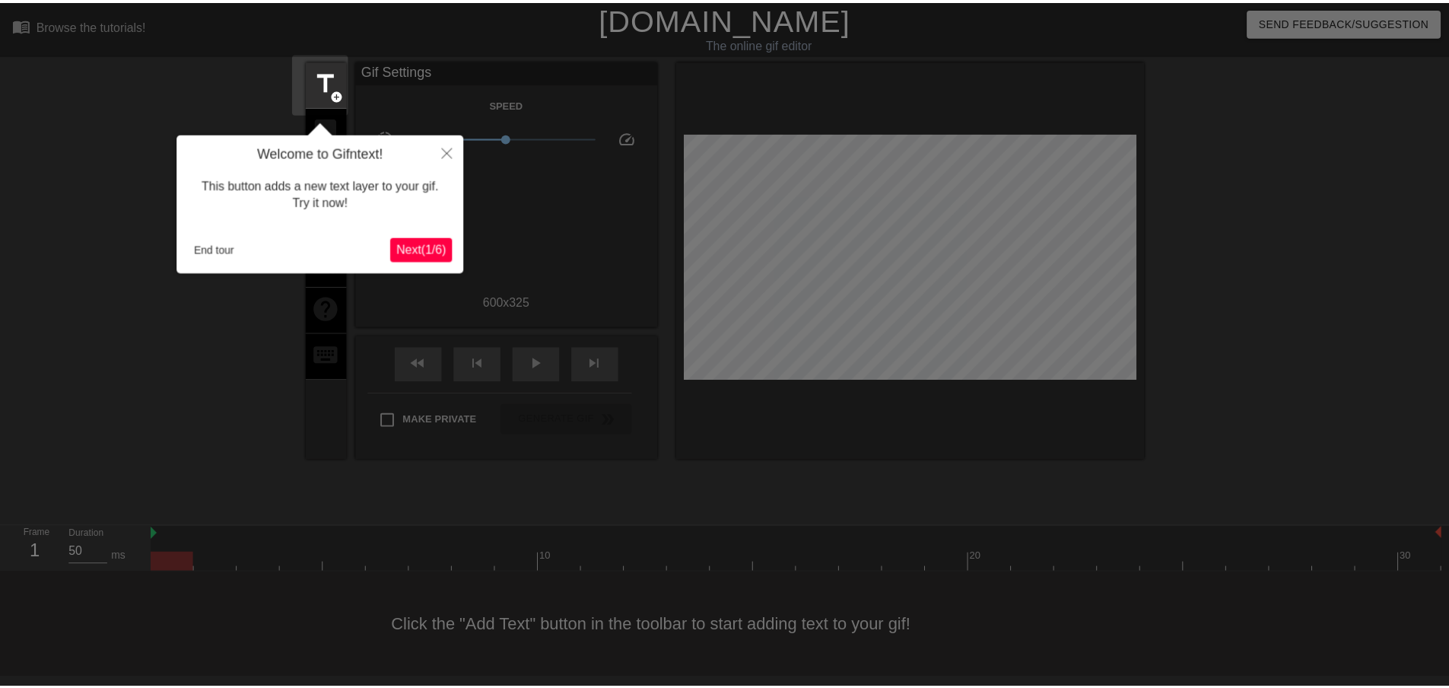
scroll to position [2, 0]
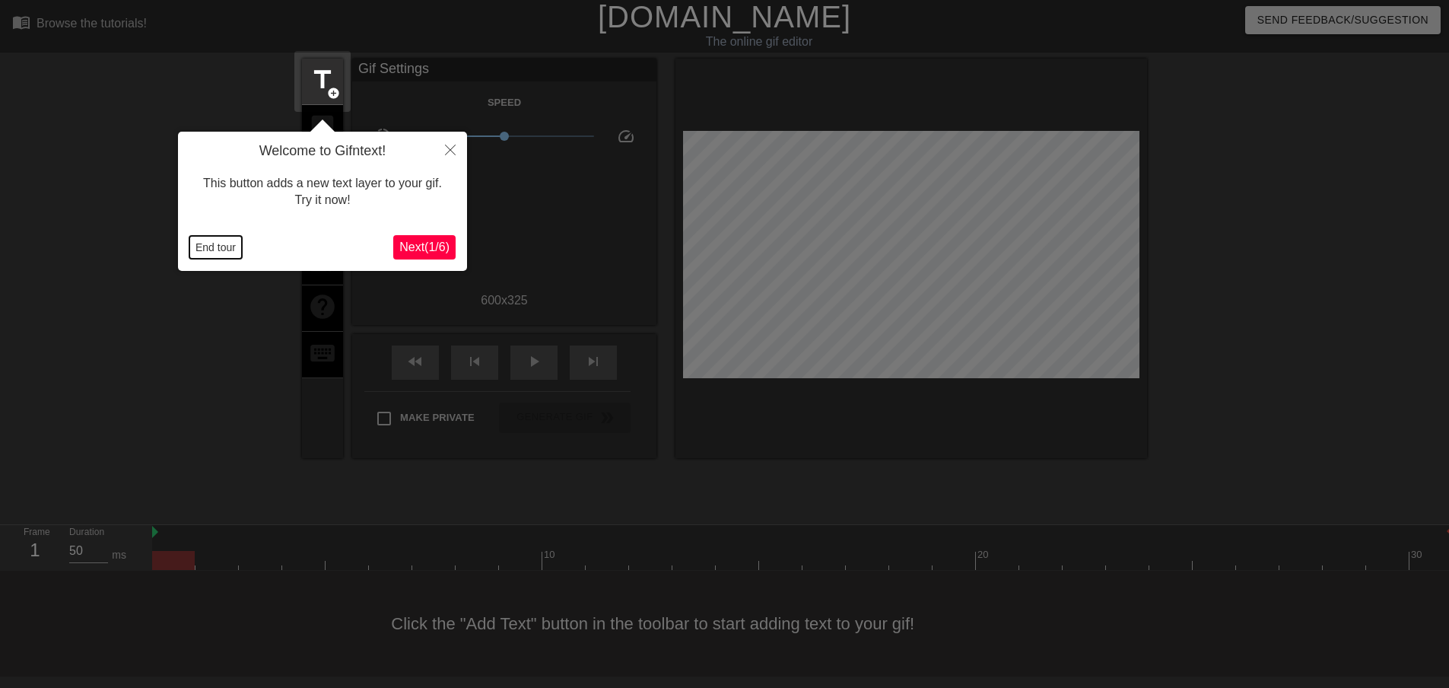
click at [206, 247] on button "End tour" at bounding box center [215, 247] width 53 height 23
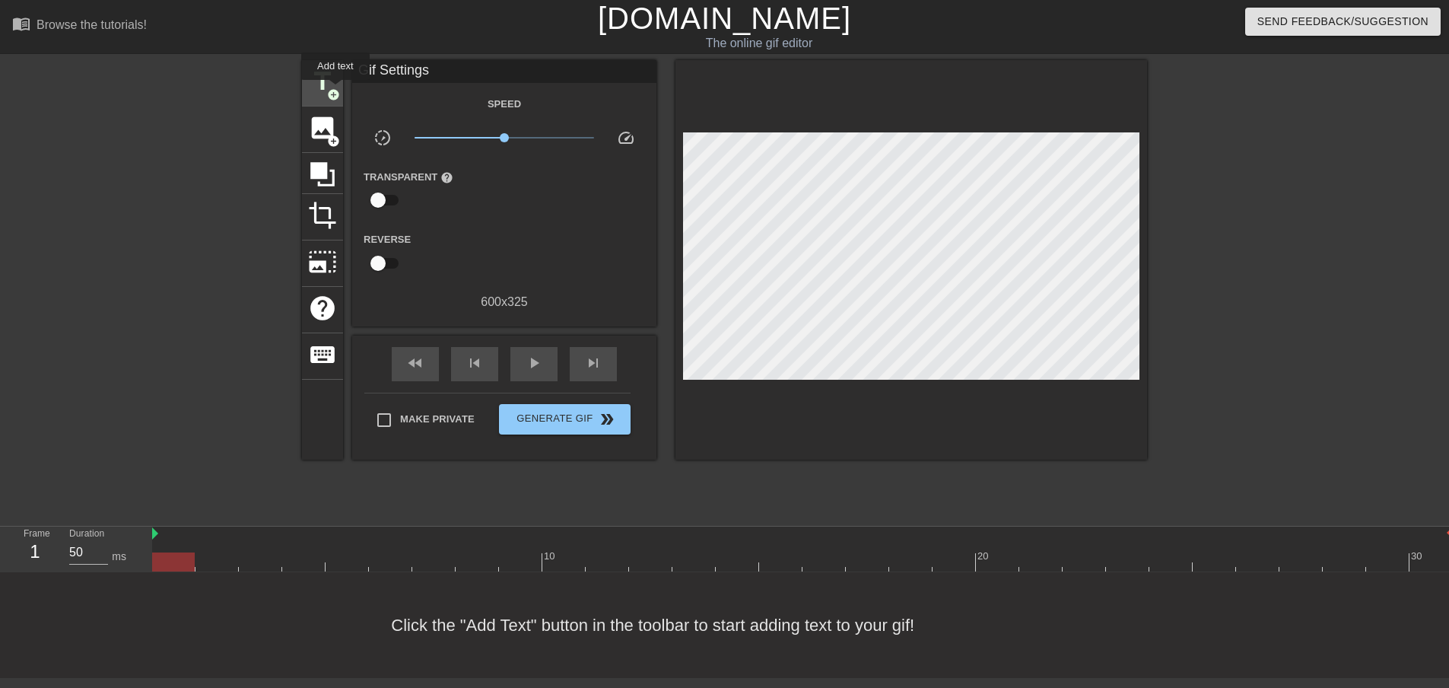
click at [336, 91] on span "add_circle" at bounding box center [333, 94] width 13 height 13
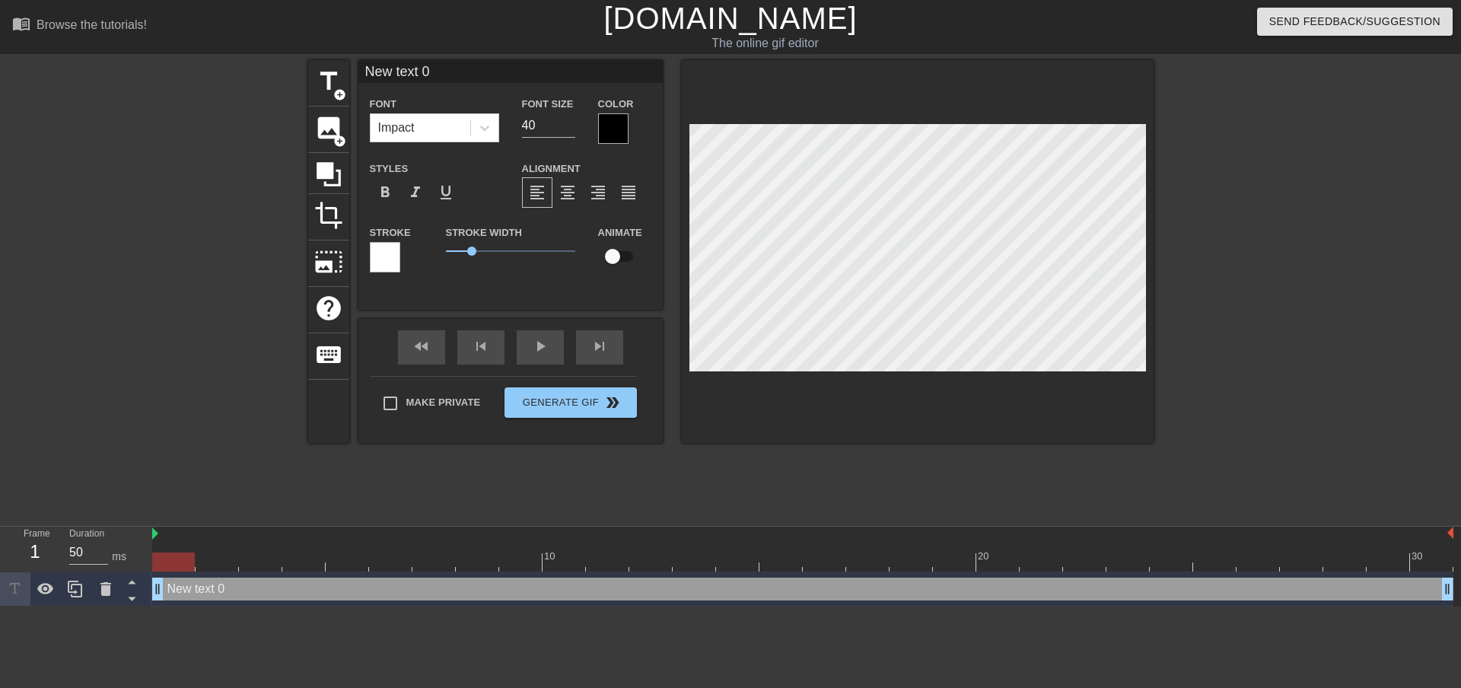
scroll to position [2, 2]
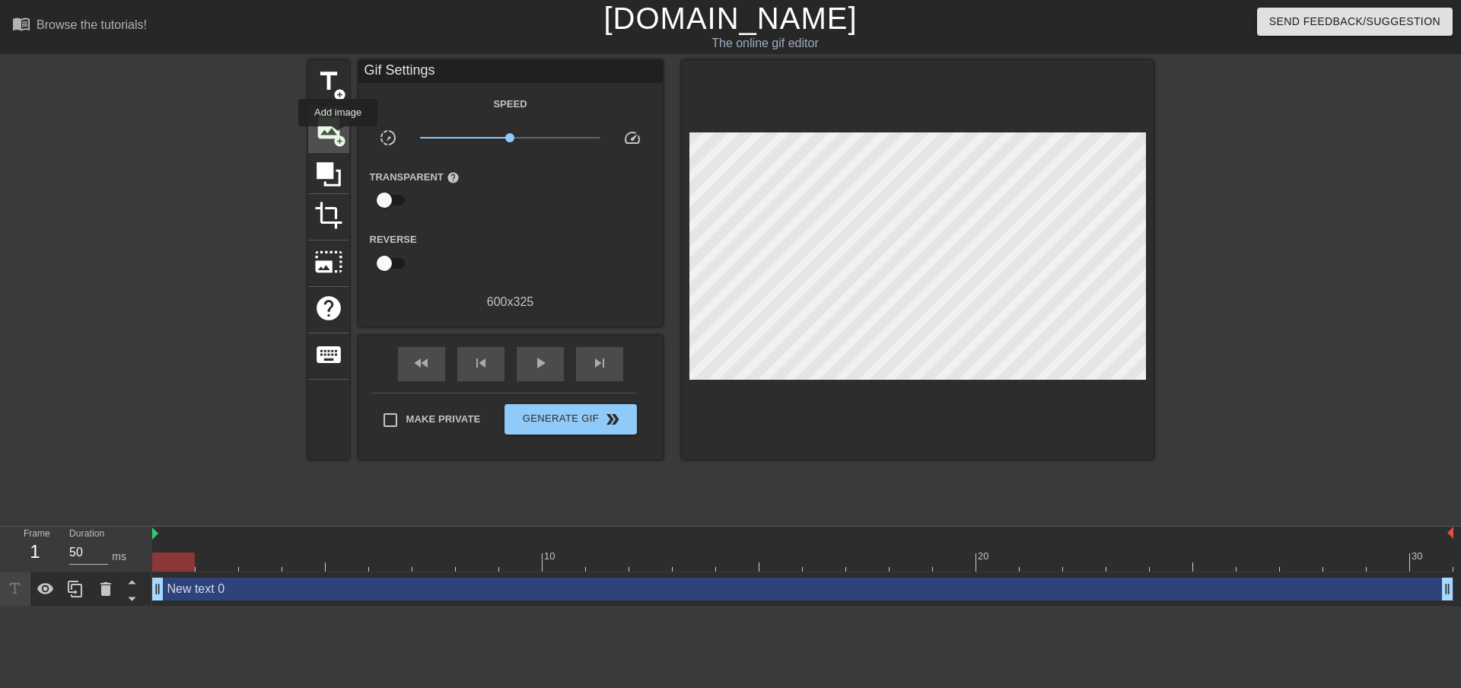
click at [338, 137] on span "add_circle" at bounding box center [339, 141] width 13 height 13
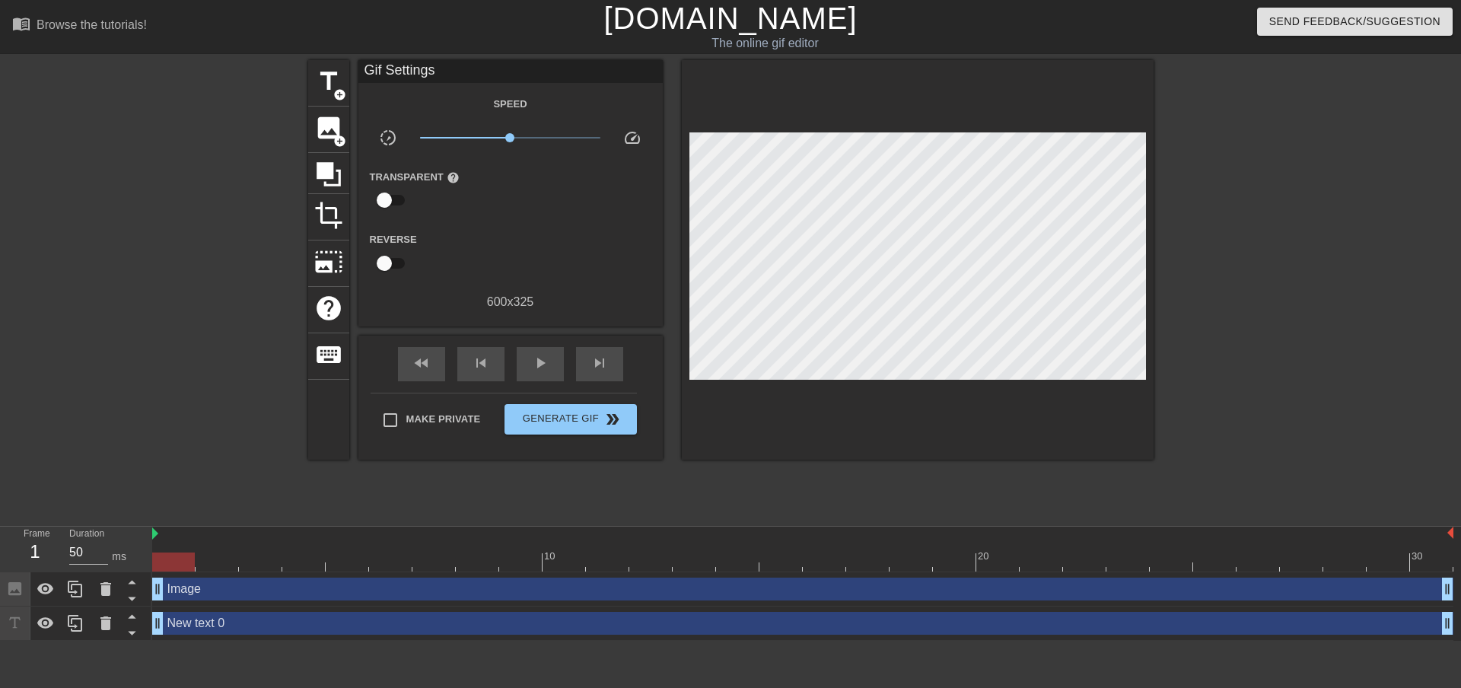
click at [918, 377] on div at bounding box center [918, 259] width 472 height 399
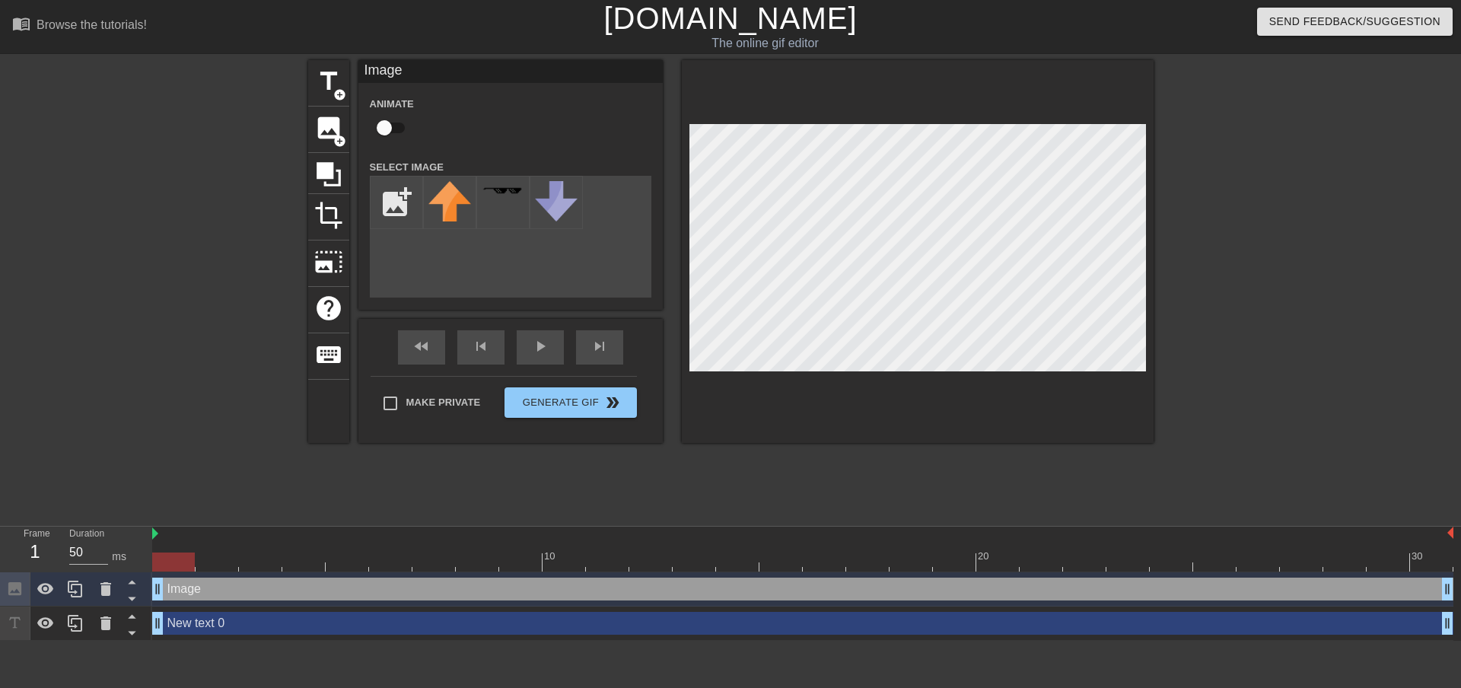
drag, startPoint x: 650, startPoint y: 231, endPoint x: 1335, endPoint y: 300, distance: 689.0
click at [1335, 300] on div "title add_circle image add_circle crop photo_size_select_large help keyboard Im…" at bounding box center [730, 288] width 1461 height 457
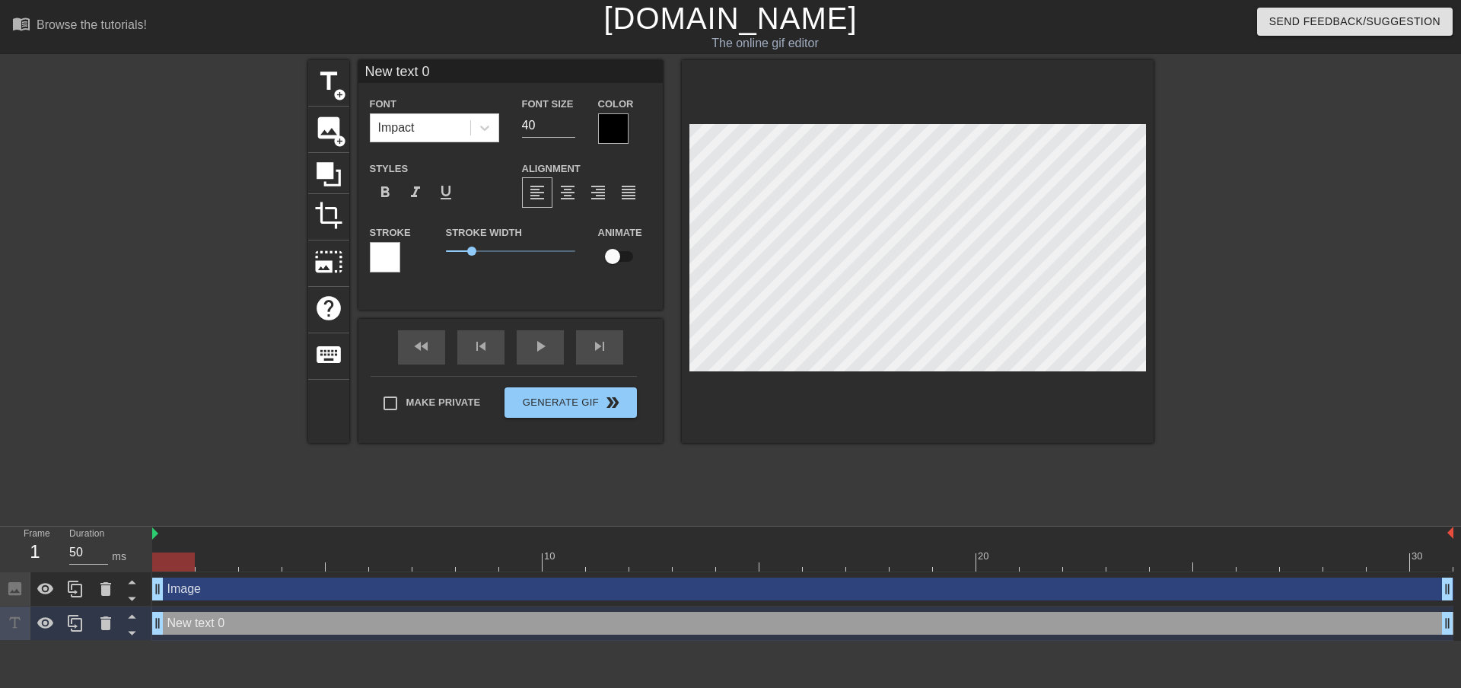
click at [188, 376] on div at bounding box center [176, 288] width 228 height 457
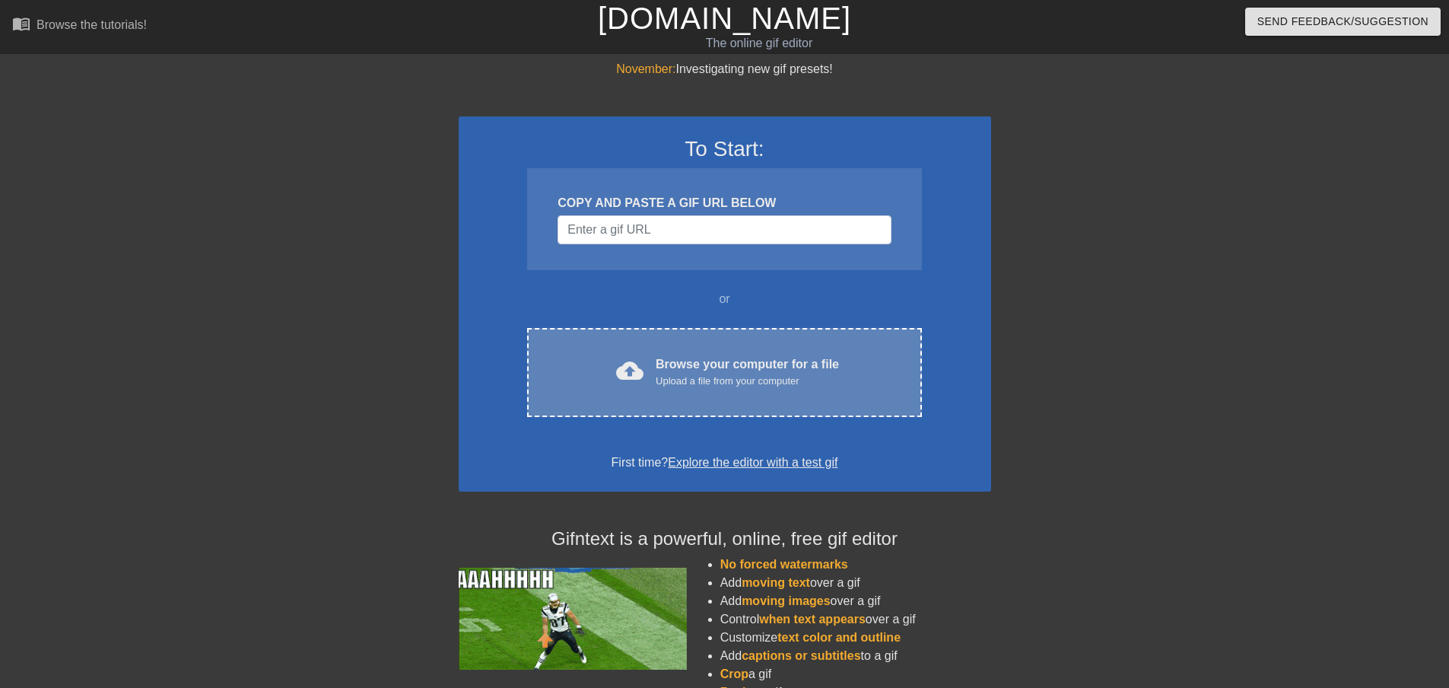
click at [714, 370] on div "Browse your computer for a file Upload a file from your computer" at bounding box center [747, 371] width 183 height 33
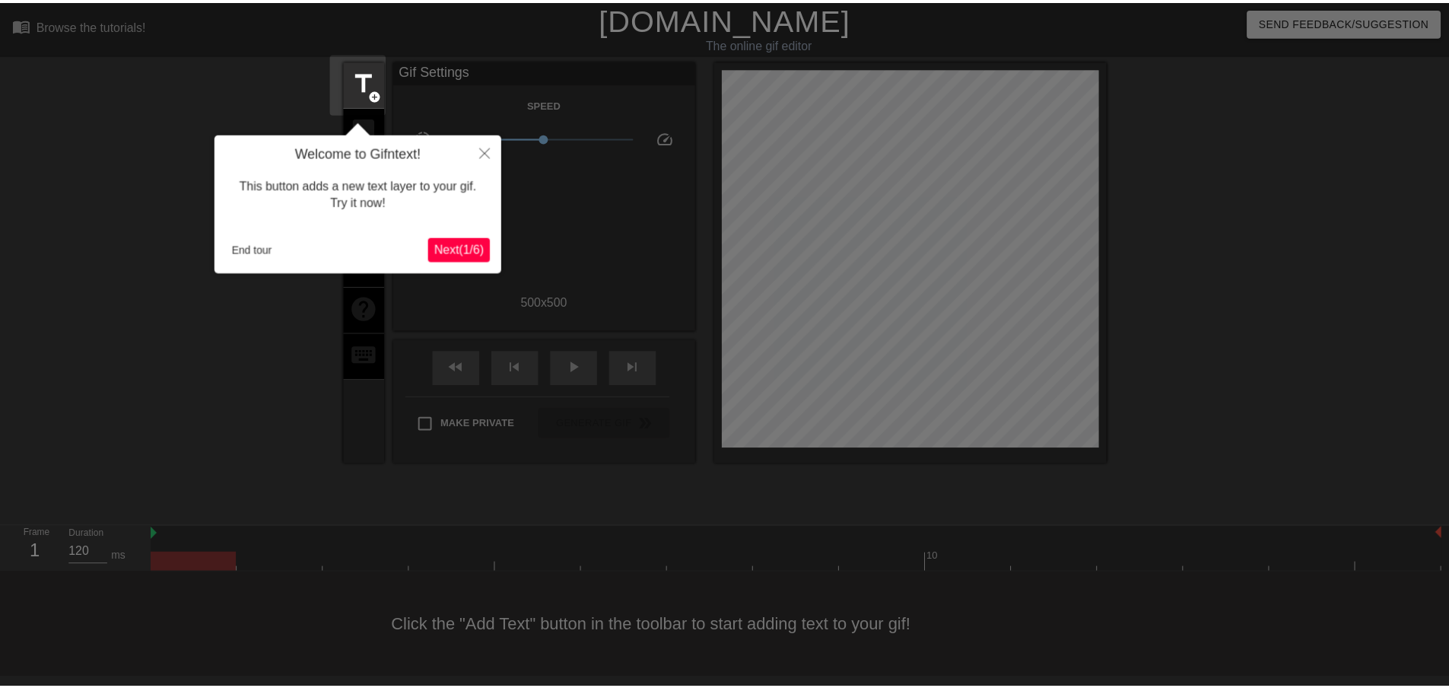
scroll to position [2, 0]
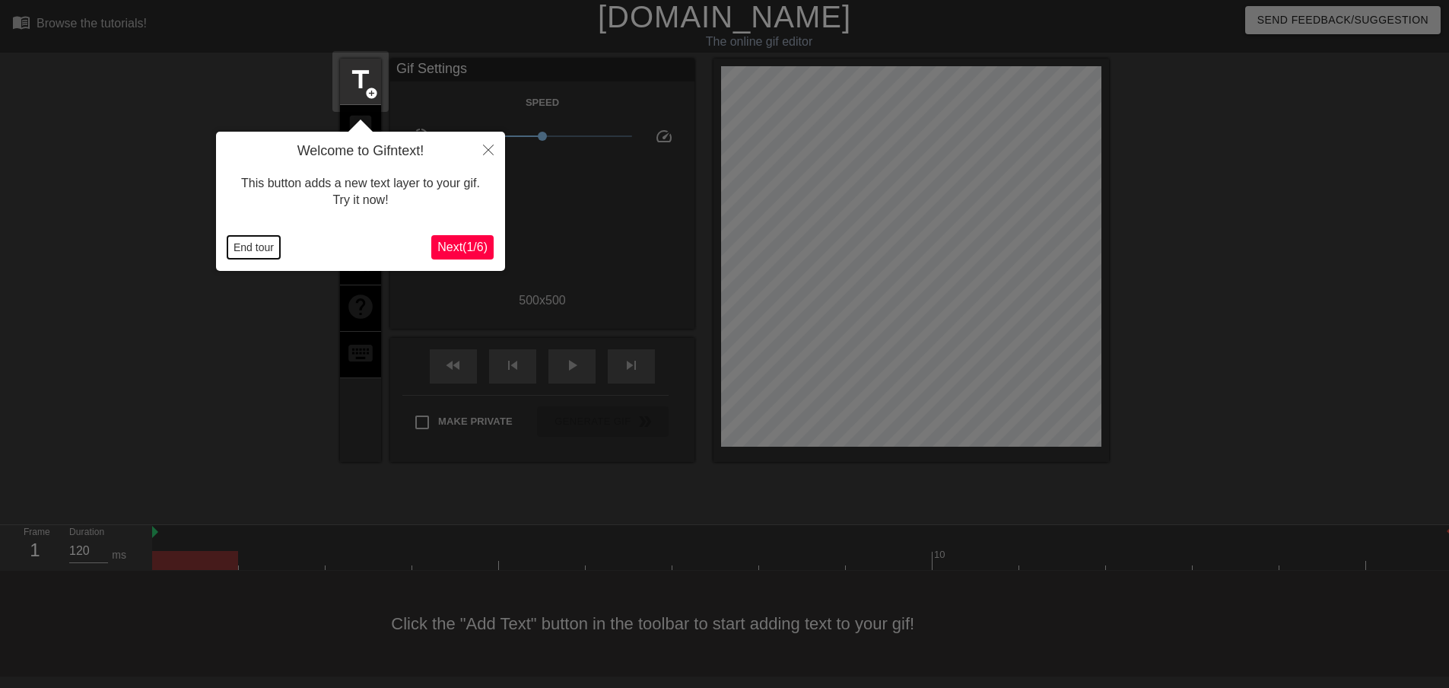
click at [263, 245] on button "End tour" at bounding box center [254, 247] width 53 height 23
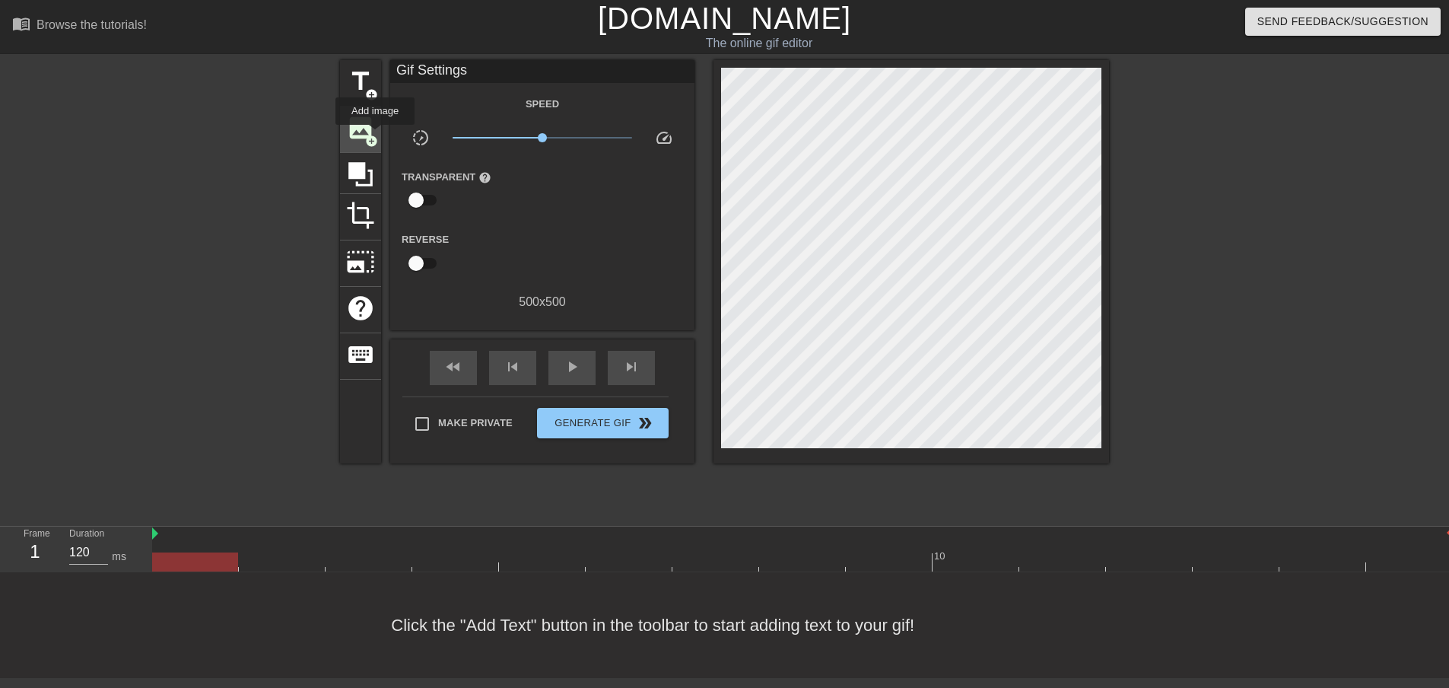
click at [376, 135] on span "add_circle" at bounding box center [371, 141] width 13 height 13
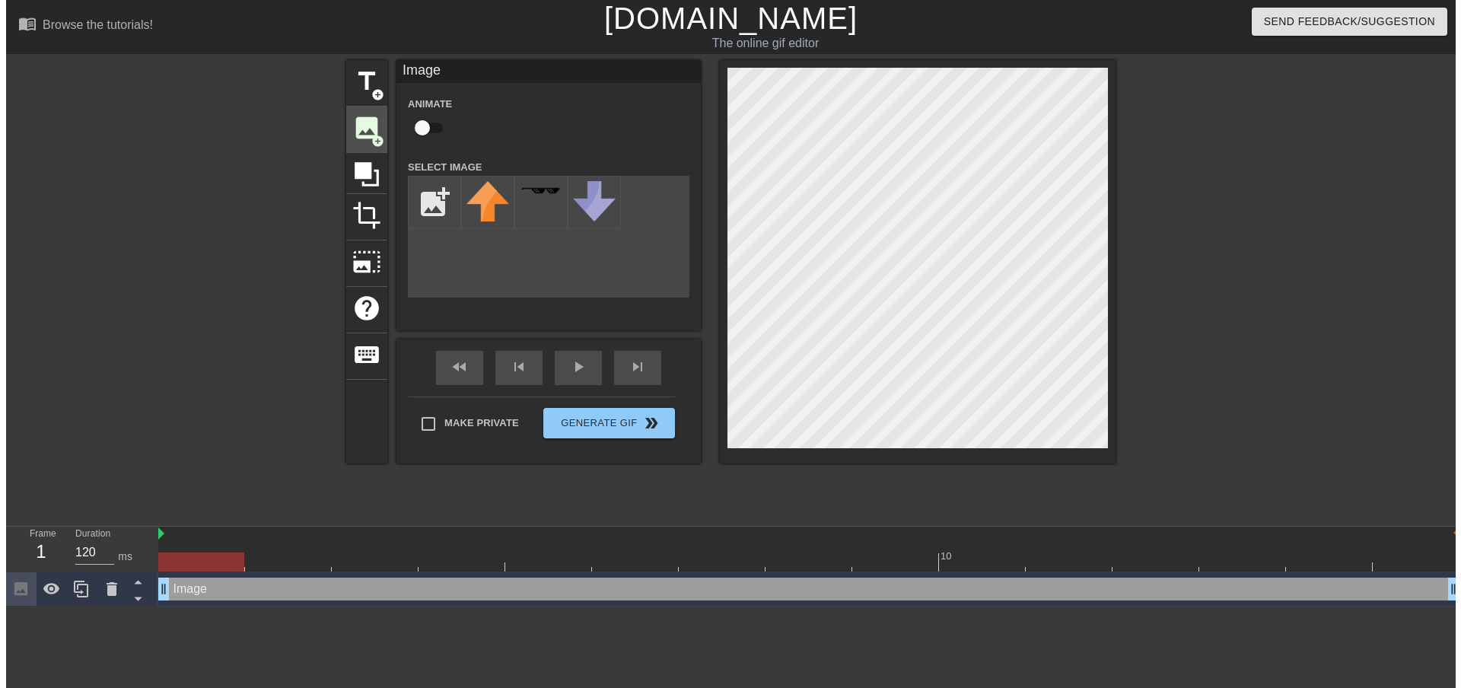
scroll to position [0, 0]
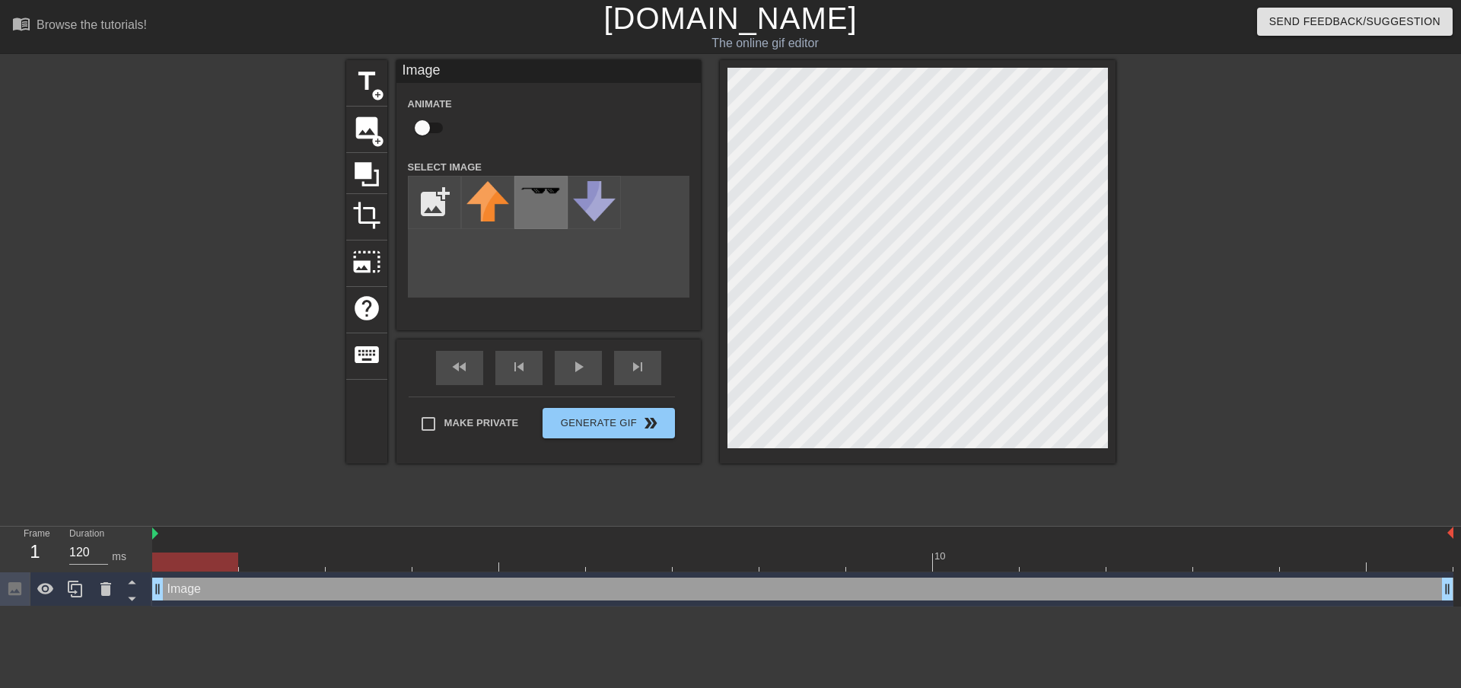
click at [545, 196] on div at bounding box center [540, 202] width 53 height 53
click at [446, 193] on input "file" at bounding box center [435, 203] width 52 height 52
type input "C:\fakepath\укр.jpeg"
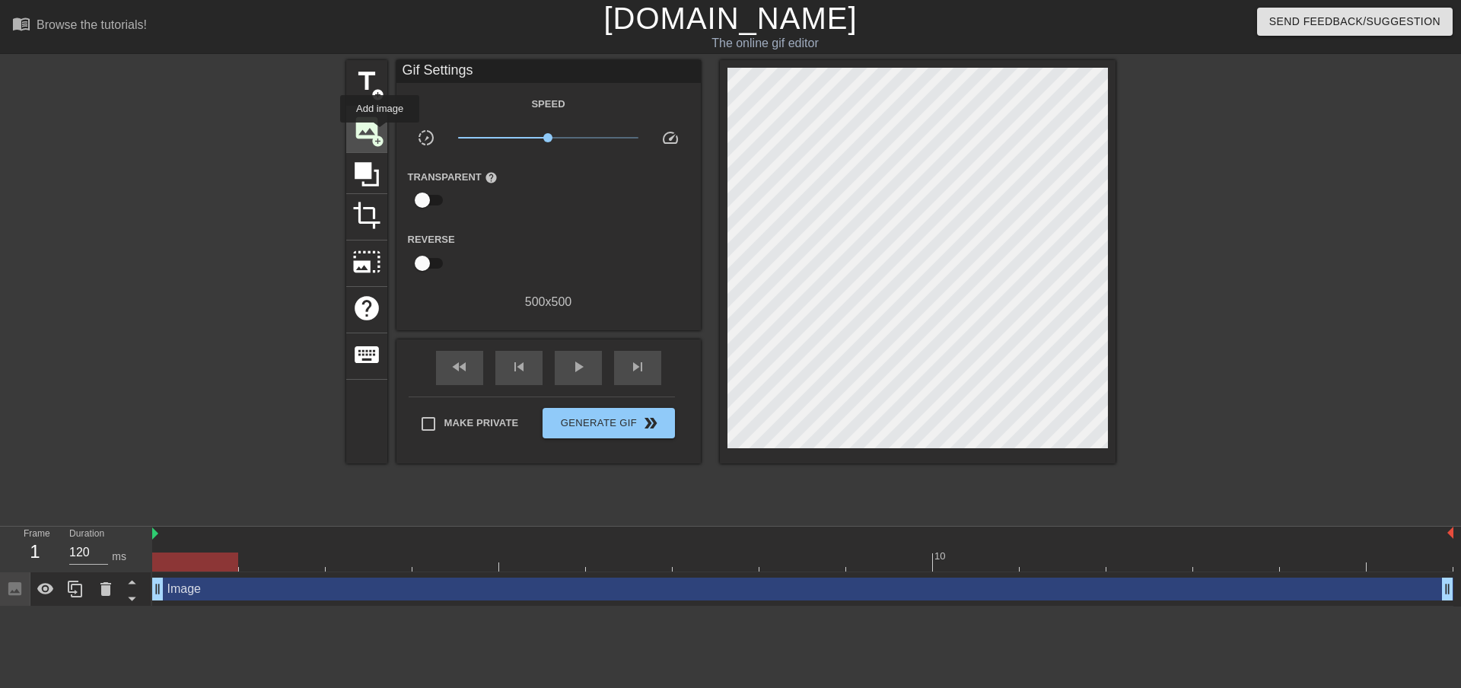
click at [380, 135] on span "add_circle" at bounding box center [377, 141] width 13 height 13
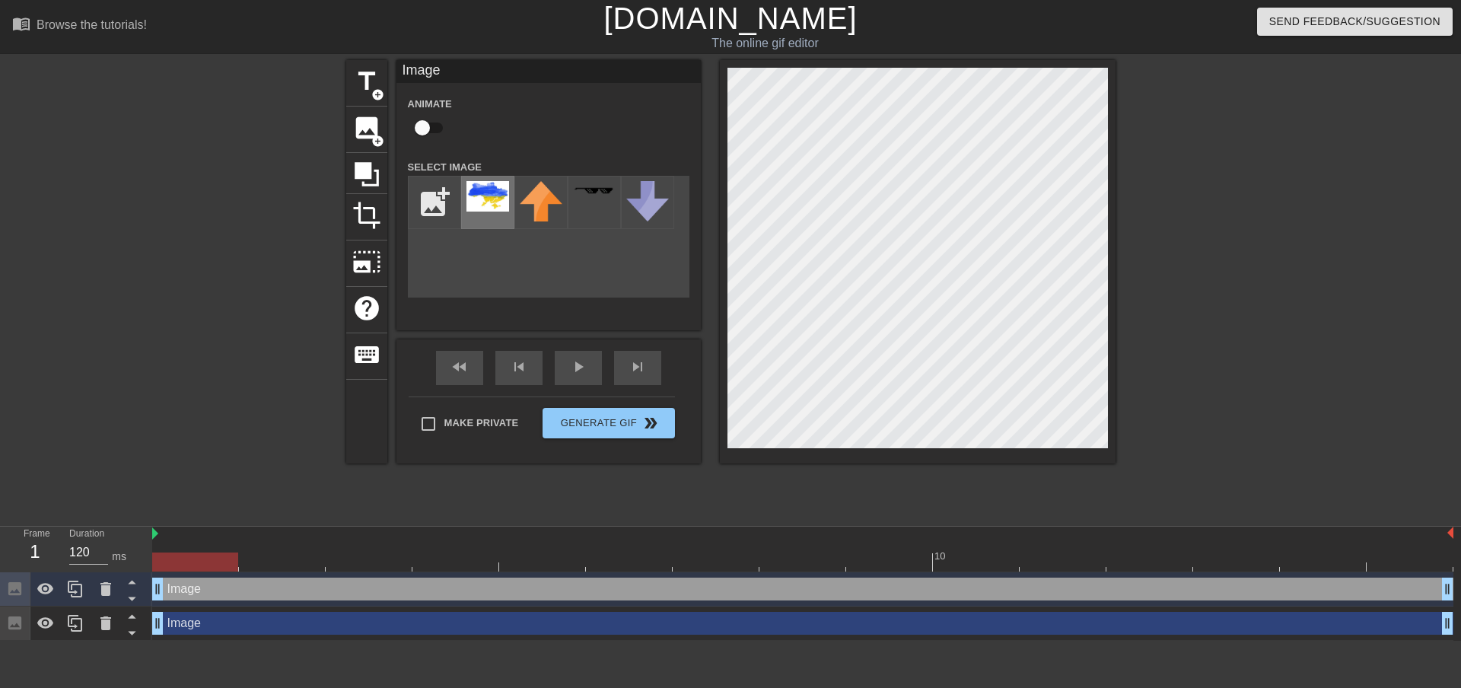
click at [488, 200] on img at bounding box center [487, 196] width 43 height 30
click at [1194, 414] on div at bounding box center [1248, 288] width 228 height 457
click at [1120, 400] on div "title add_circle image add_circle crop photo_size_select_large help keyboard Im…" at bounding box center [730, 288] width 1461 height 457
click at [1449, 377] on div "title add_circle image add_circle crop photo_size_select_large help keyboard Im…" at bounding box center [730, 288] width 1461 height 457
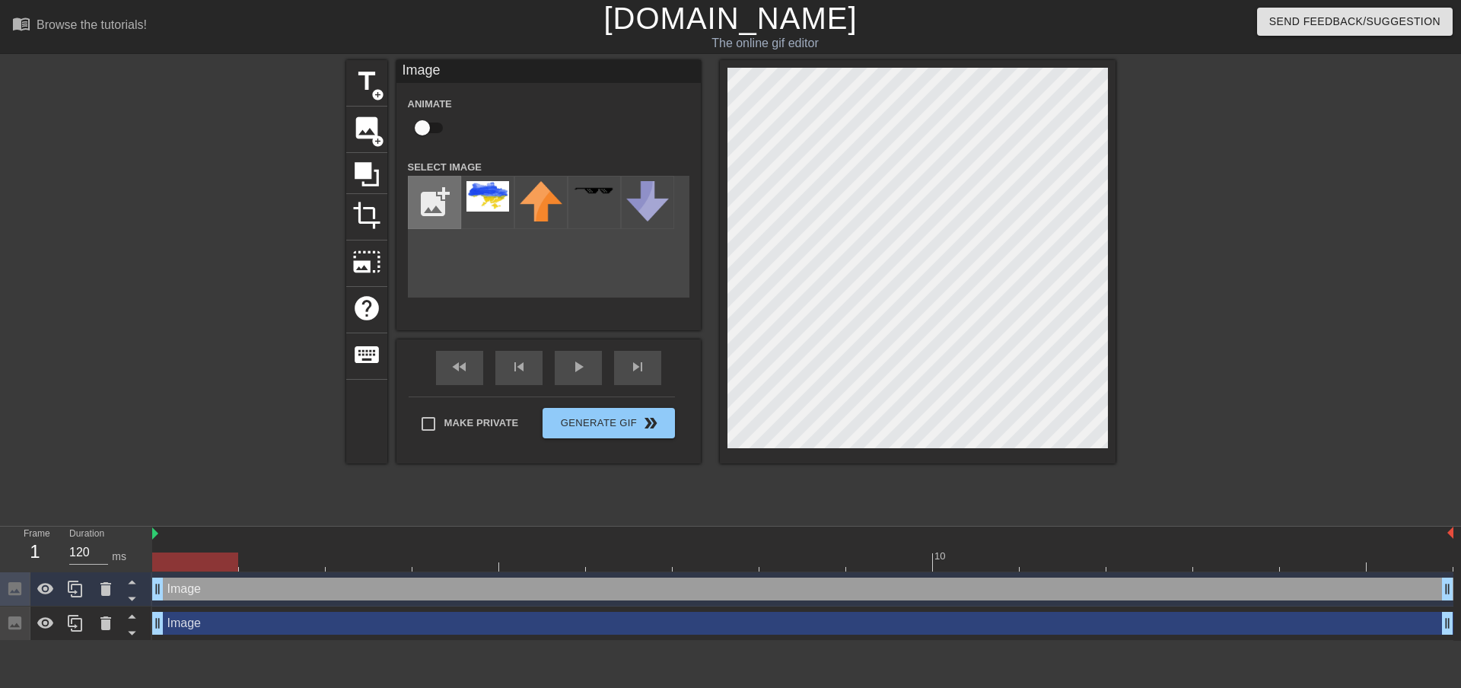
click at [434, 189] on input "file" at bounding box center [435, 203] width 52 height 52
click at [380, 132] on span "image" at bounding box center [366, 127] width 29 height 29
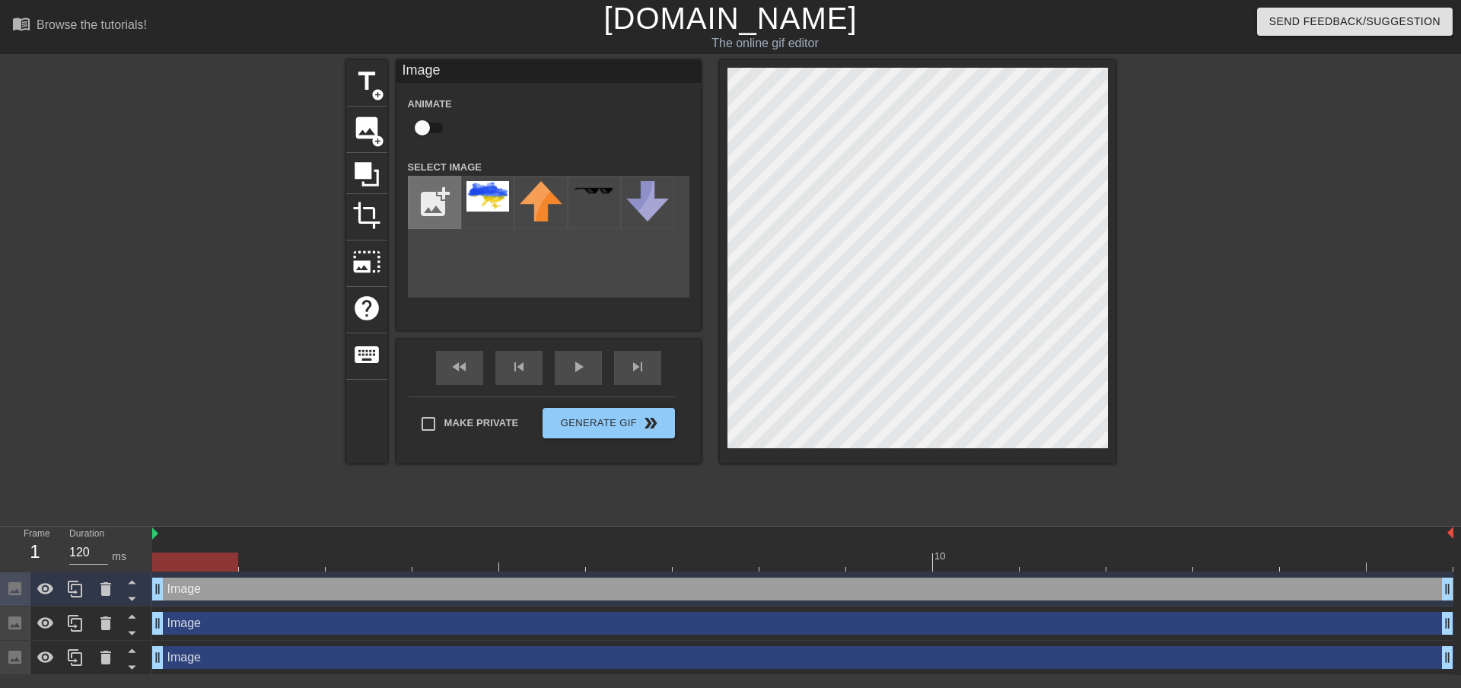
drag, startPoint x: 488, startPoint y: 196, endPoint x: 441, endPoint y: 193, distance: 46.5
click at [441, 193] on input "file" at bounding box center [435, 203] width 52 height 52
click at [443, 193] on input "file" at bounding box center [435, 203] width 52 height 52
type input "C:\fakepath\пр2.png"
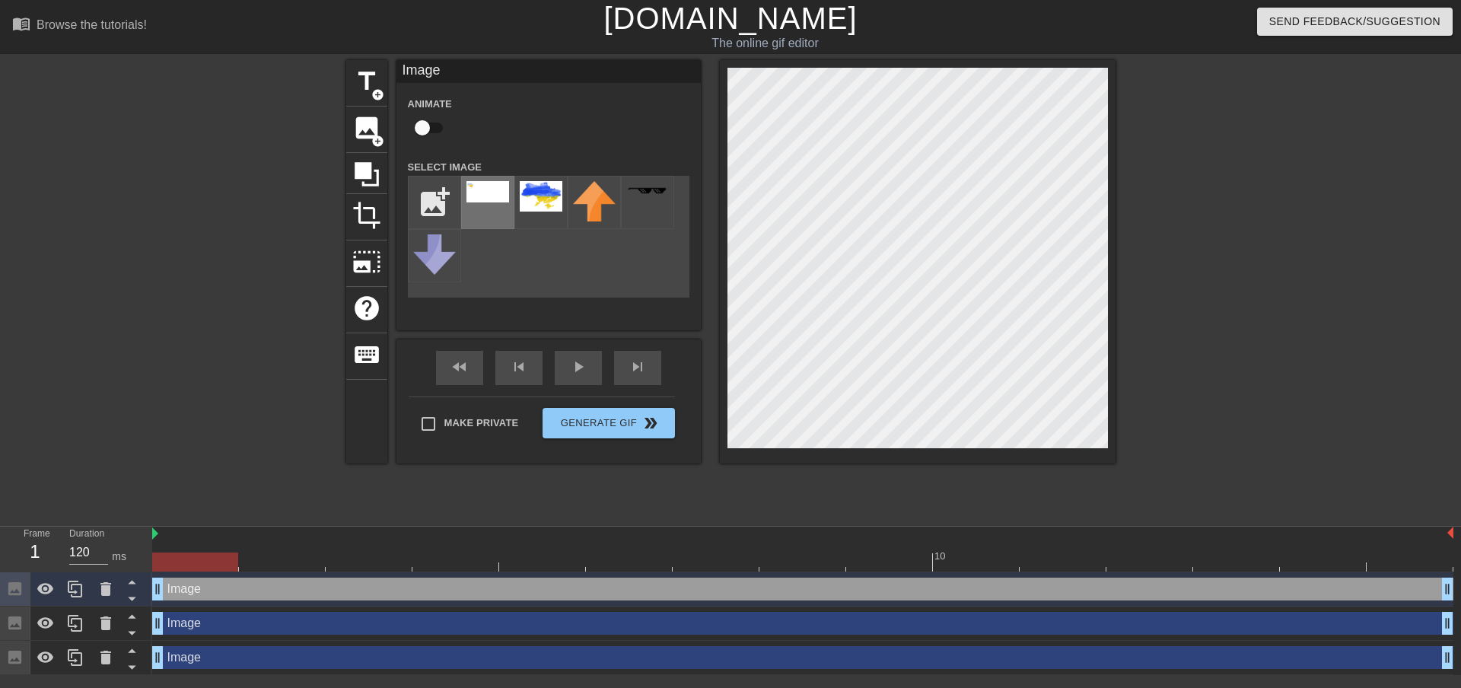
click at [479, 186] on img at bounding box center [487, 191] width 43 height 21
click at [476, 188] on img at bounding box center [487, 191] width 43 height 21
click at [592, 202] on img at bounding box center [594, 201] width 43 height 40
click at [1297, 282] on div "title add_circle image add_circle crop photo_size_select_large help keyboard Im…" at bounding box center [730, 288] width 1461 height 457
